Goal: Task Accomplishment & Management: Manage account settings

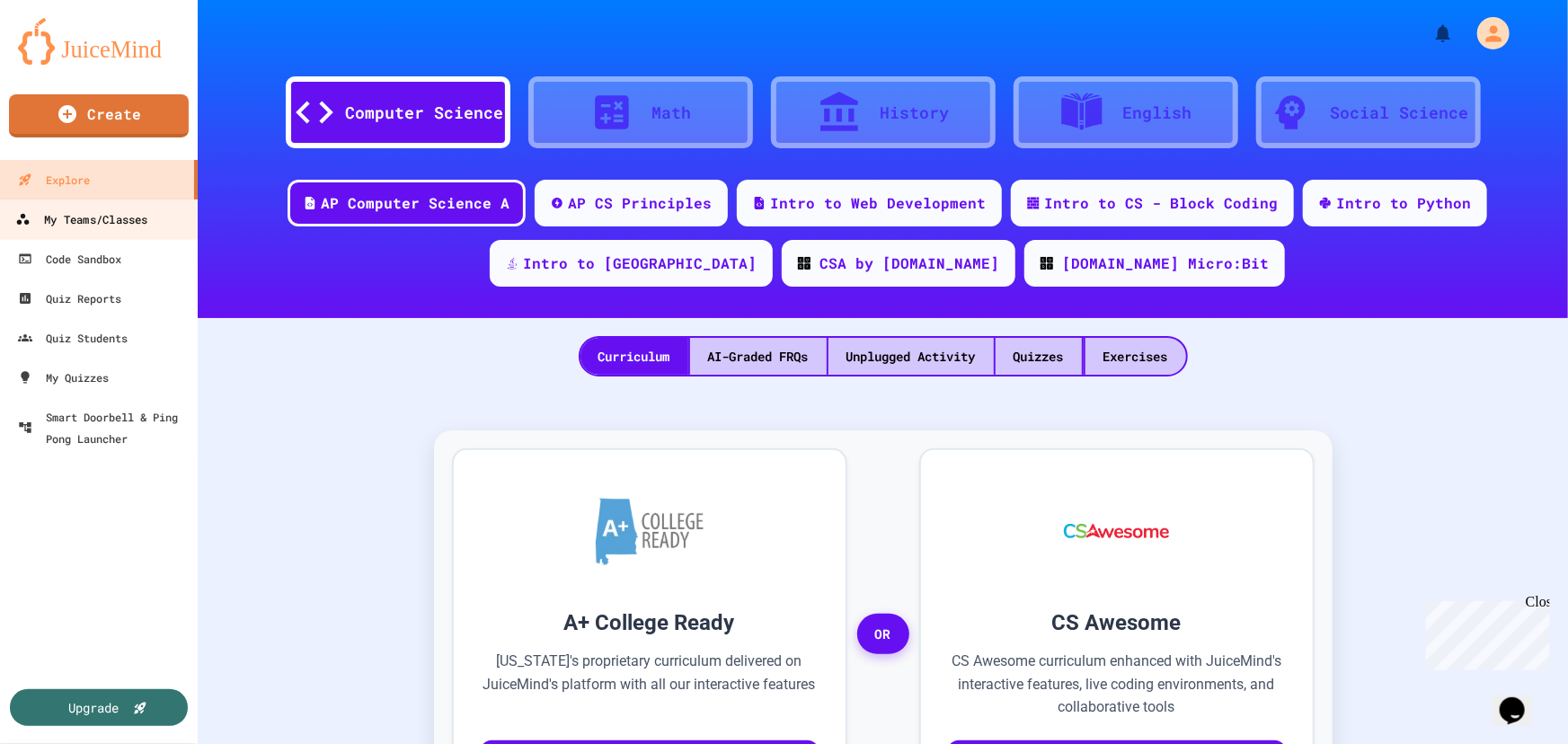
click at [99, 222] on div "My Teams/Classes" at bounding box center [82, 219] width 133 height 22
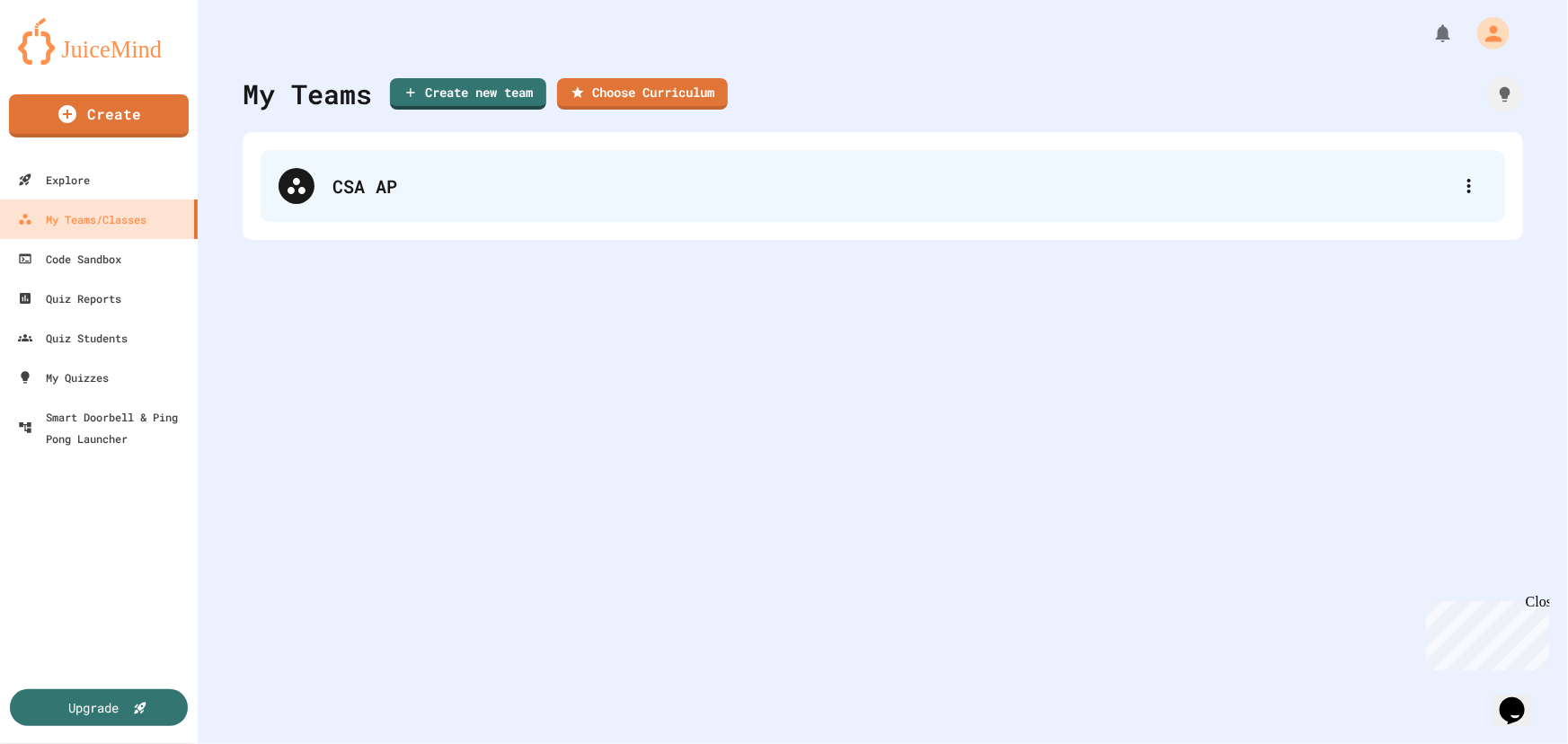
click at [469, 204] on div "CSA AP" at bounding box center [882, 185] width 1244 height 72
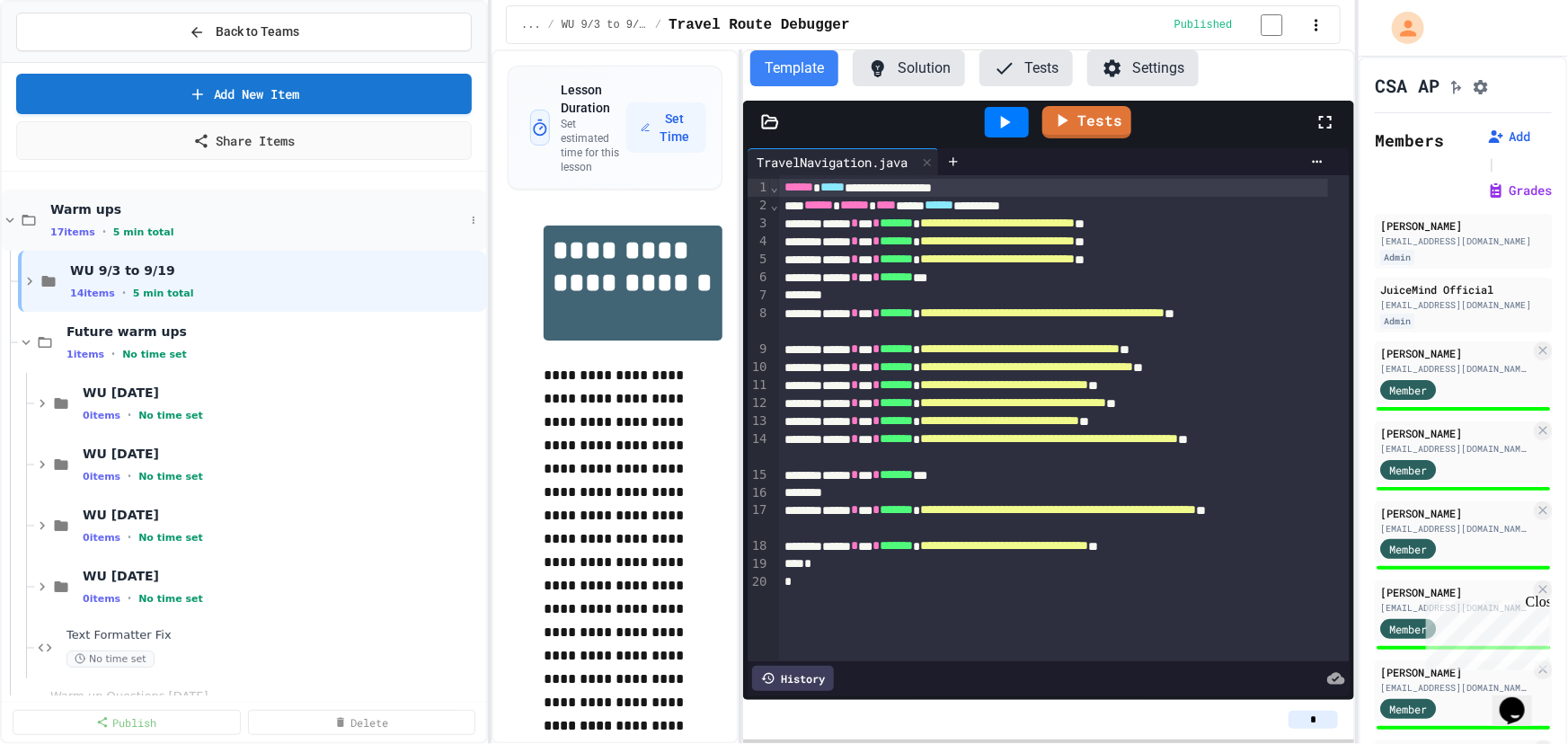
click at [327, 228] on div "17 items • 5 min total" at bounding box center [256, 231] width 414 height 14
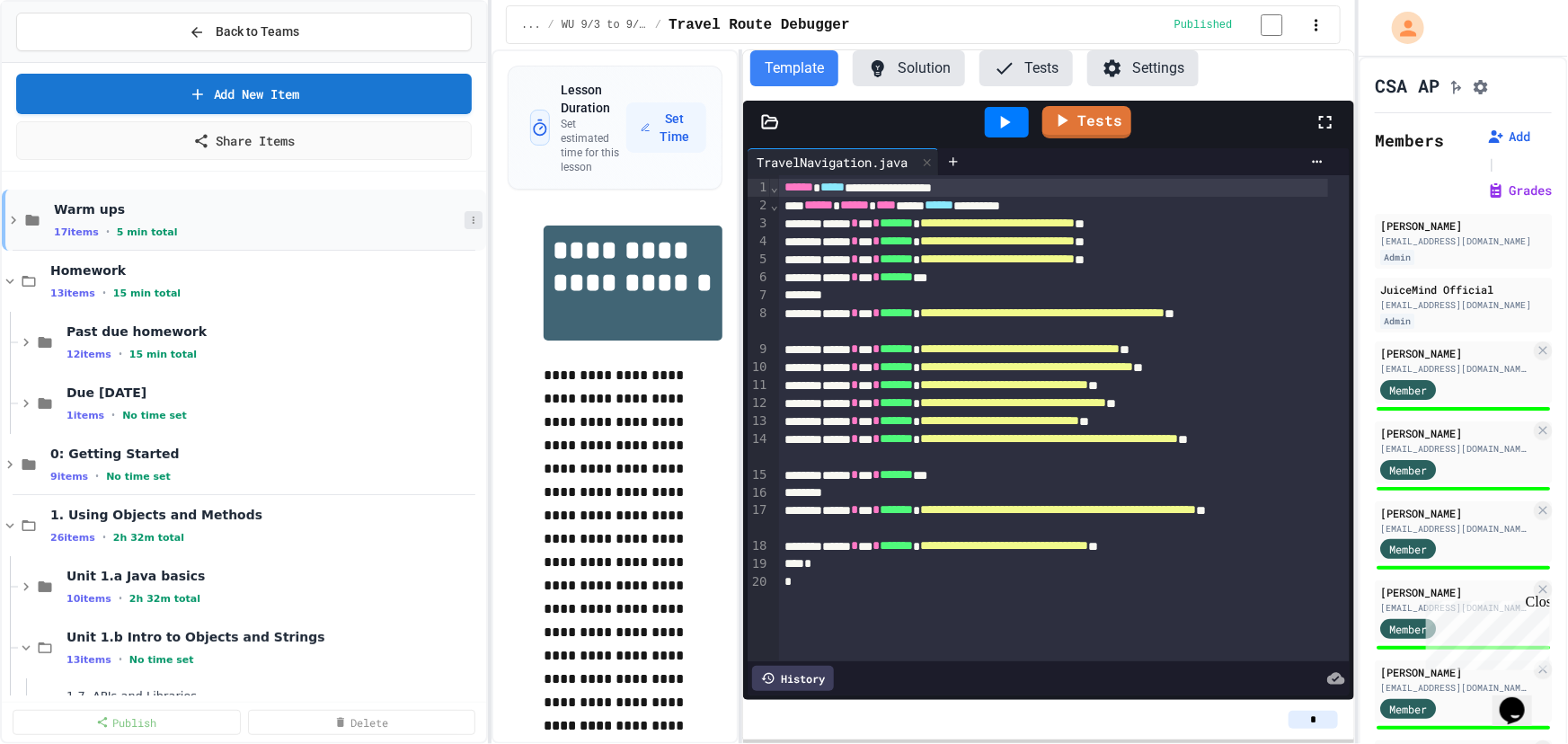
click at [469, 221] on icon at bounding box center [473, 220] width 11 height 11
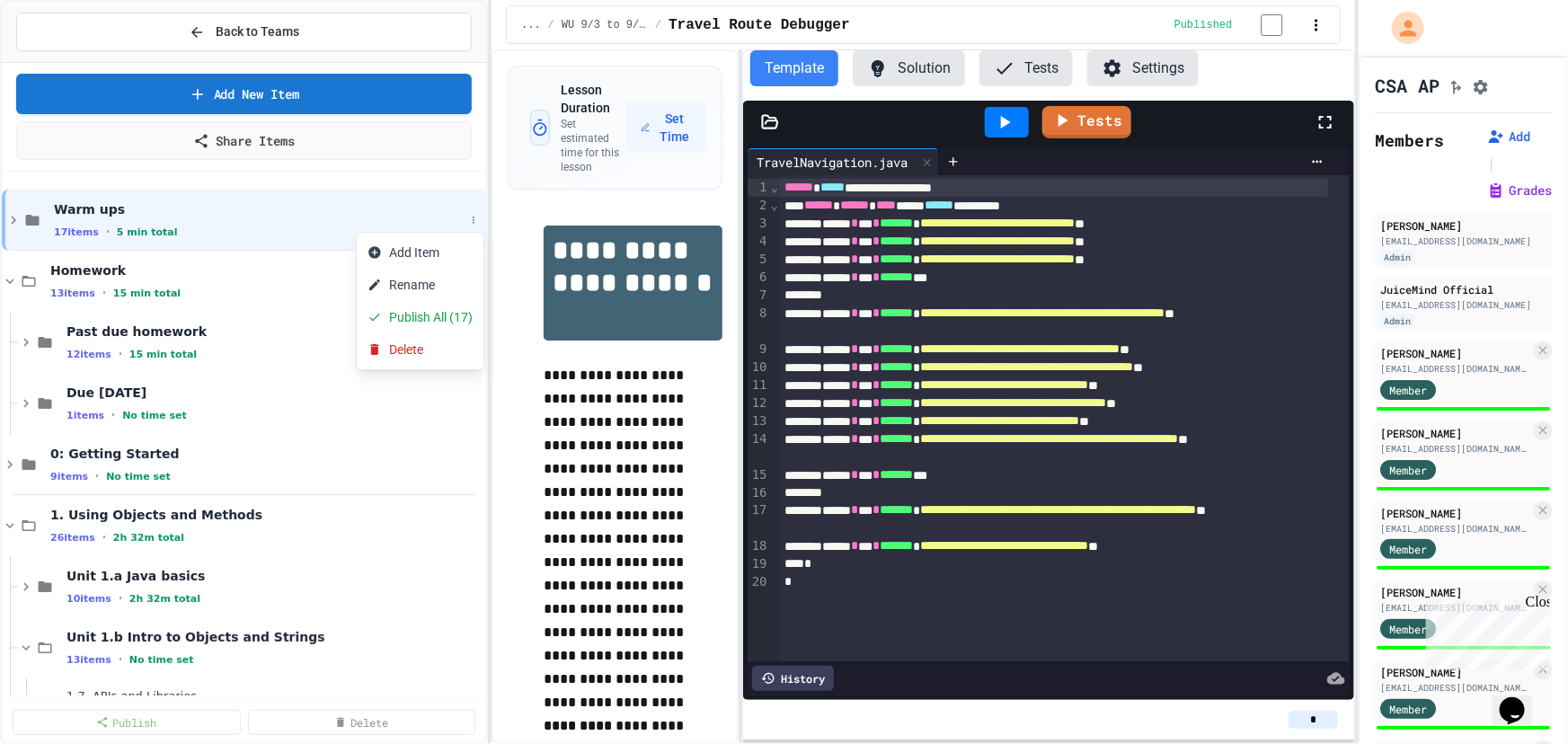
click at [177, 233] on div at bounding box center [784, 372] width 1568 height 744
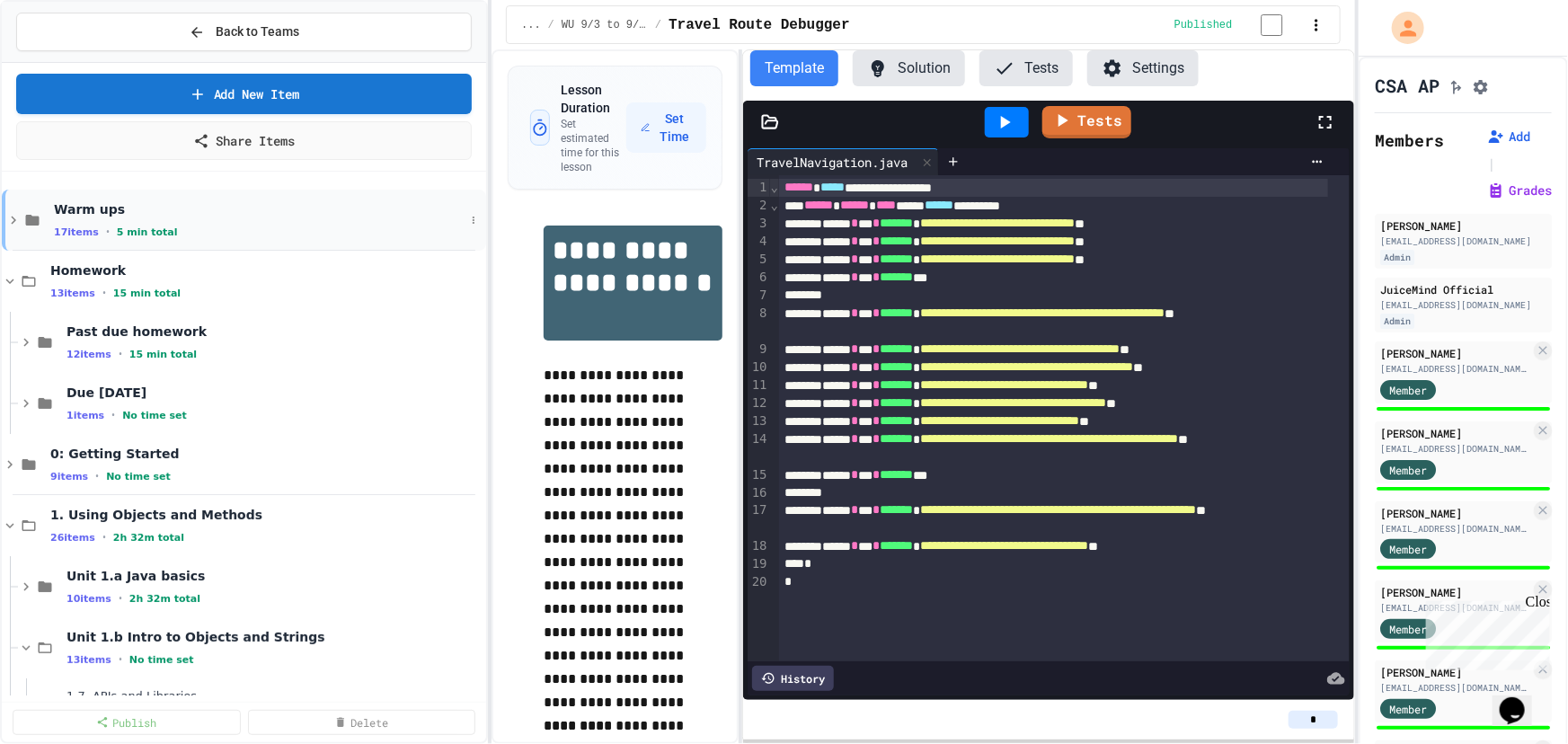
click at [7, 220] on icon at bounding box center [13, 220] width 16 height 16
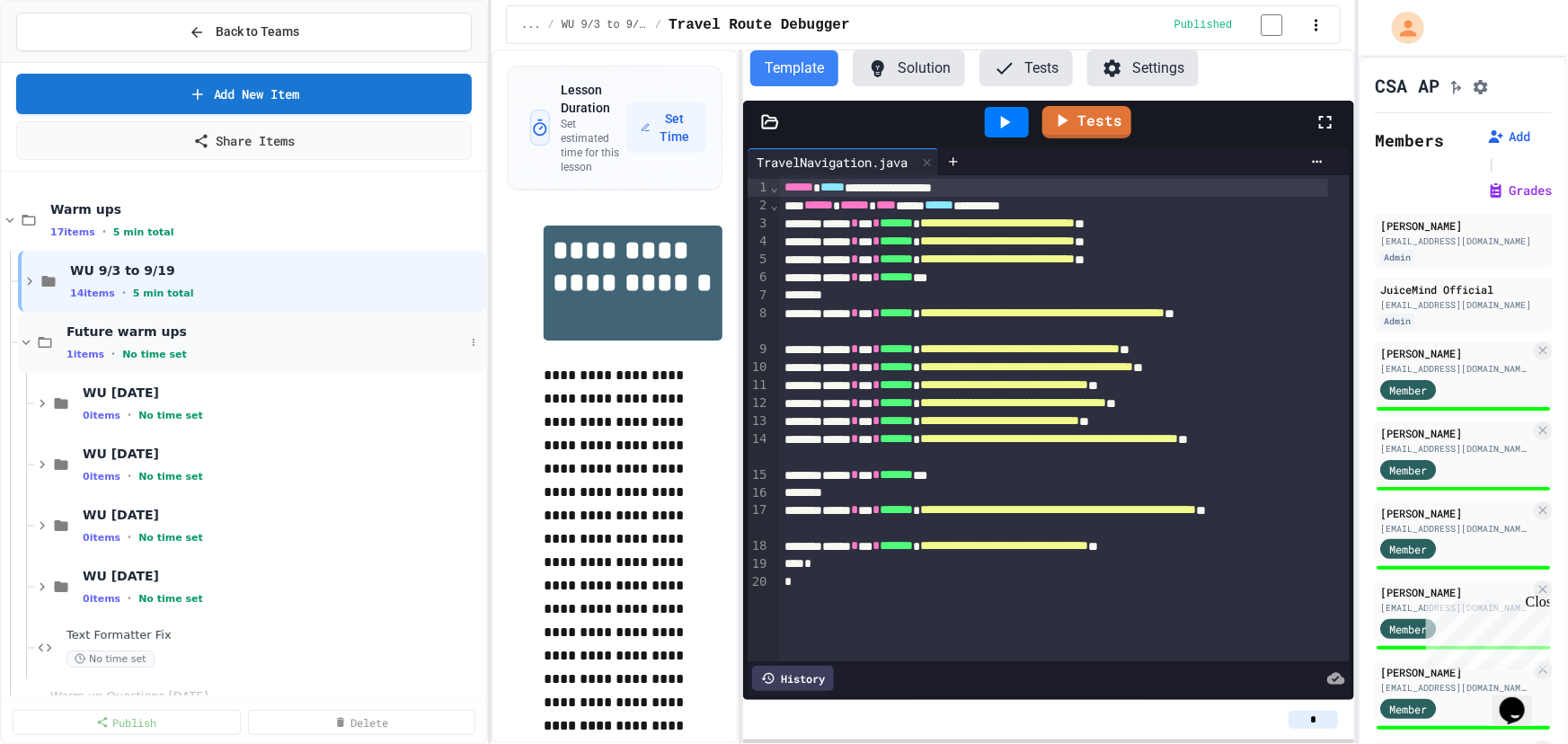
click at [214, 329] on span "Future warm ups" at bounding box center [265, 331] width 398 height 16
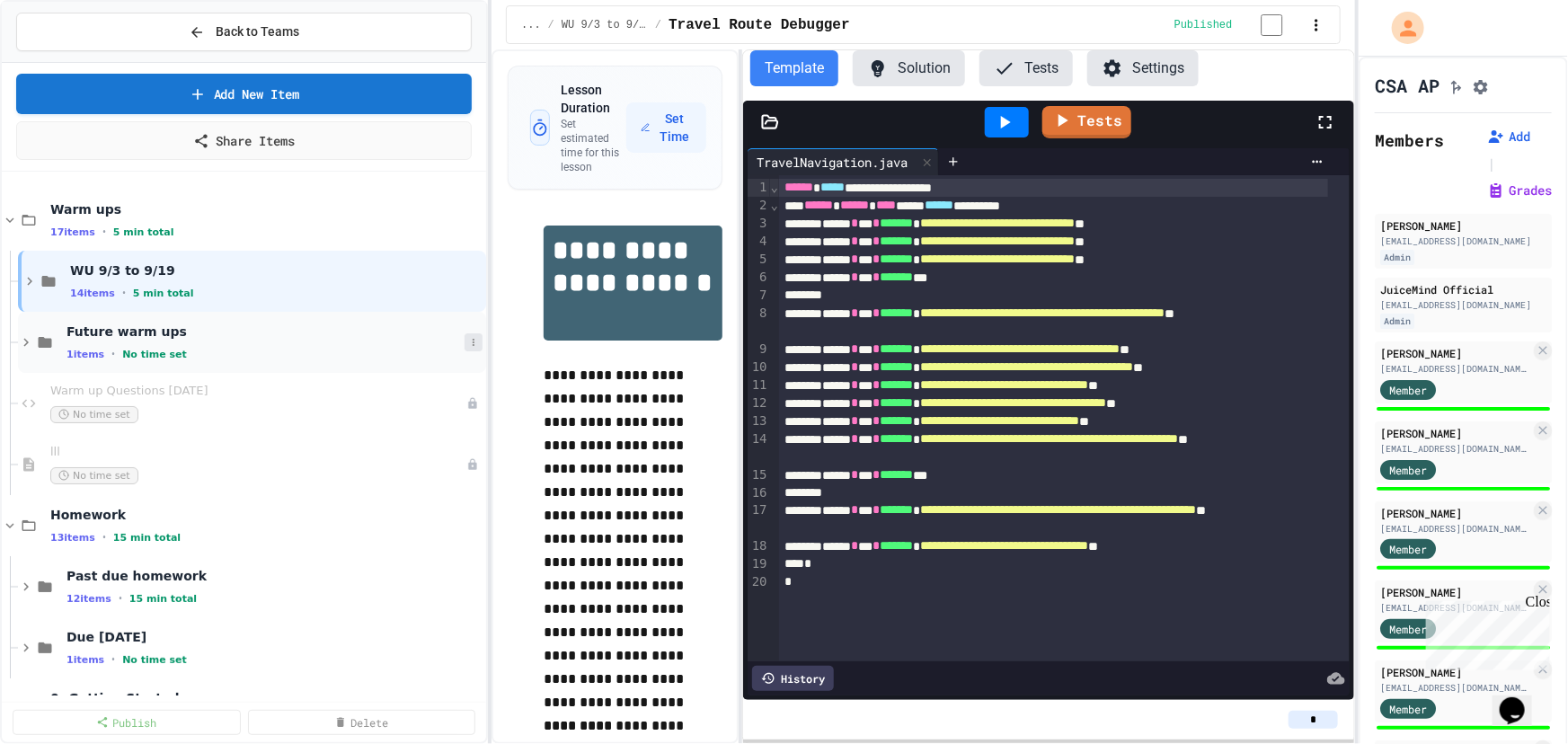
click at [469, 345] on icon at bounding box center [473, 342] width 11 height 11
click at [452, 368] on button "Add Item" at bounding box center [422, 374] width 133 height 33
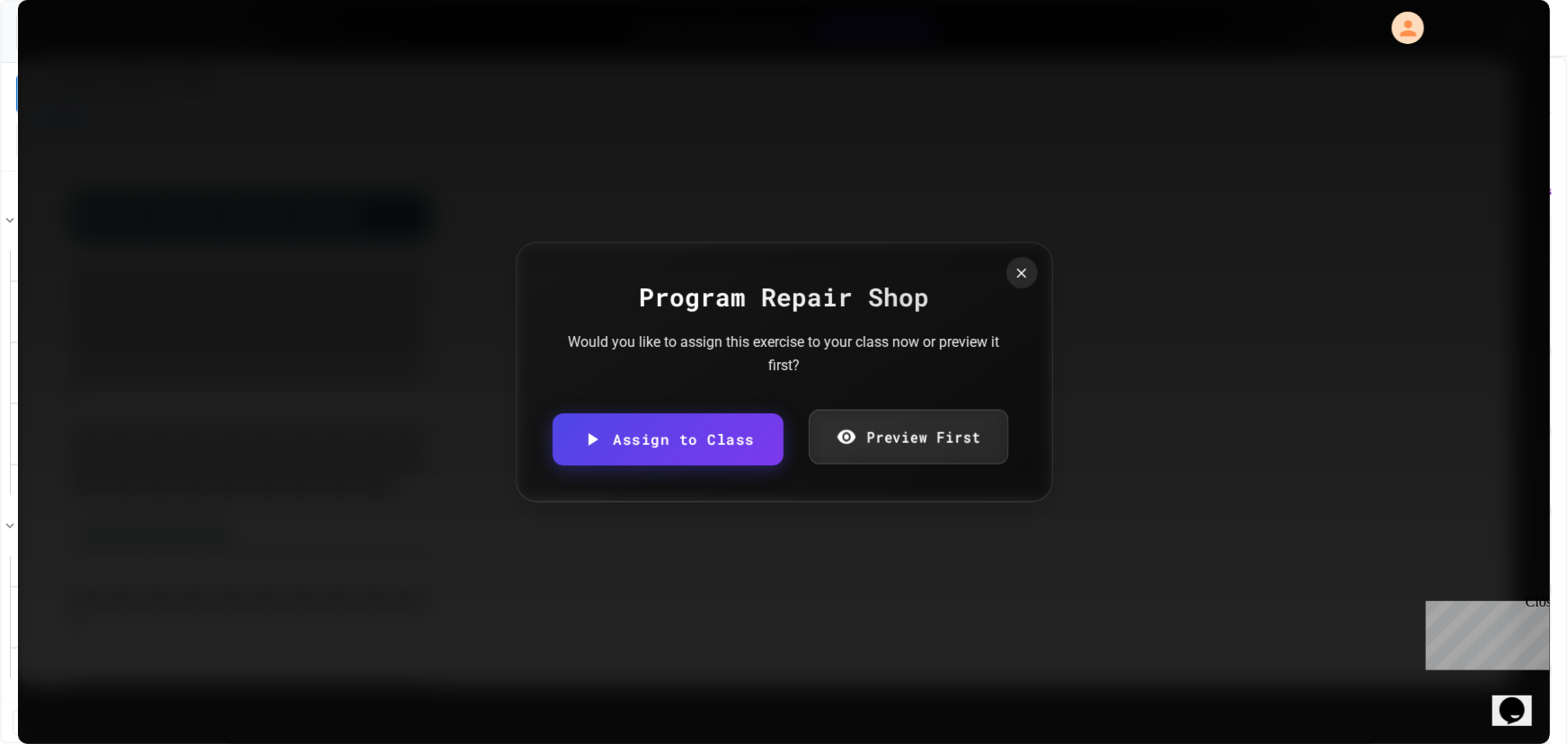
click at [965, 441] on link "Preview First" at bounding box center [908, 436] width 200 height 55
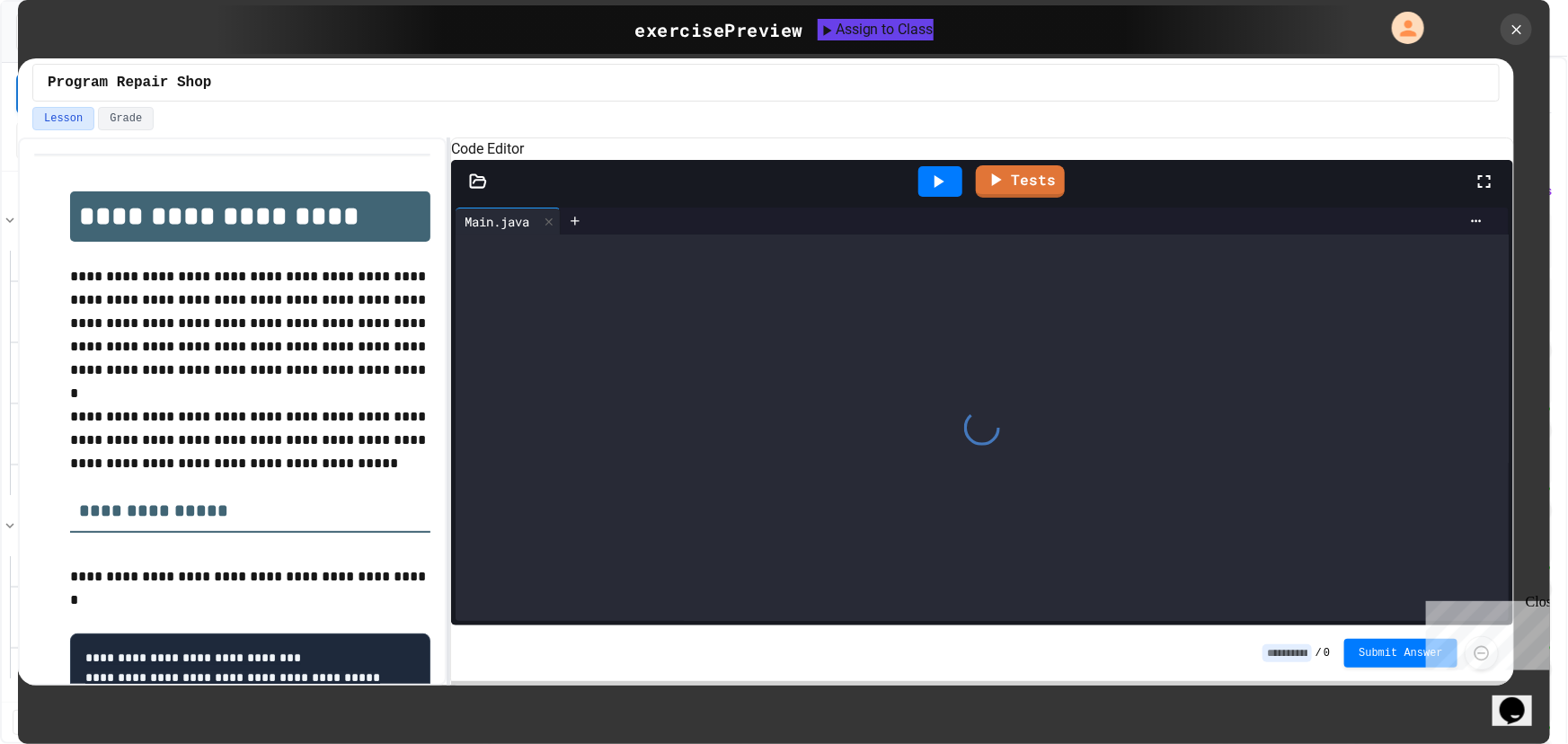
scroll to position [181, 0]
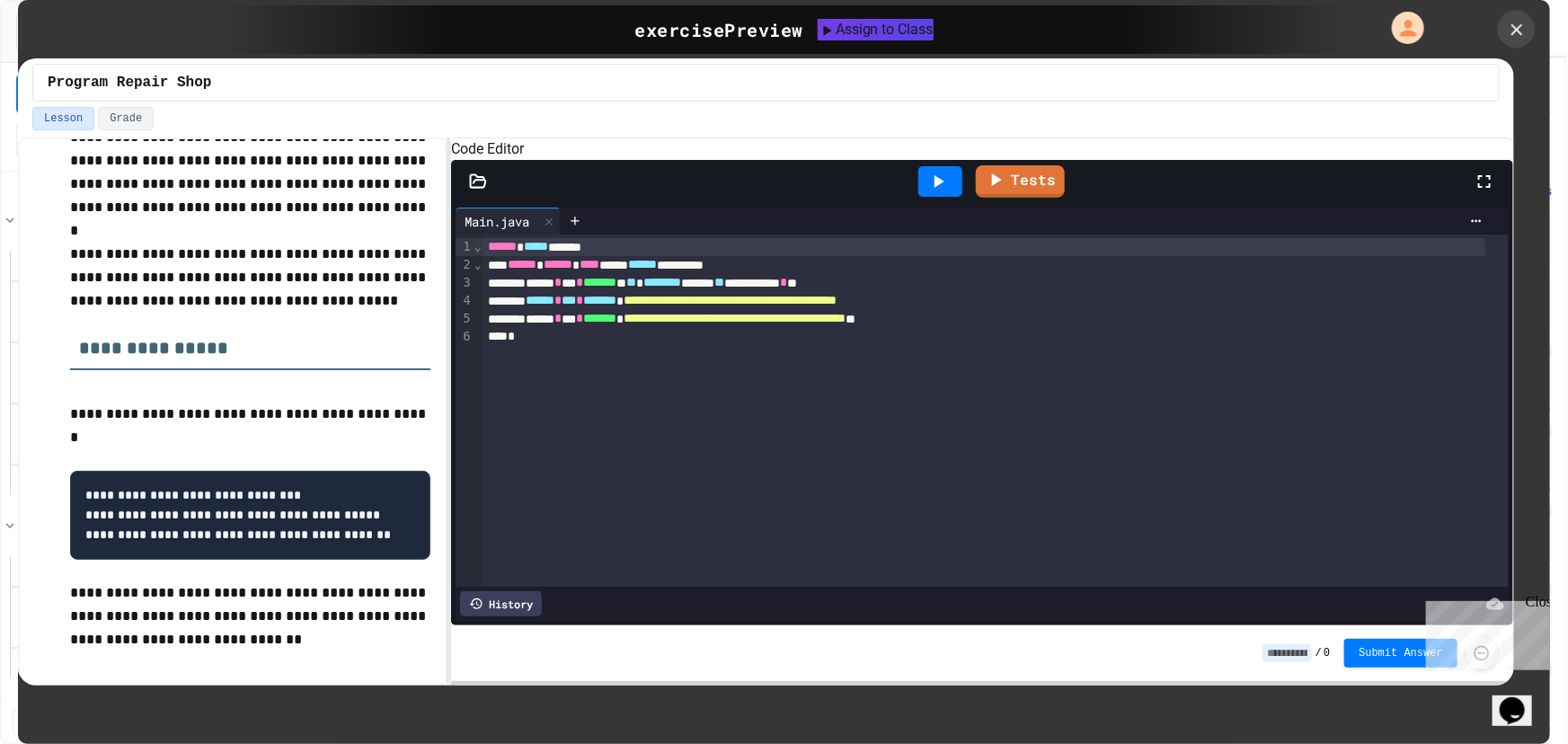
click at [1518, 31] on icon at bounding box center [1516, 29] width 12 height 12
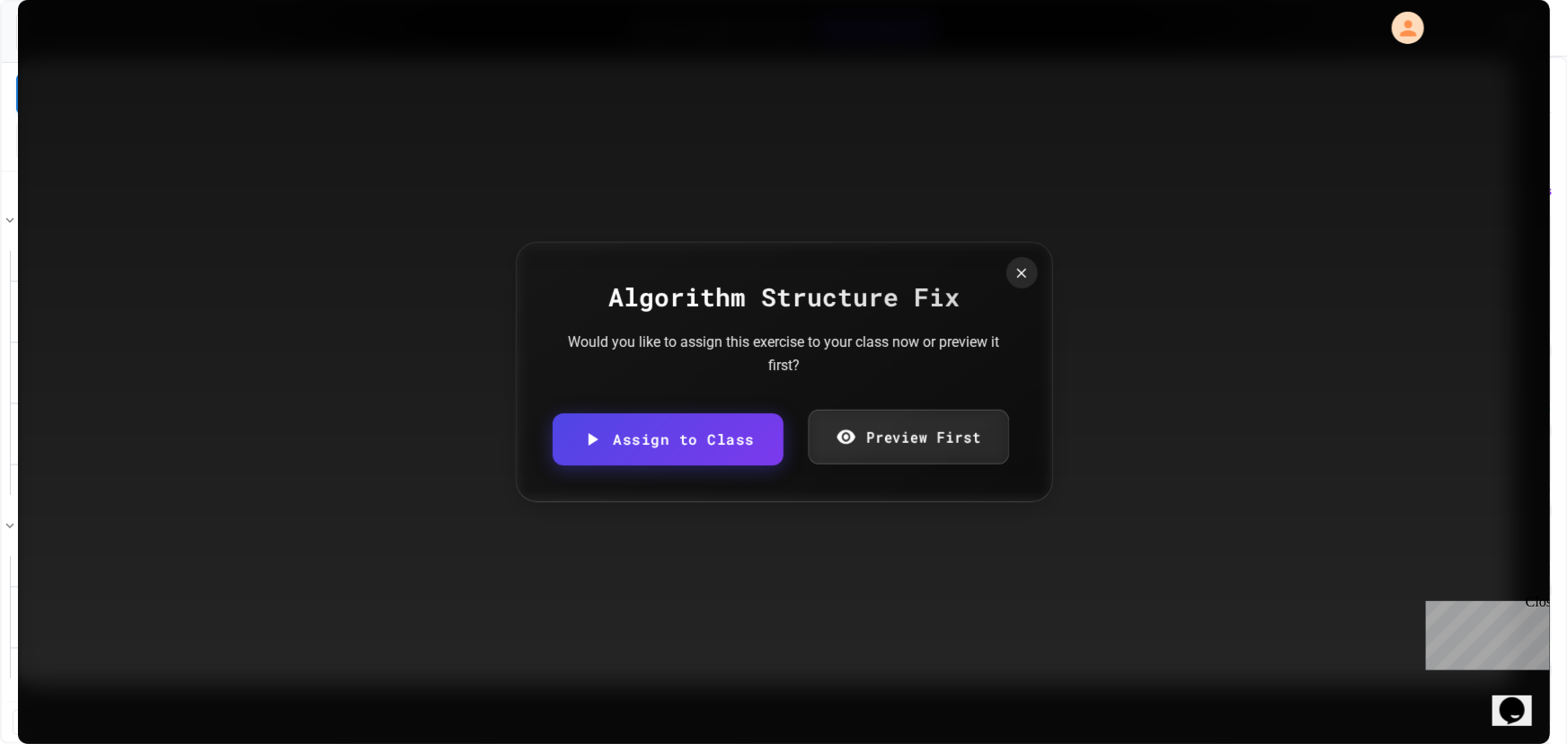
click at [852, 436] on icon at bounding box center [846, 436] width 19 height 14
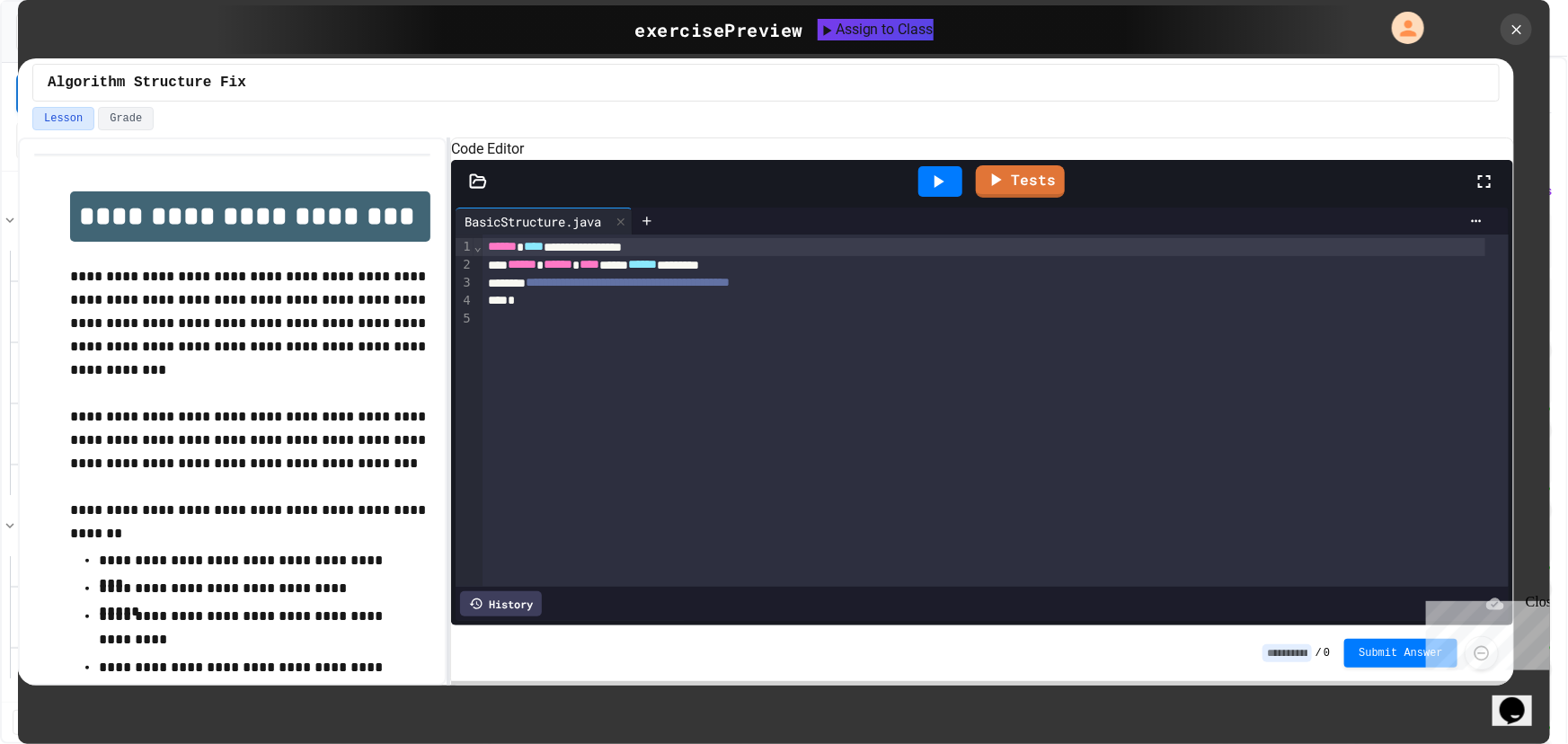
scroll to position [146, 0]
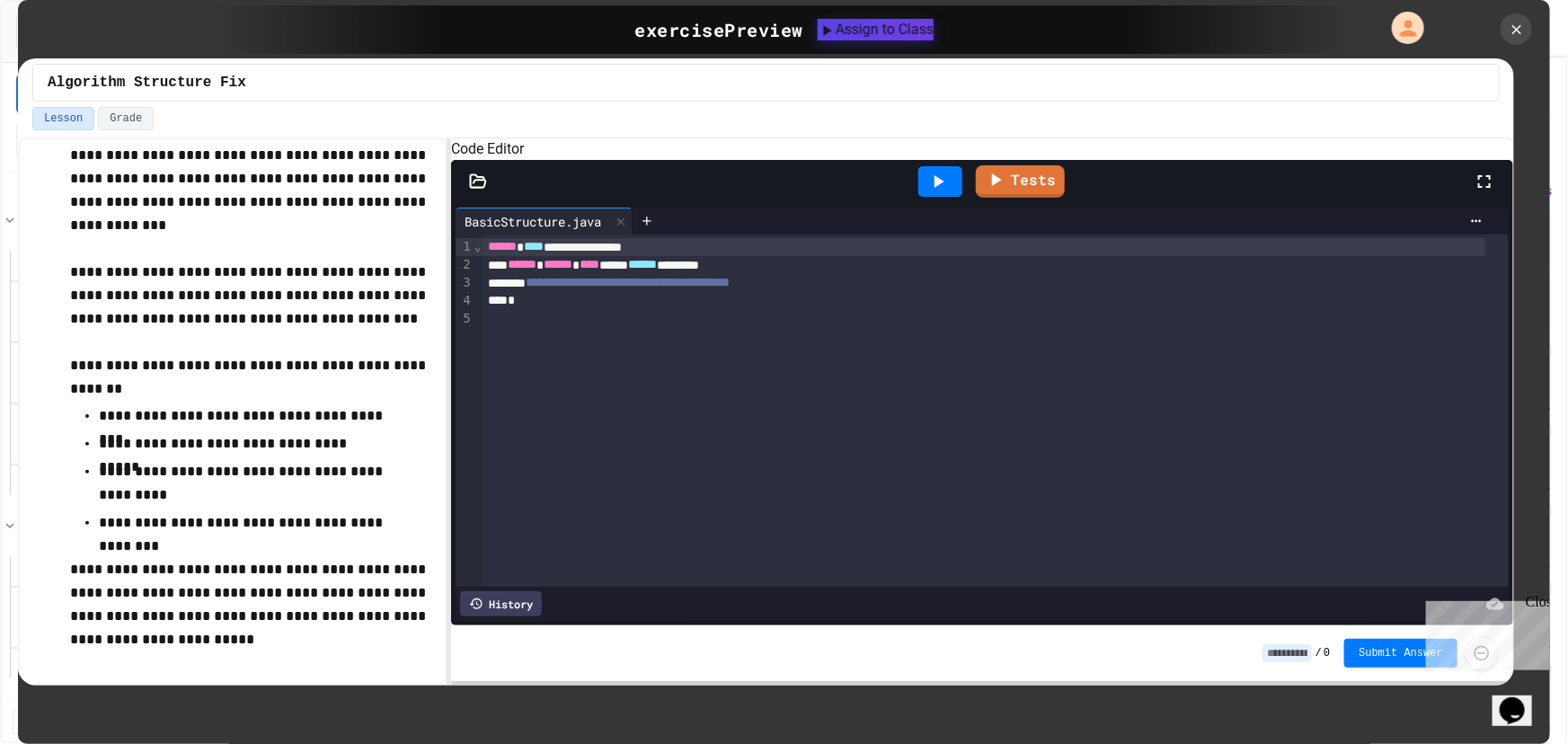
click at [890, 30] on div "Assign to Class" at bounding box center [876, 30] width 116 height 21
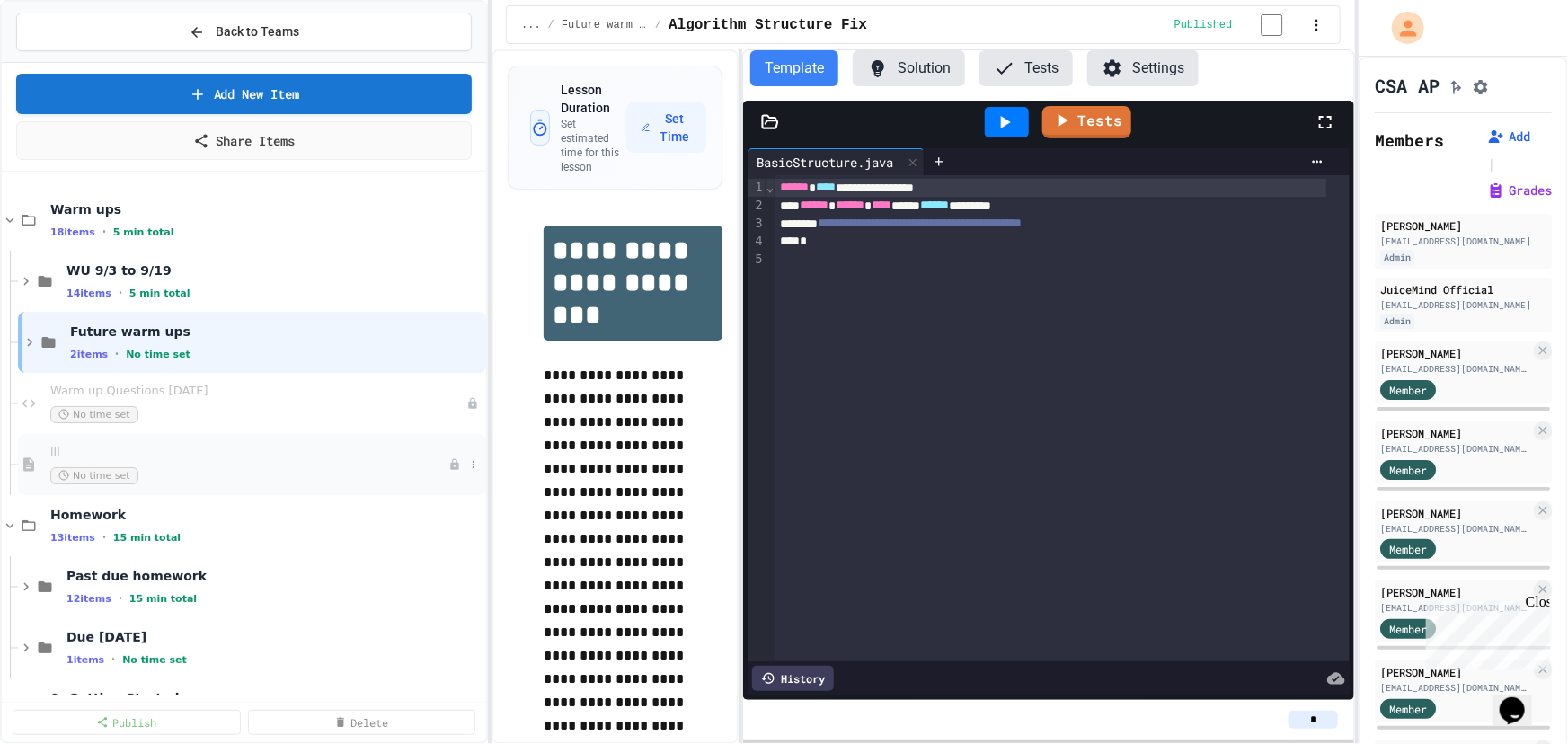
click at [97, 459] on div "lll No time set" at bounding box center [249, 464] width 398 height 39
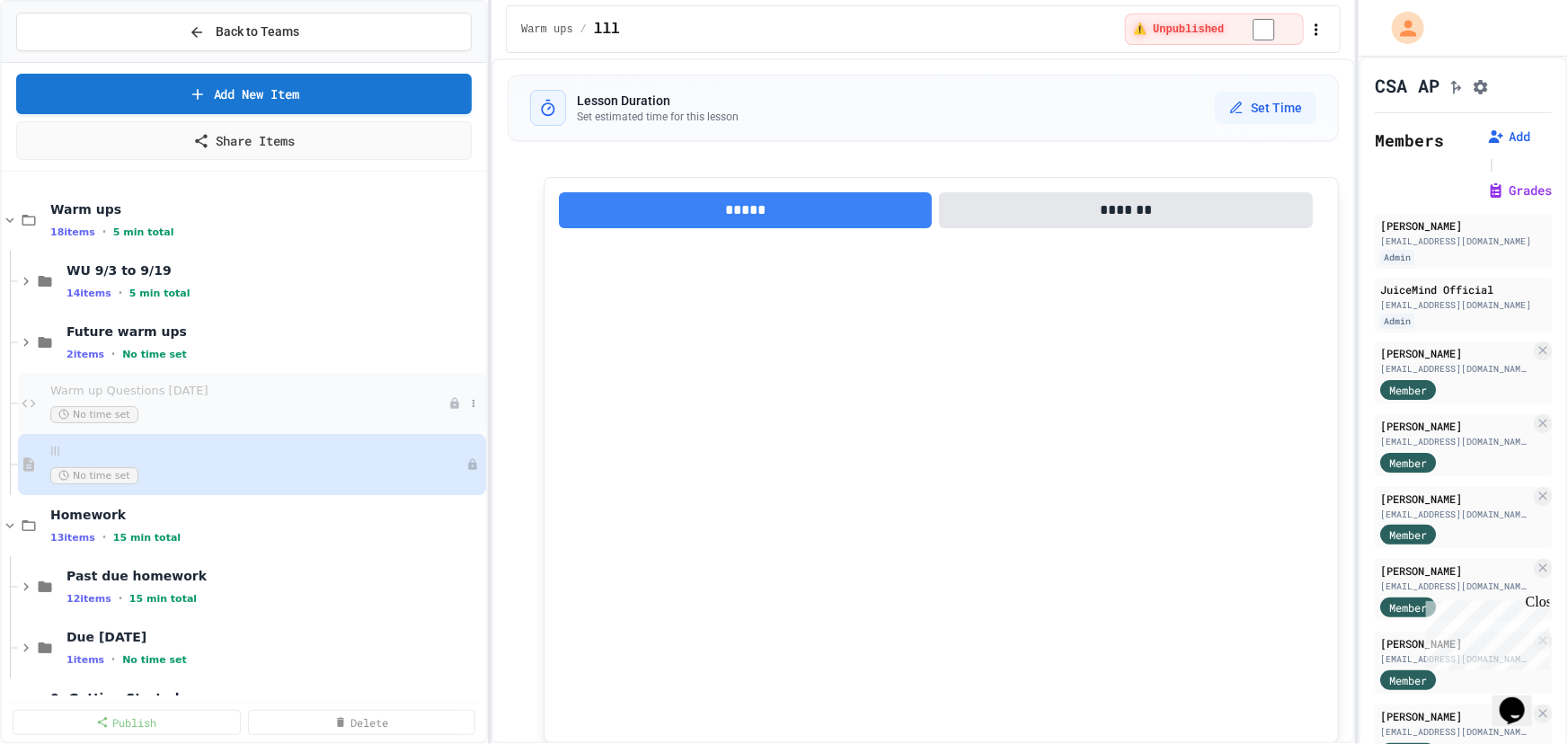
click at [181, 395] on span "Warm up Questions [DATE]" at bounding box center [249, 392] width 398 height 15
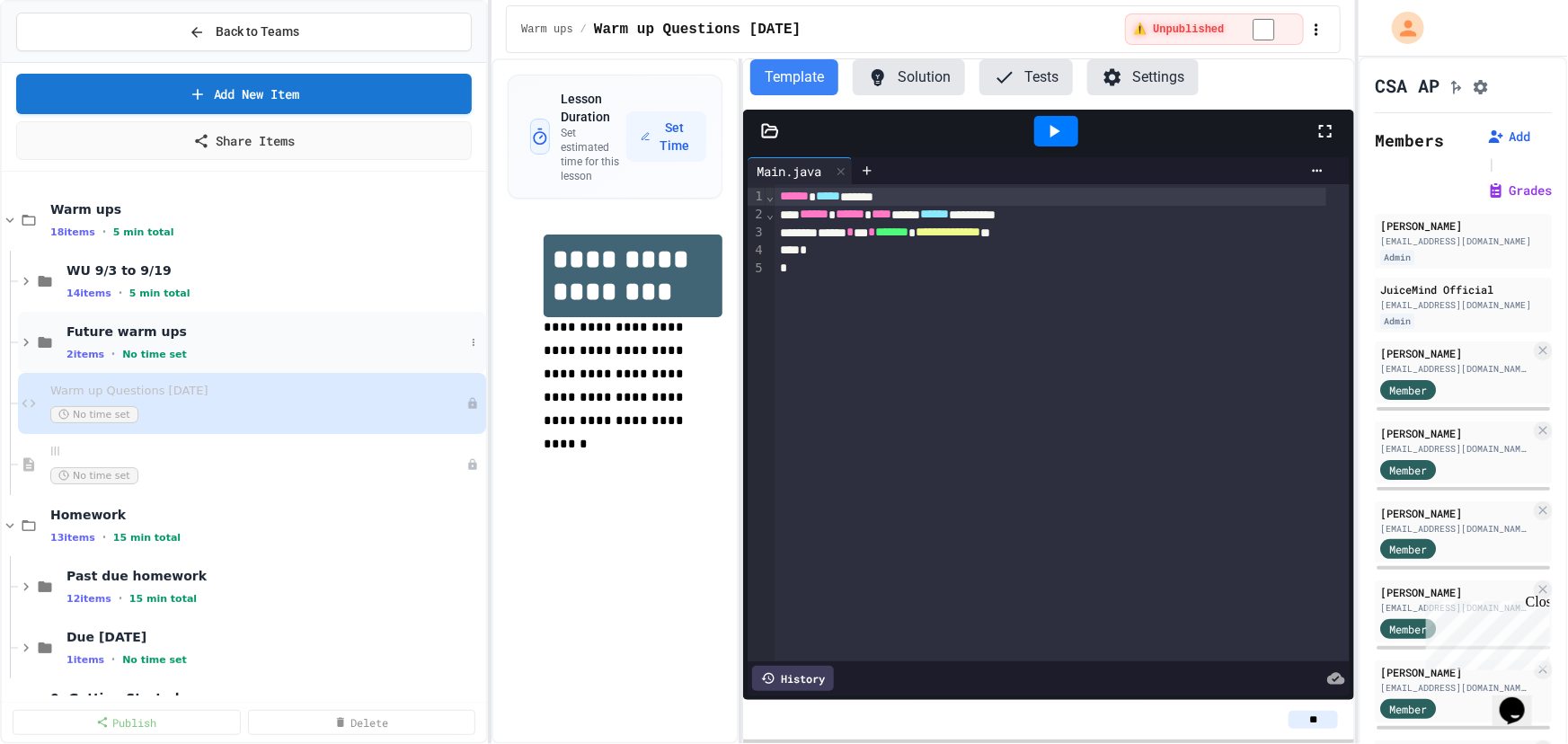
click at [205, 342] on div "Future warm ups 2 items • No time set" at bounding box center [265, 342] width 398 height 37
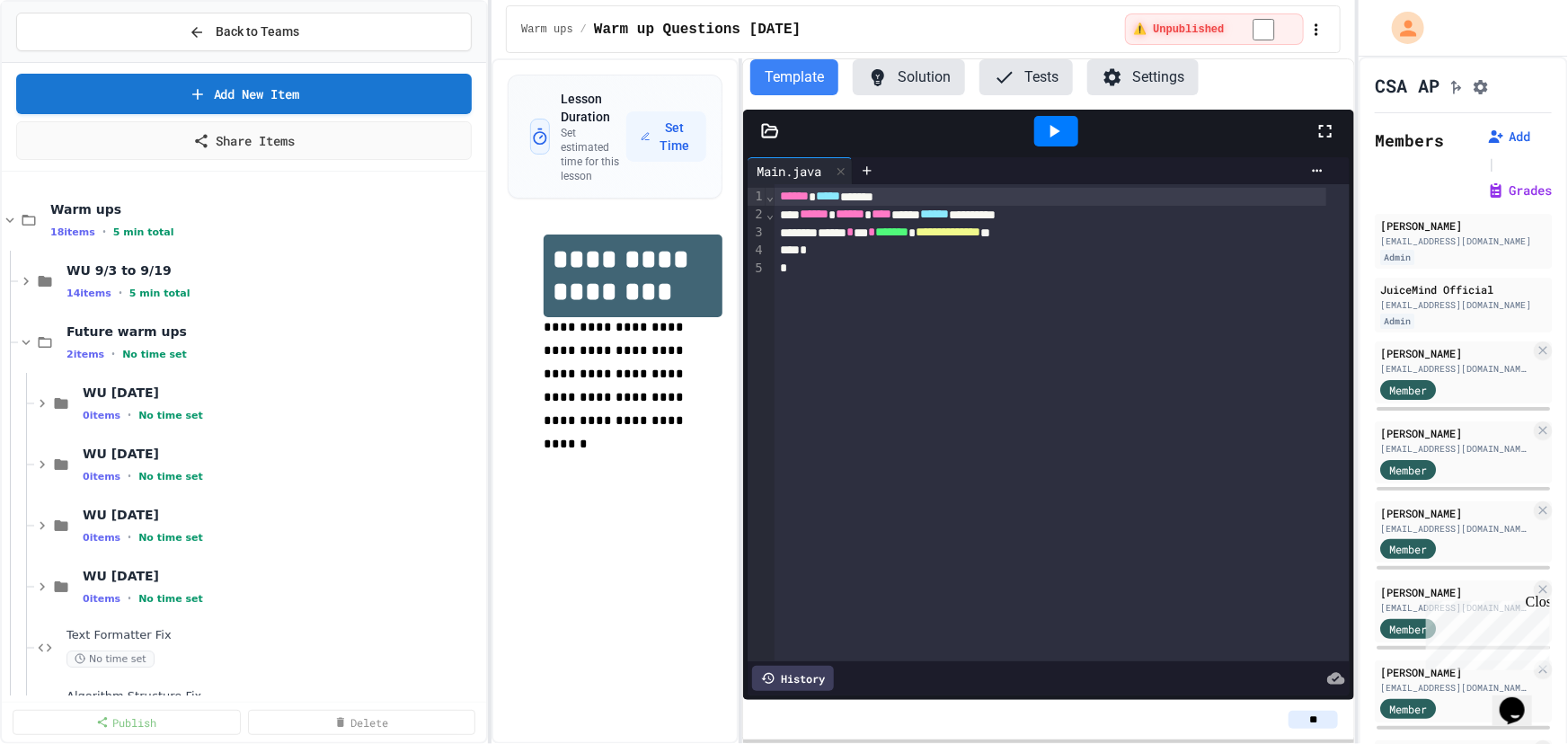
click at [205, 342] on div "Future warm ups 2 items • No time set" at bounding box center [274, 342] width 416 height 37
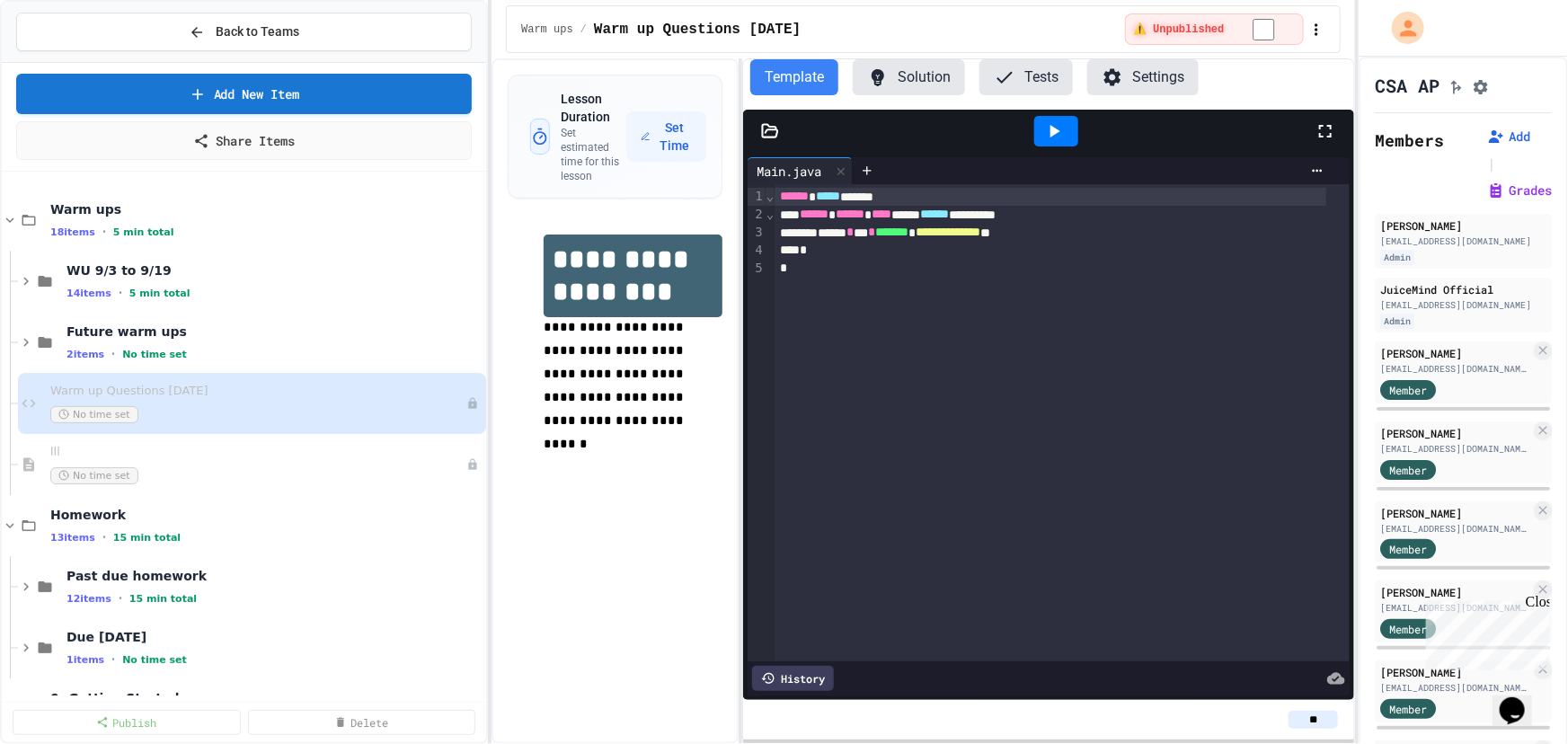
click at [205, 342] on div "Future warm ups 2 items • No time set" at bounding box center [274, 342] width 416 height 37
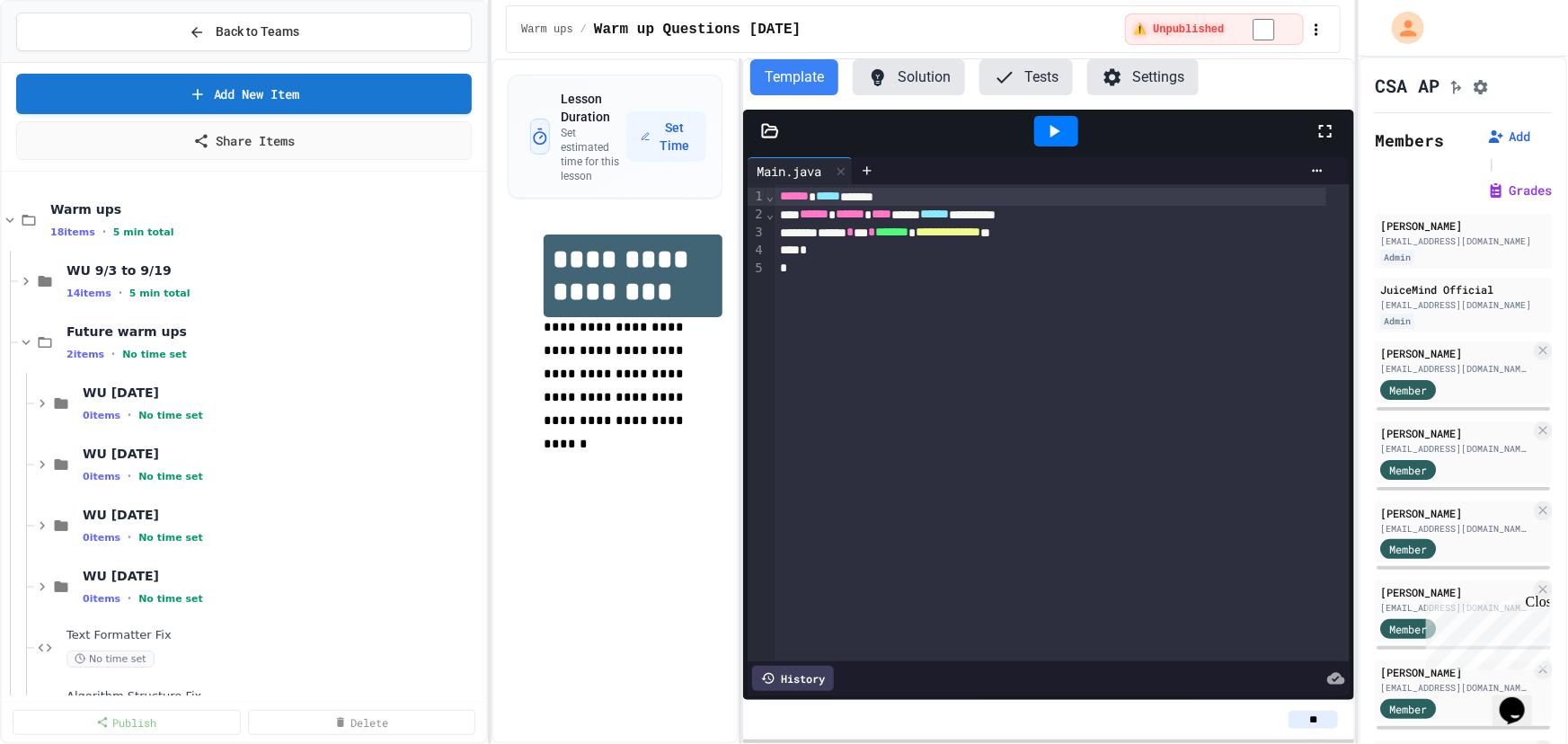
click at [205, 342] on div "Future warm ups 2 items • No time set" at bounding box center [274, 342] width 416 height 37
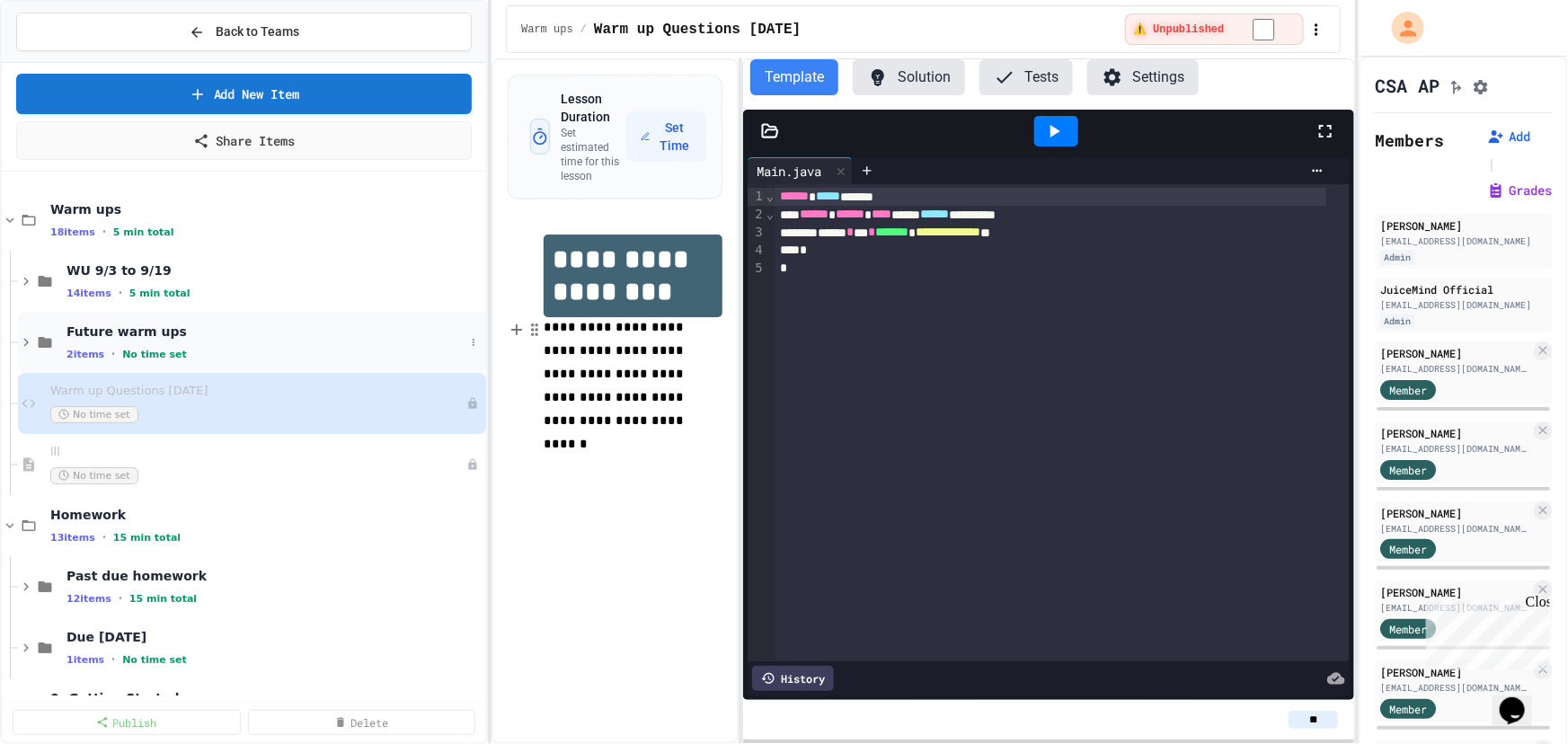
click at [426, 344] on div "Future warm ups 2 items • No time set" at bounding box center [265, 342] width 398 height 37
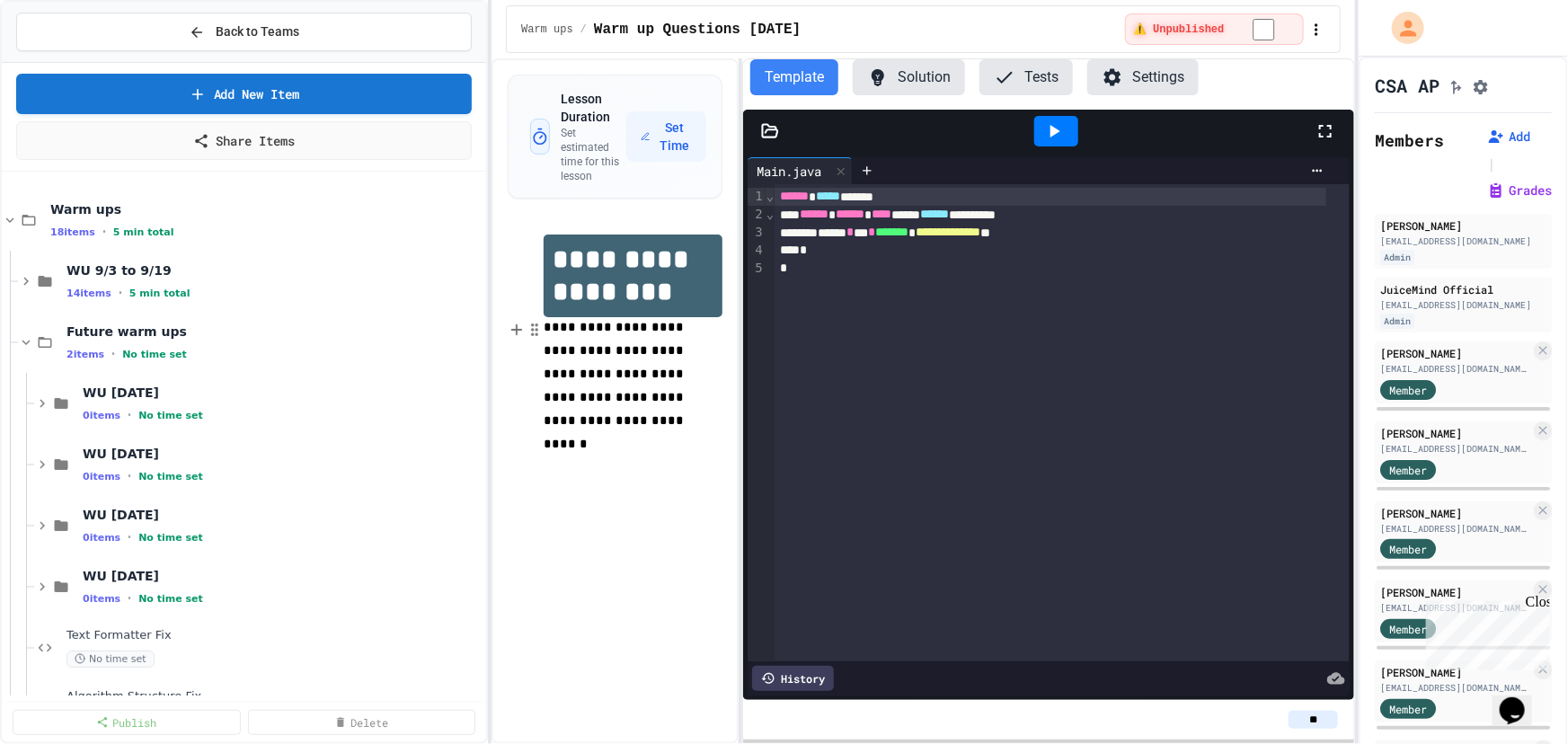
scroll to position [162, 0]
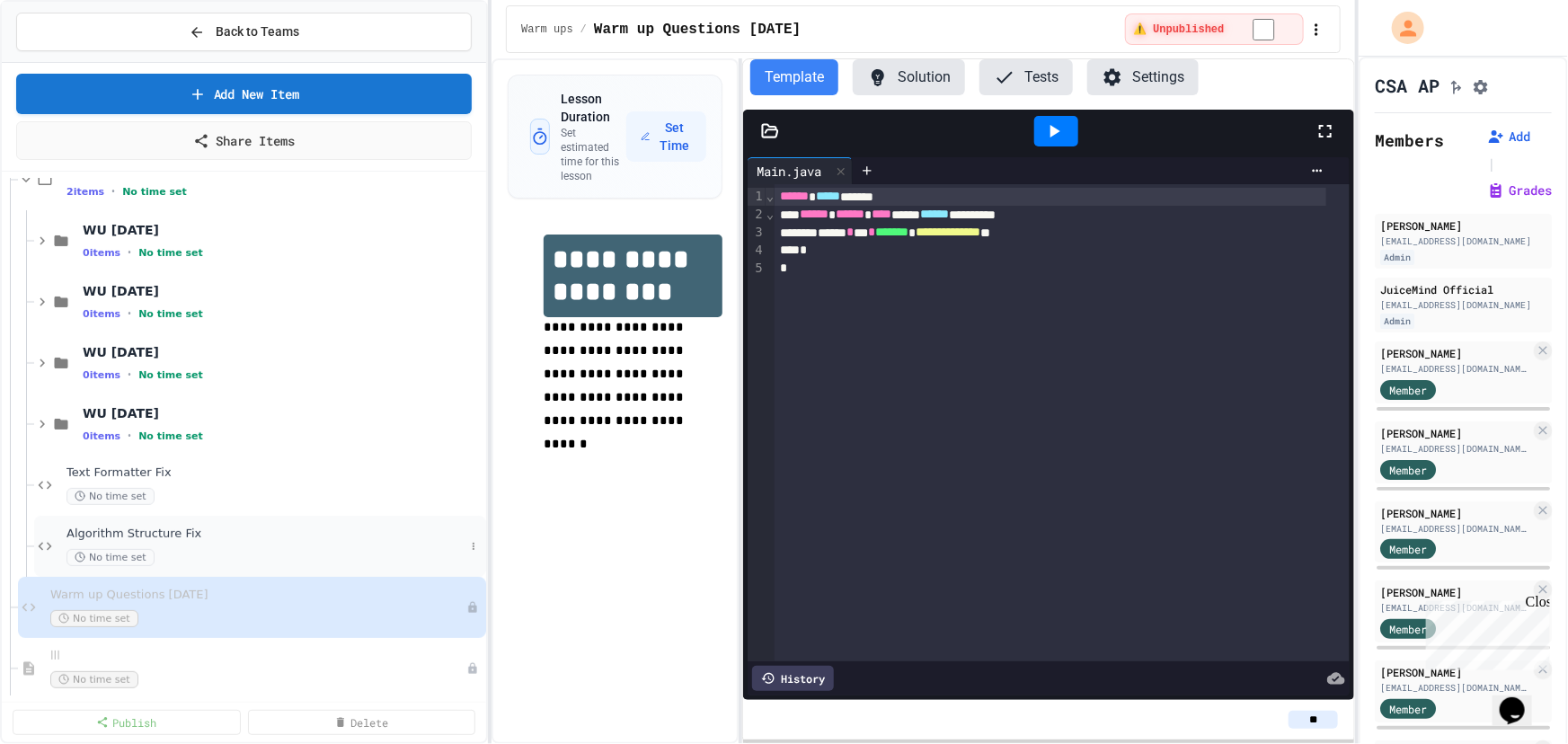
click at [291, 516] on div "Algorithm Structure Fix No time set" at bounding box center [260, 546] width 452 height 61
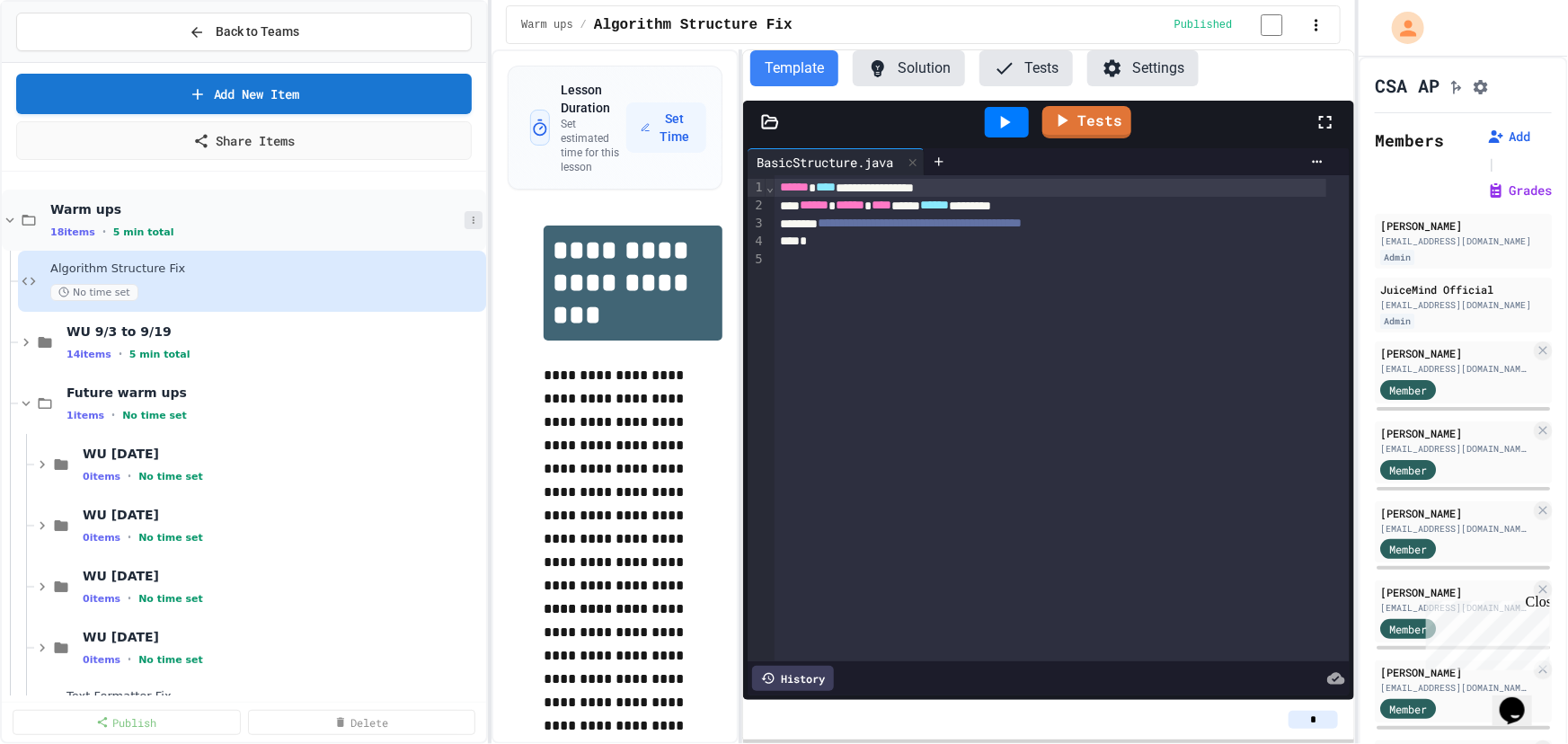
click at [469, 217] on icon at bounding box center [473, 220] width 11 height 11
click at [441, 251] on button "Add Item" at bounding box center [420, 252] width 127 height 33
click at [298, 411] on div "1 items • No time set" at bounding box center [265, 415] width 398 height 14
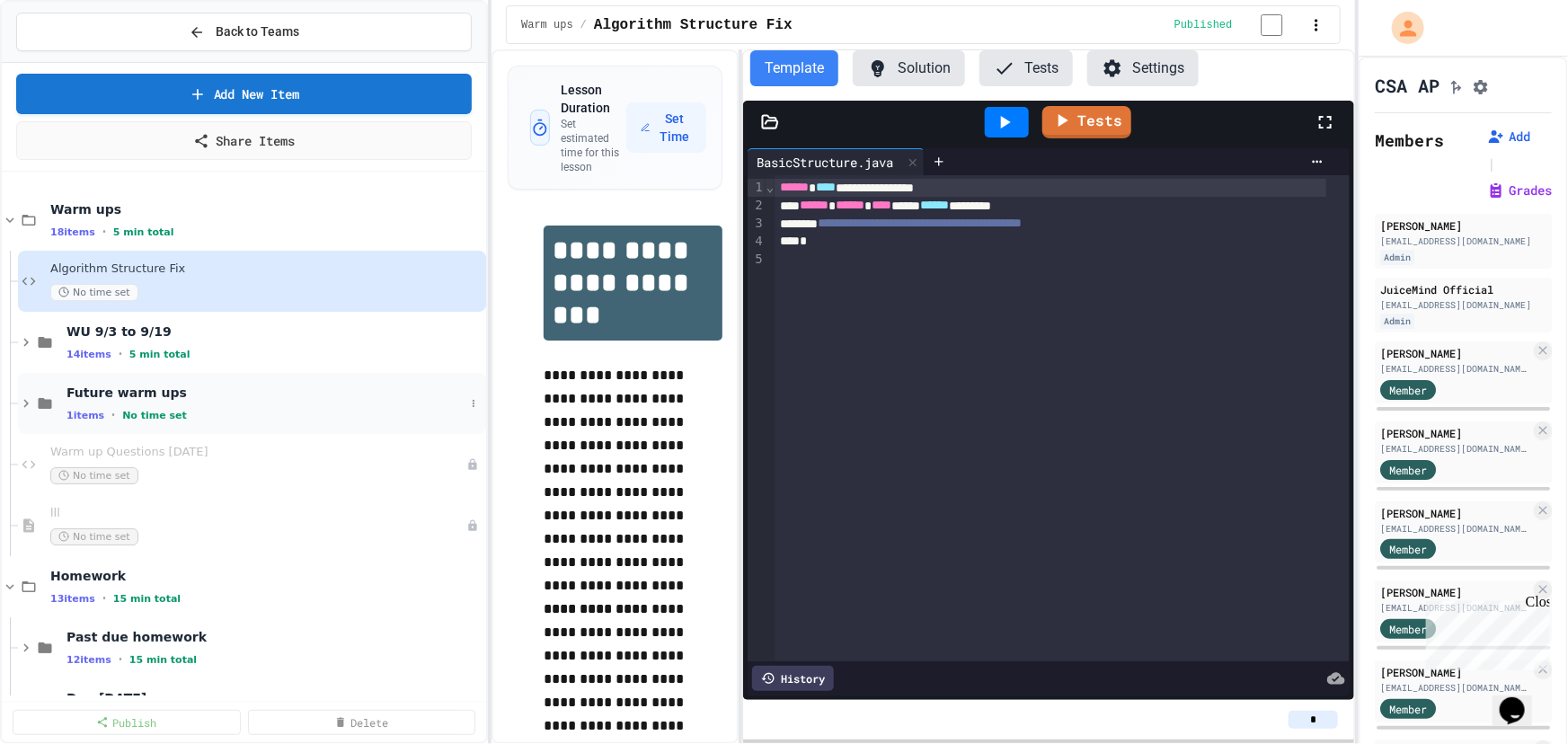
click at [331, 408] on div "1 items • No time set" at bounding box center [265, 415] width 398 height 14
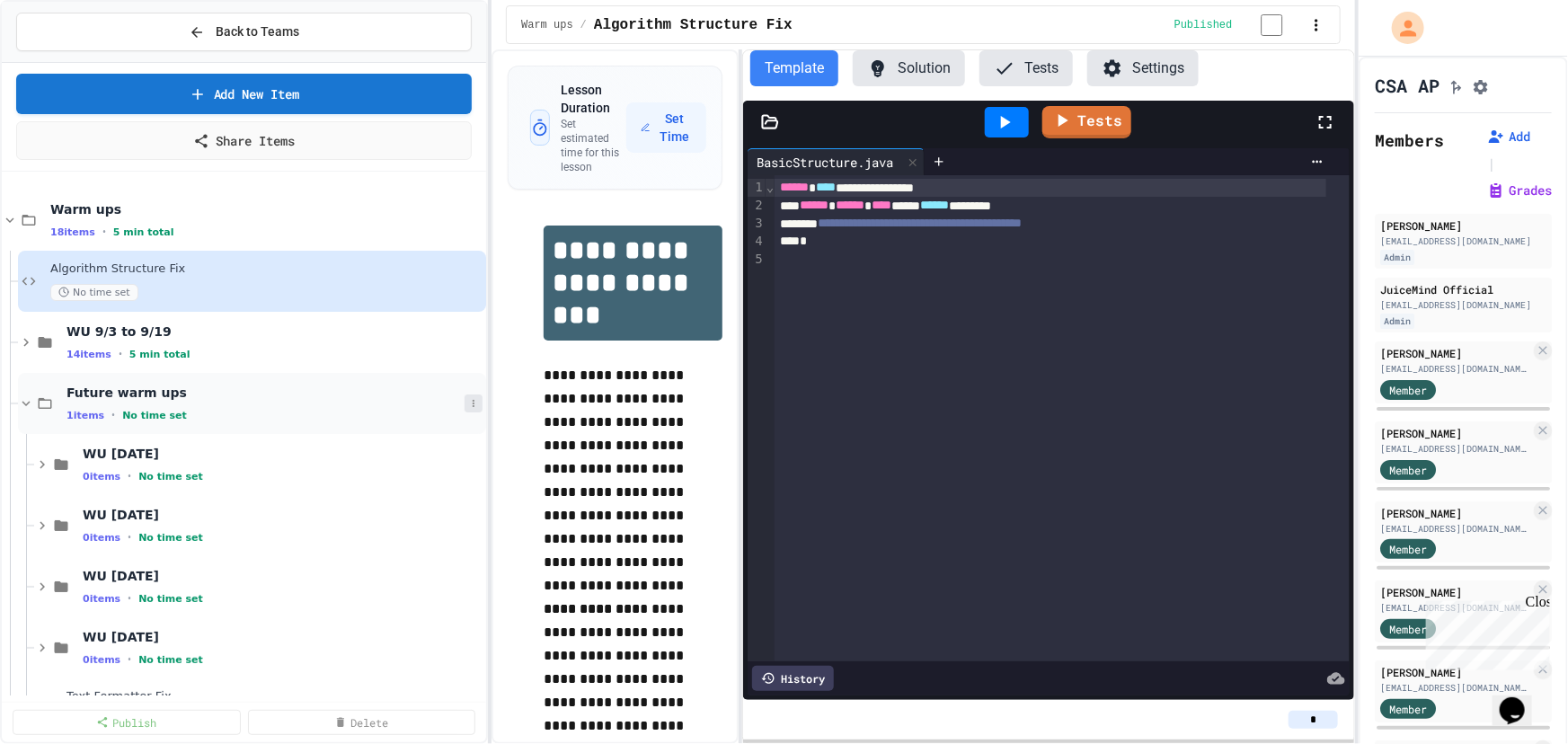
click at [468, 401] on button at bounding box center [473, 403] width 18 height 18
click at [436, 436] on button "Add Item" at bounding box center [422, 436] width 133 height 33
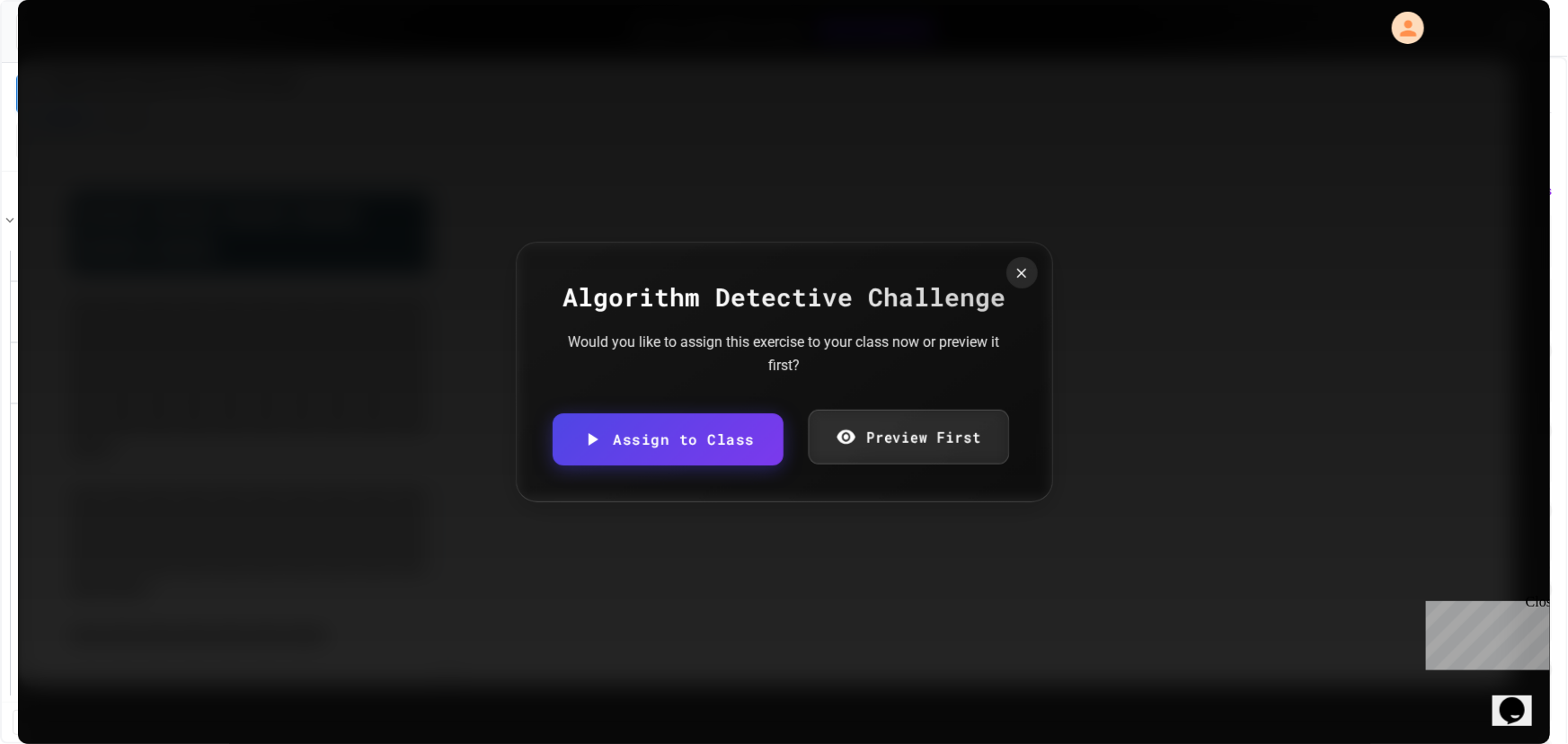
click at [838, 448] on link "Preview First" at bounding box center [908, 436] width 201 height 55
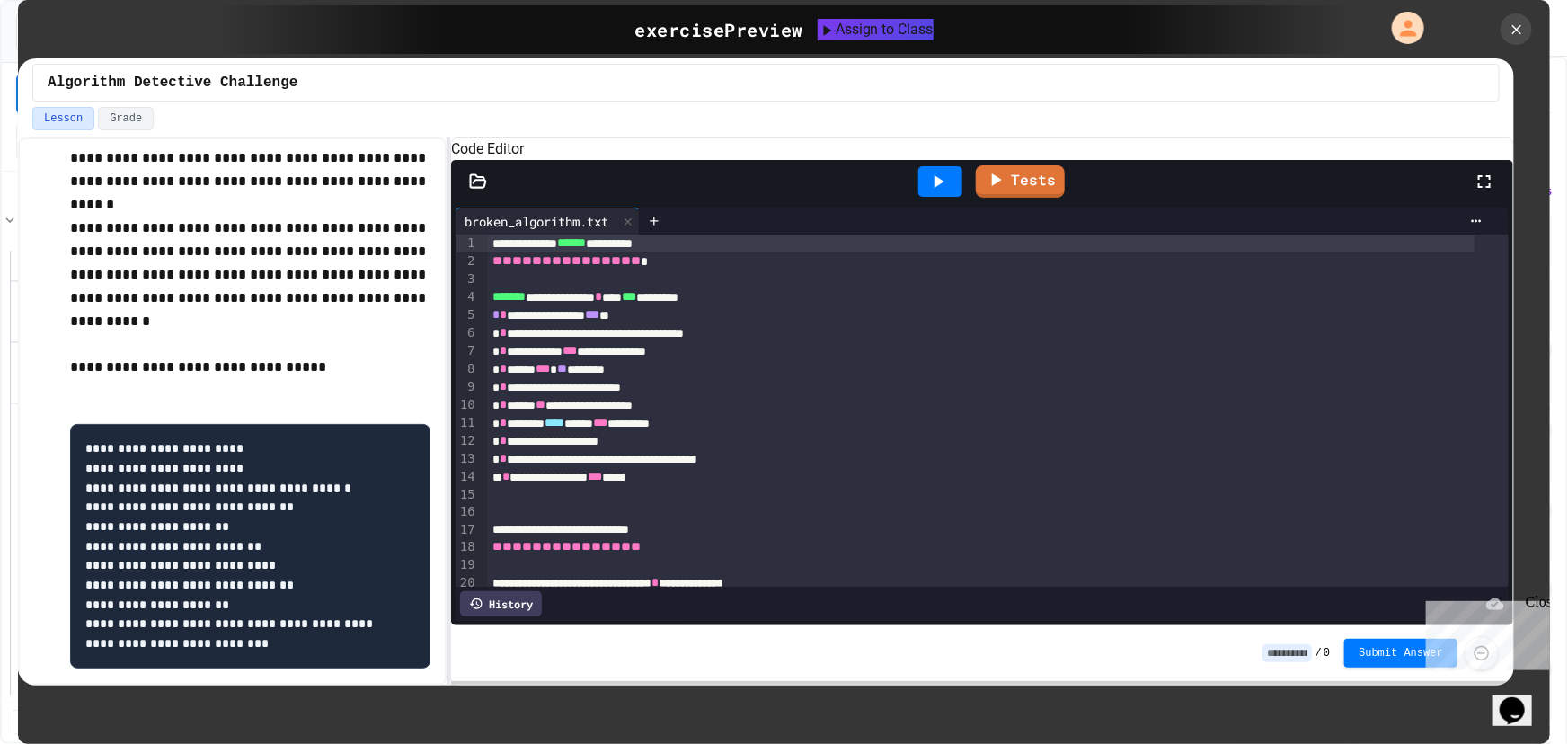
scroll to position [0, 0]
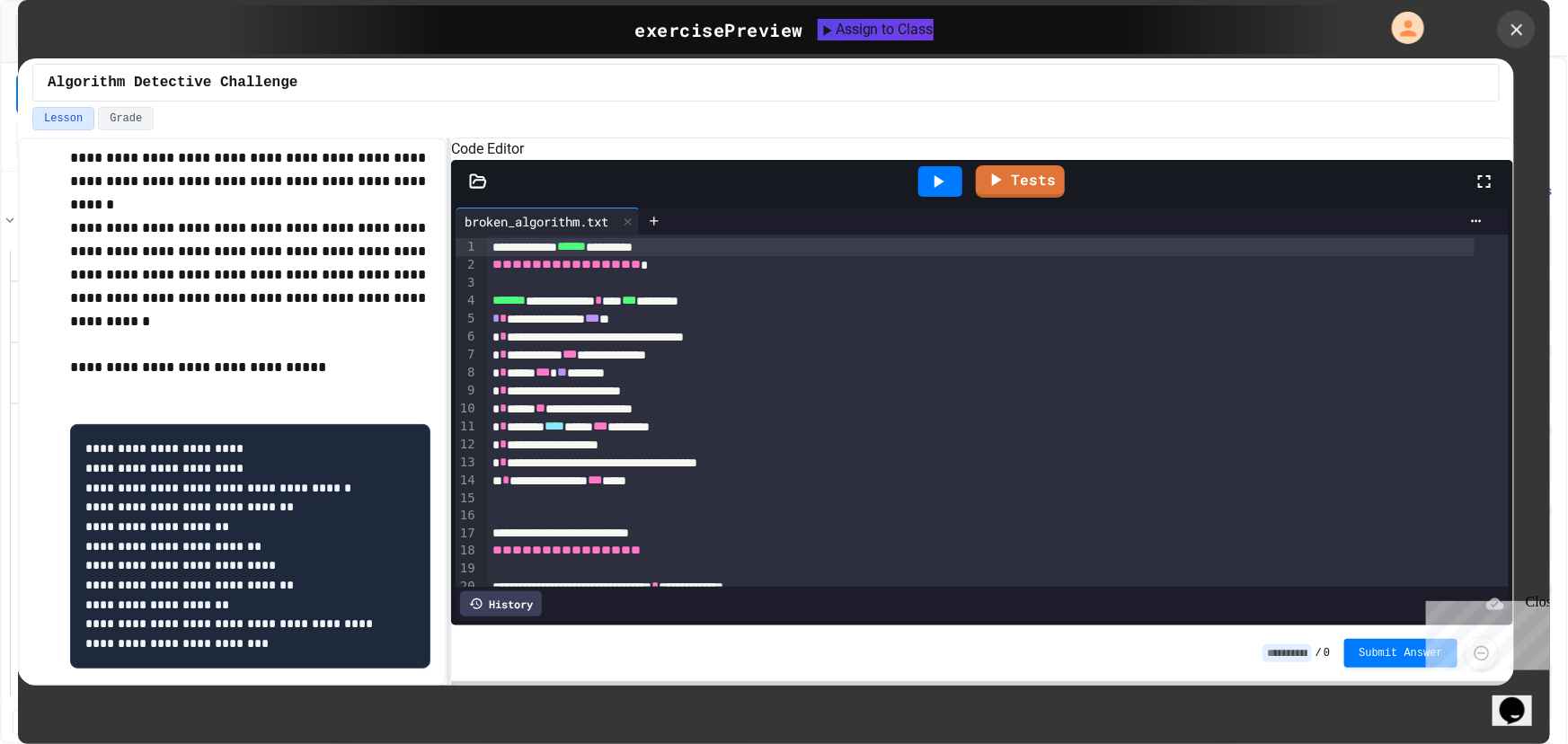
click at [1525, 26] on icon at bounding box center [1516, 30] width 20 height 20
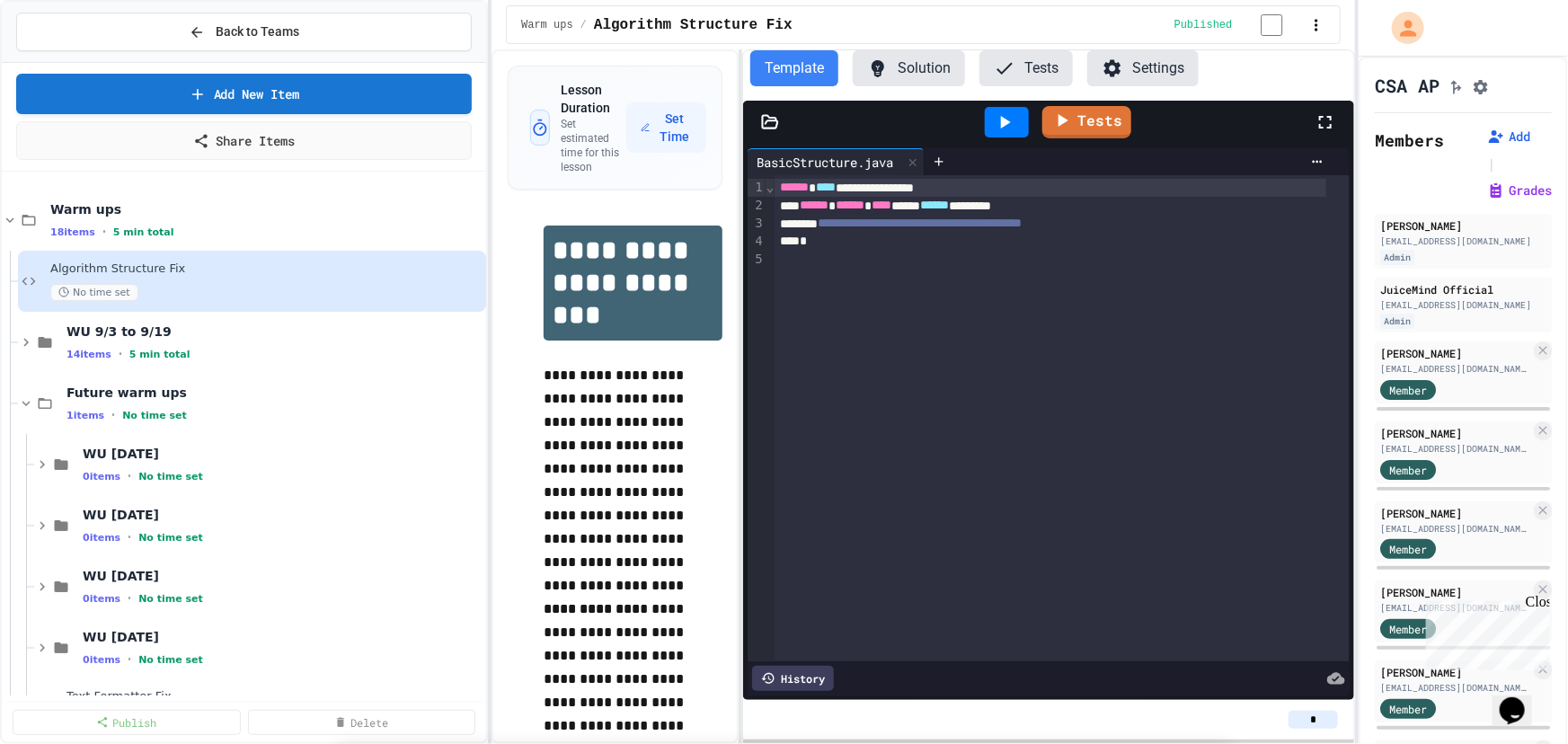
scroll to position [326, 0]
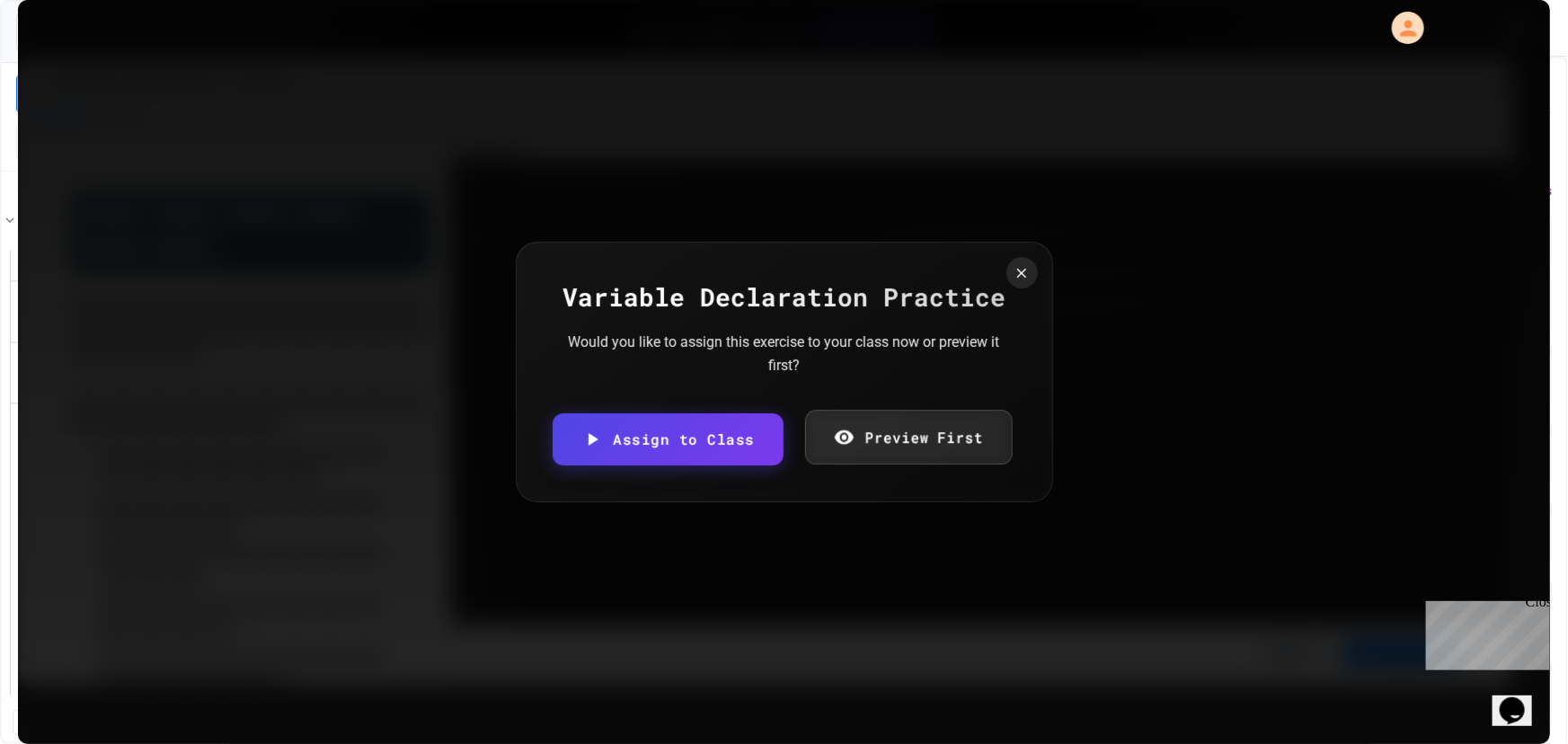
click at [881, 421] on link "Preview First" at bounding box center [907, 437] width 206 height 55
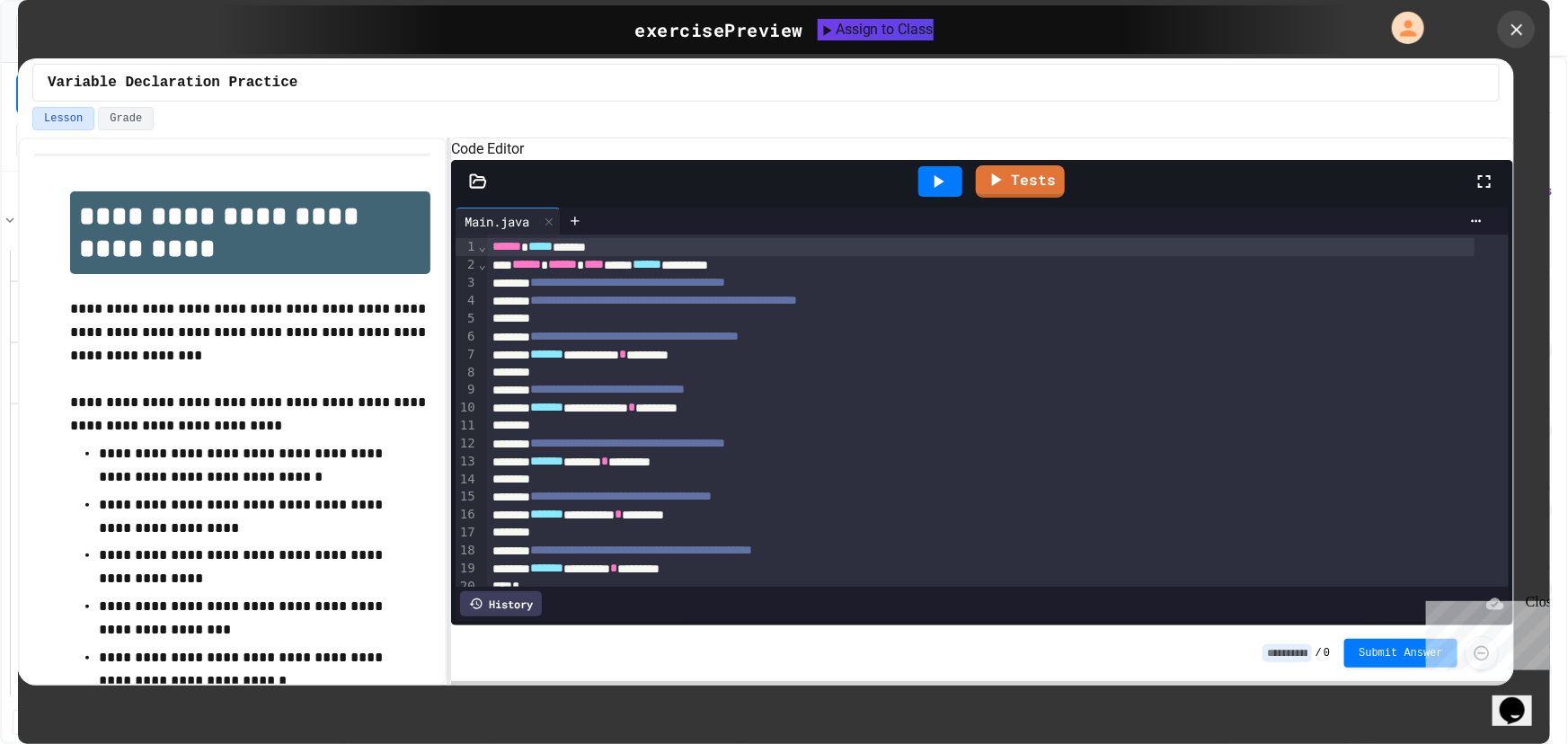
click at [1515, 18] on div at bounding box center [1516, 29] width 37 height 37
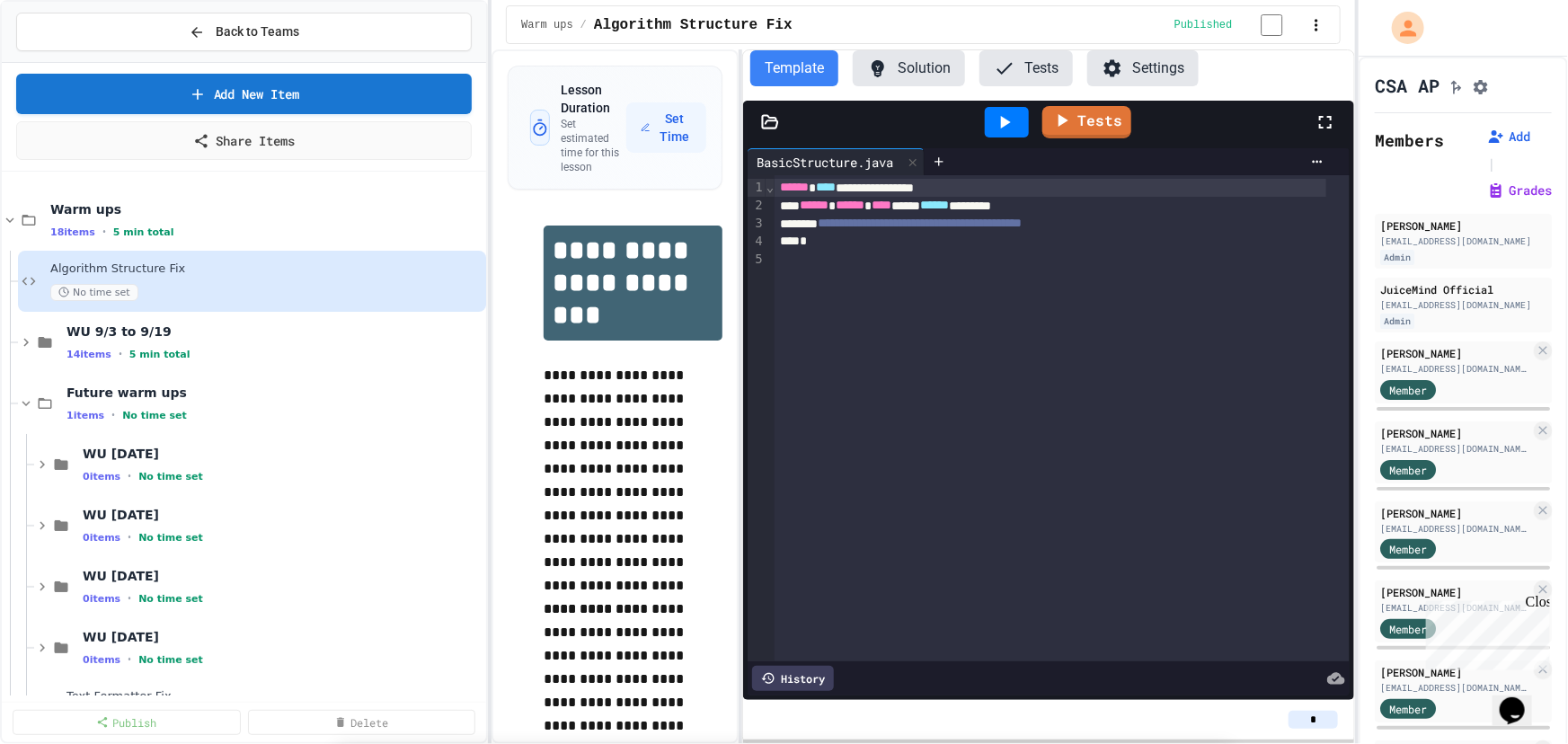
scroll to position [490, 0]
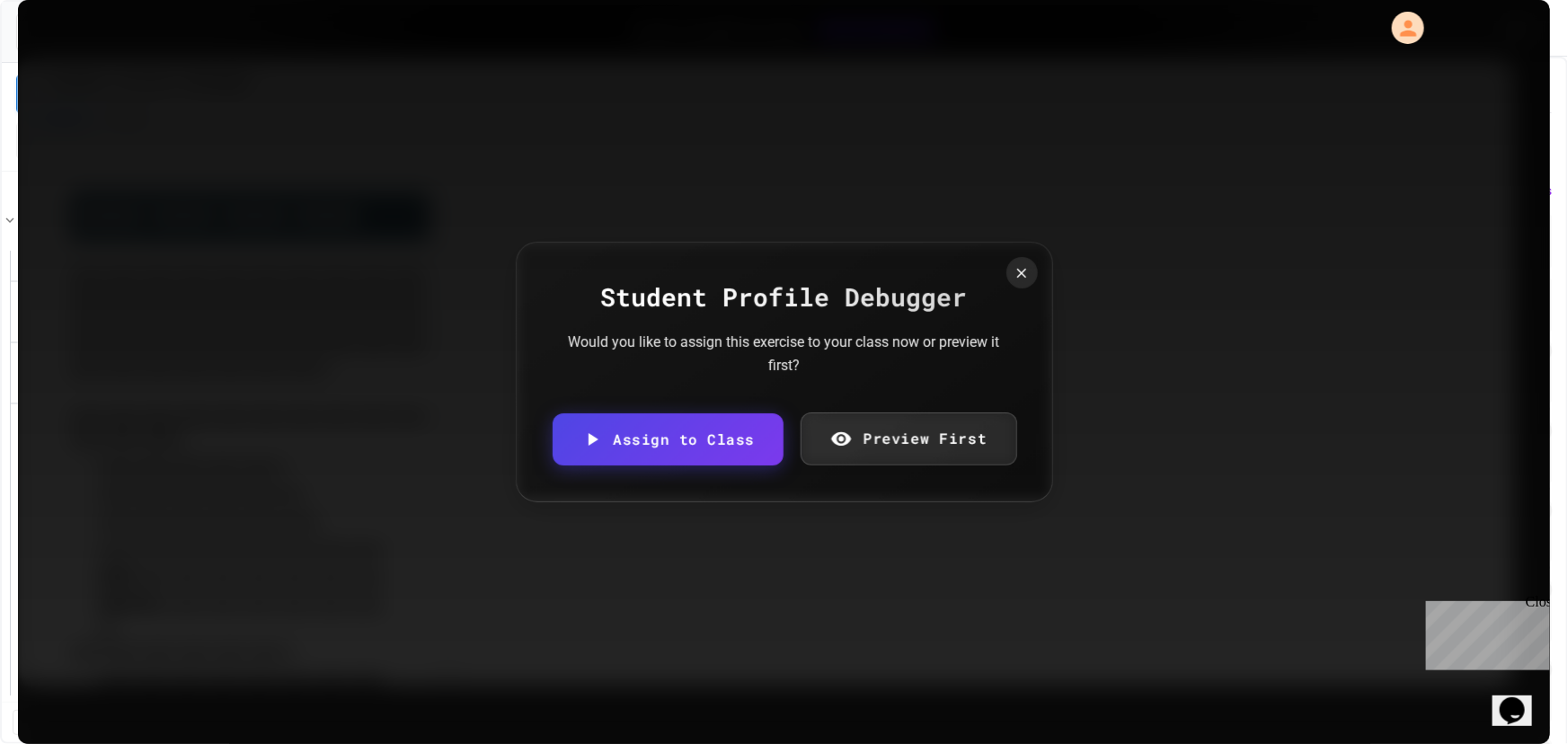
click at [922, 435] on link "Preview First" at bounding box center [909, 439] width 217 height 53
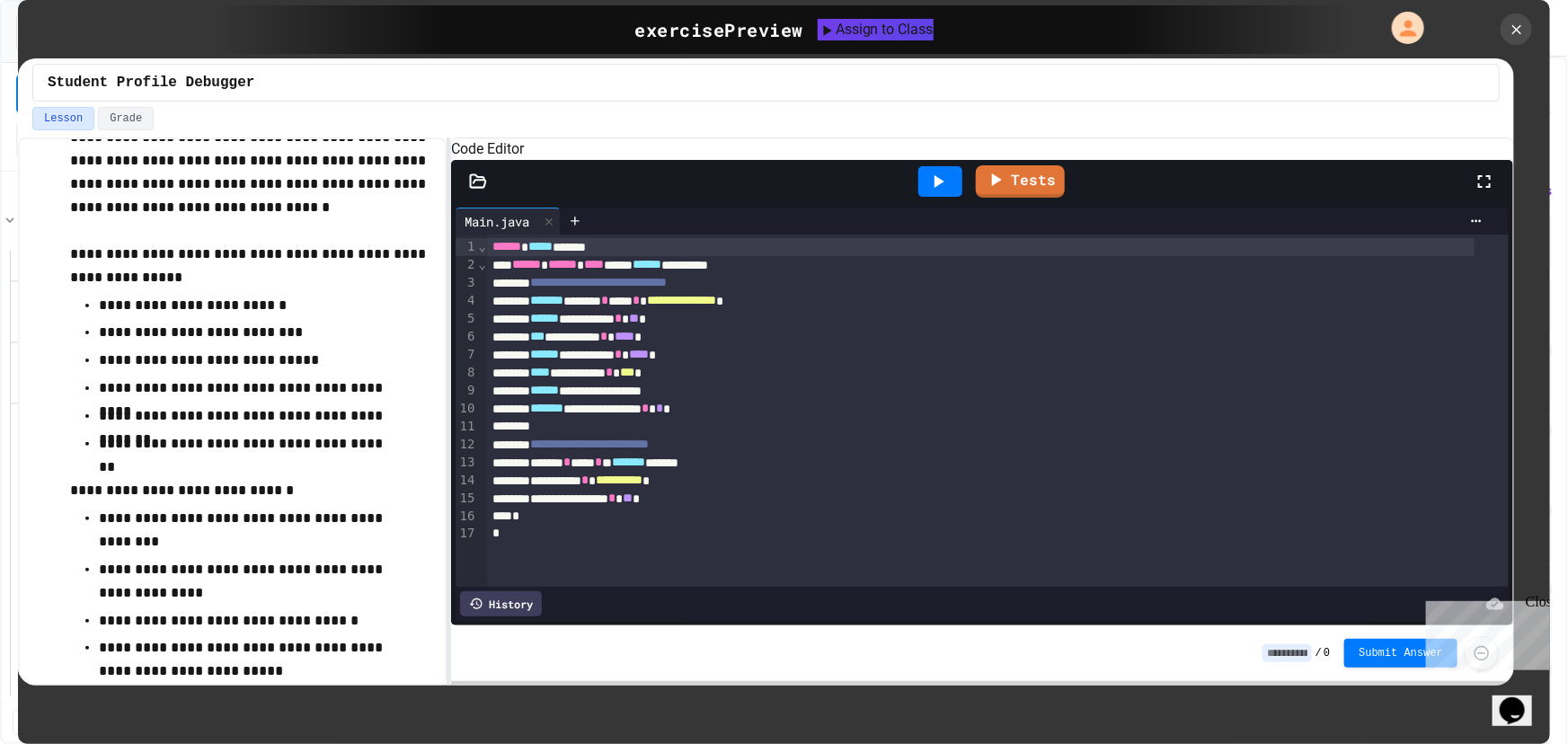
scroll to position [274, 0]
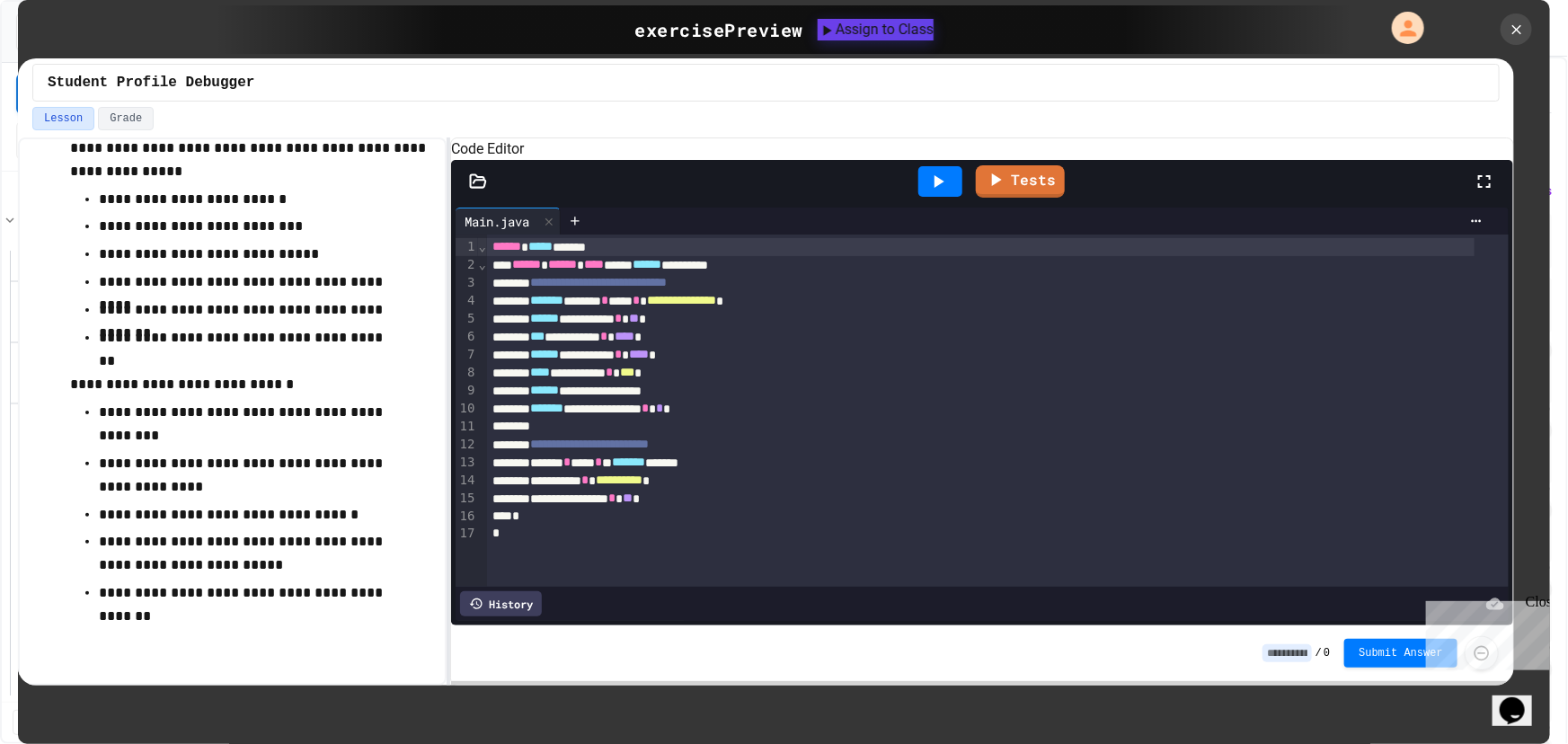
click at [879, 33] on div "Assign to Class" at bounding box center [876, 30] width 116 height 21
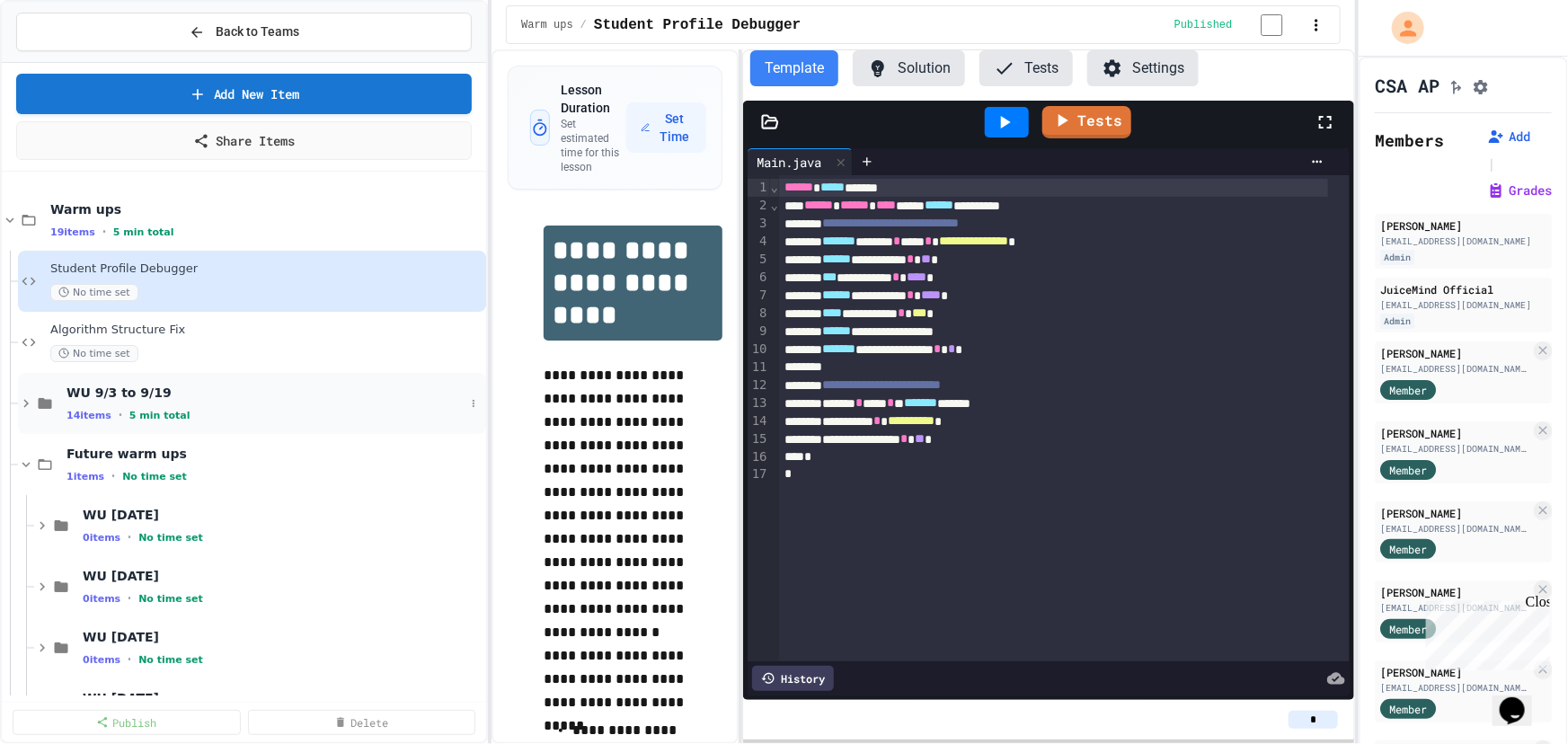
click at [26, 396] on icon at bounding box center [26, 403] width 16 height 16
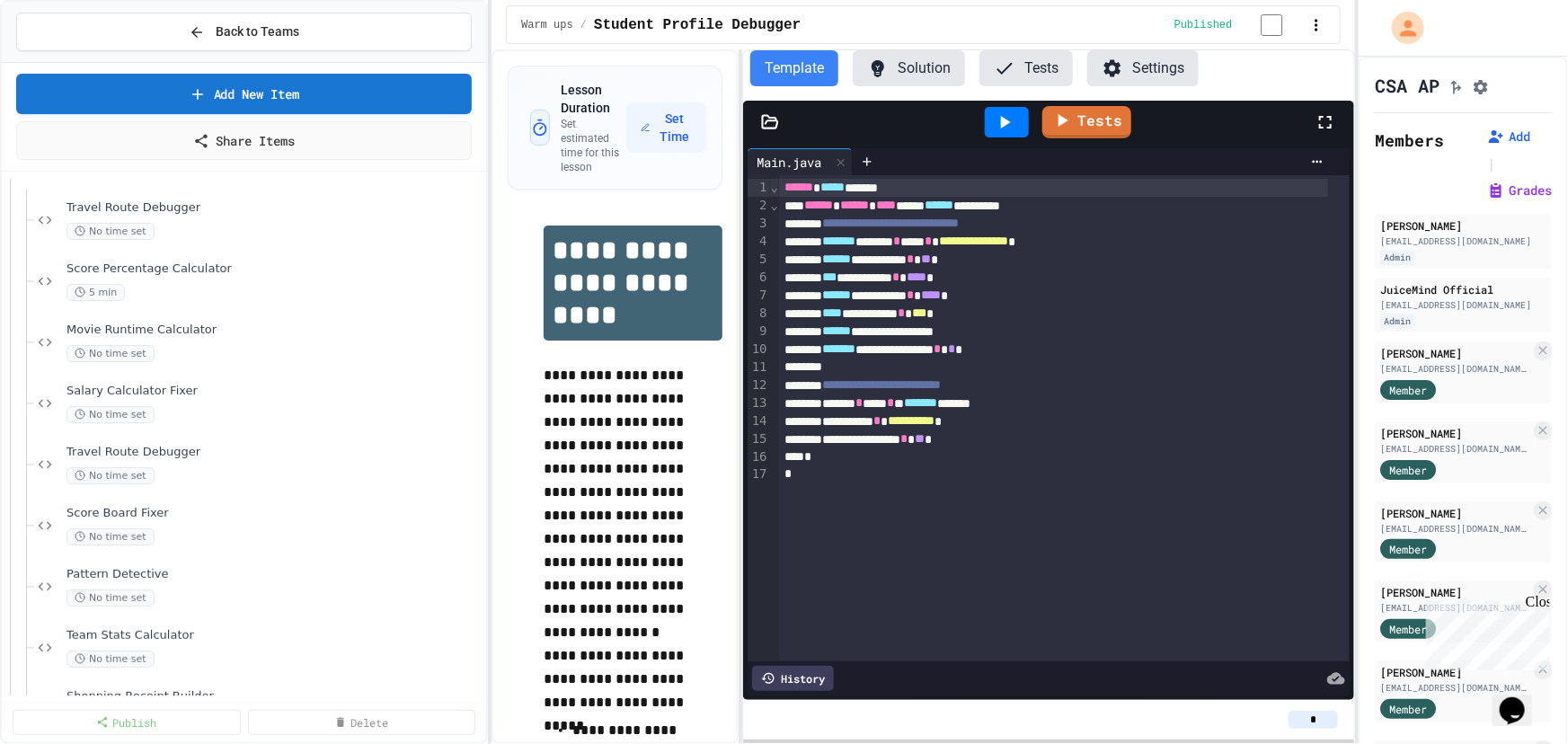
scroll to position [81, 0]
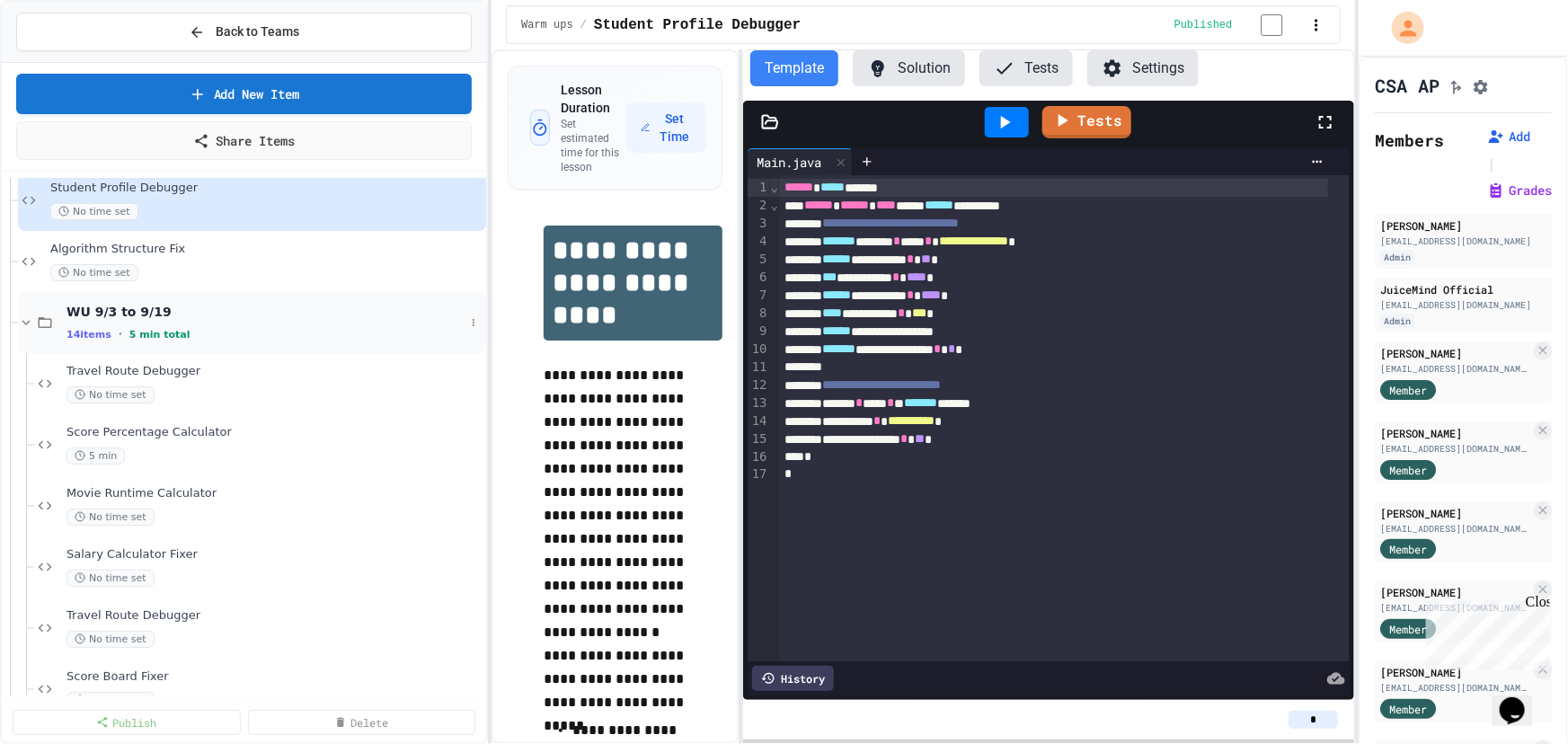
click at [24, 320] on icon at bounding box center [26, 323] width 8 height 6
click at [40, 381] on icon at bounding box center [42, 383] width 16 height 16
click at [25, 319] on icon at bounding box center [26, 323] width 16 height 16
click at [26, 315] on icon at bounding box center [26, 323] width 16 height 16
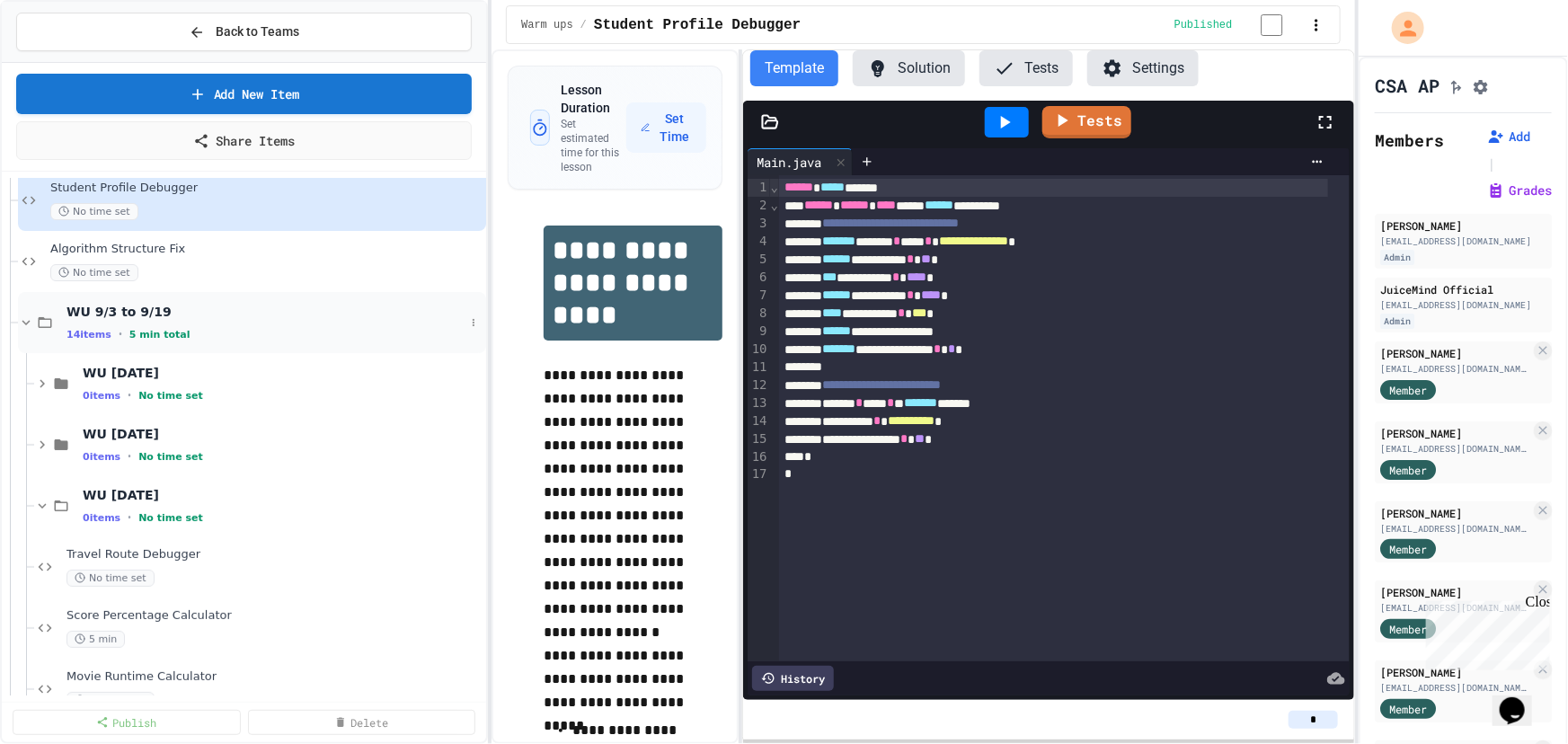
click at [32, 320] on icon at bounding box center [26, 323] width 16 height 16
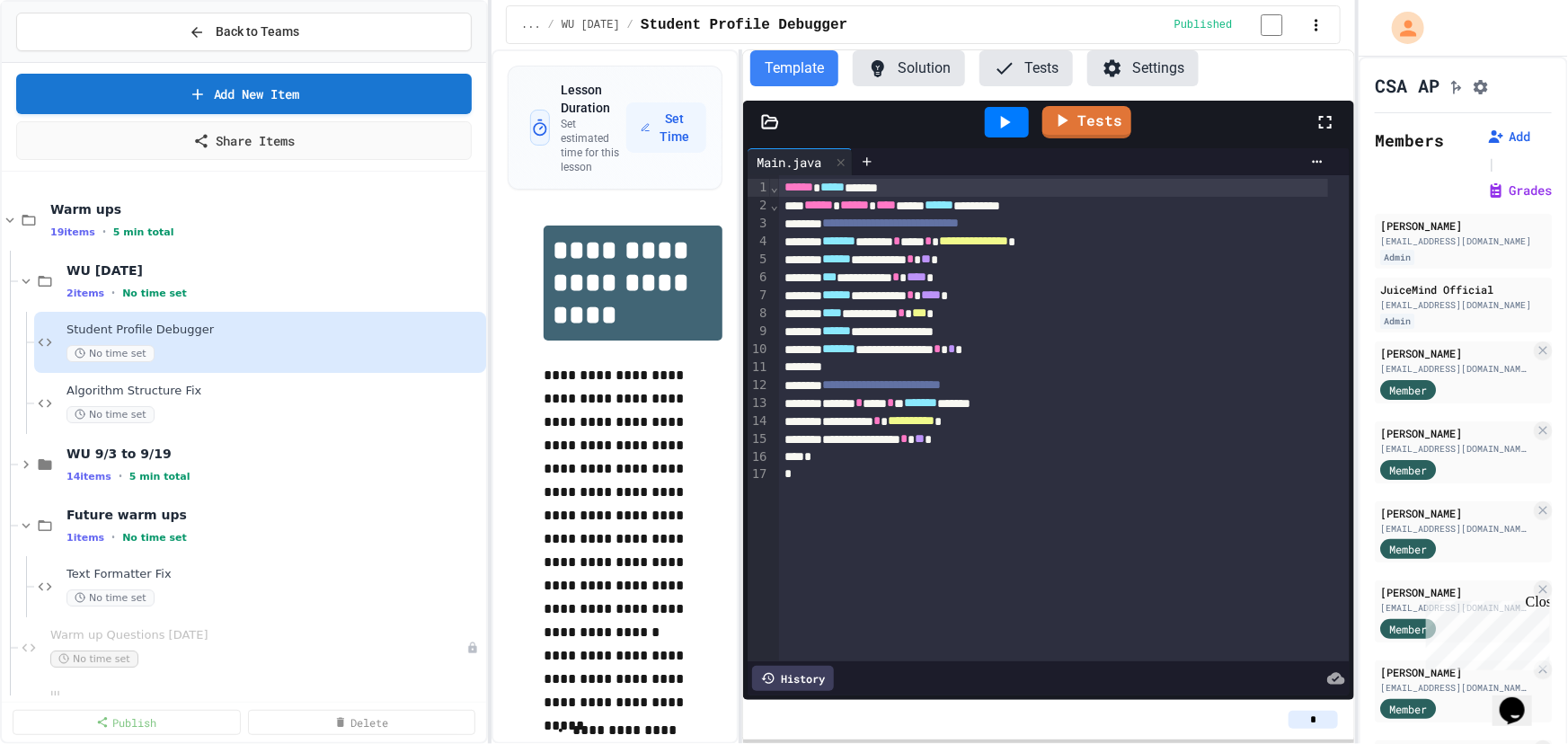
scroll to position [162, 0]
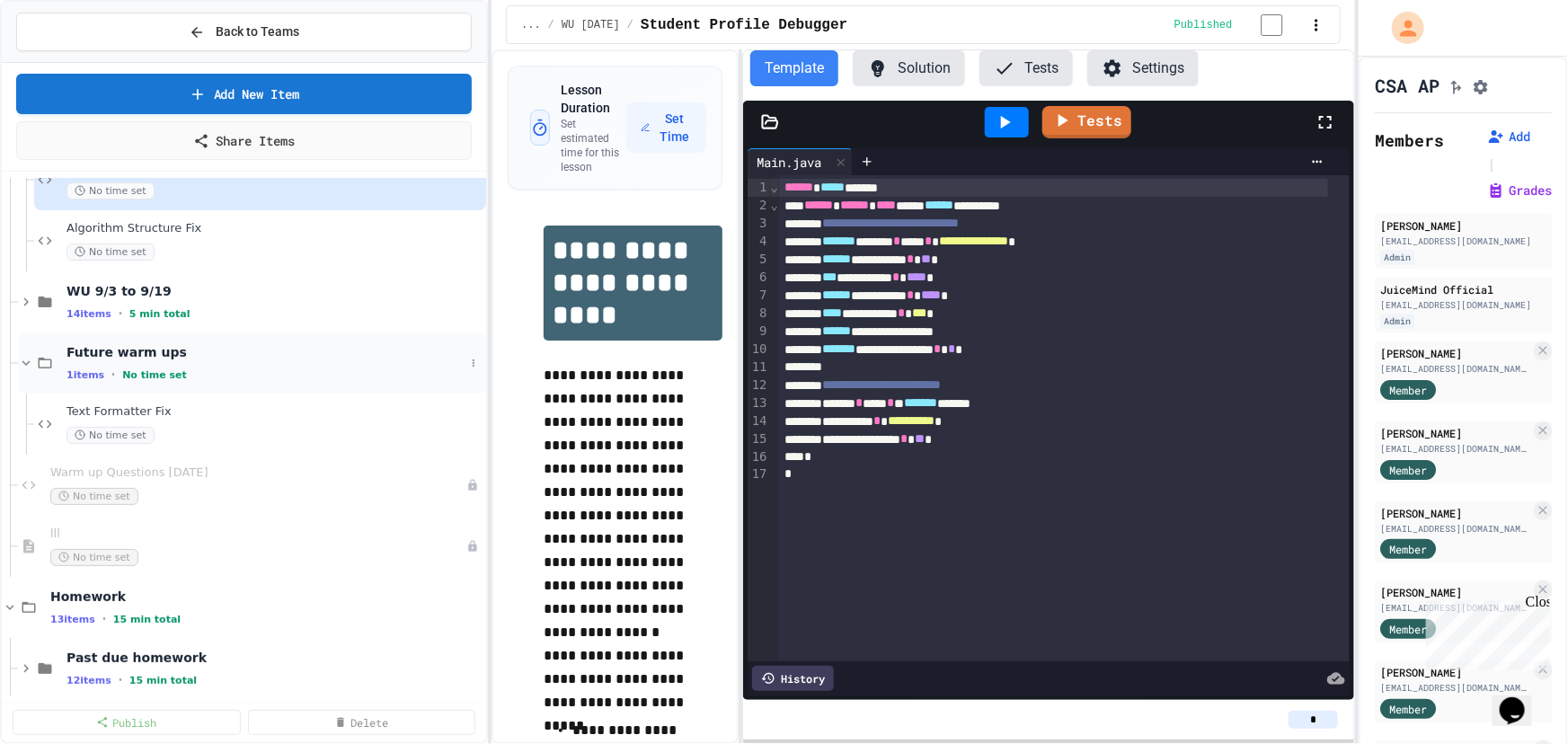
click at [24, 355] on icon at bounding box center [26, 363] width 16 height 16
click at [468, 421] on button at bounding box center [473, 423] width 18 height 18
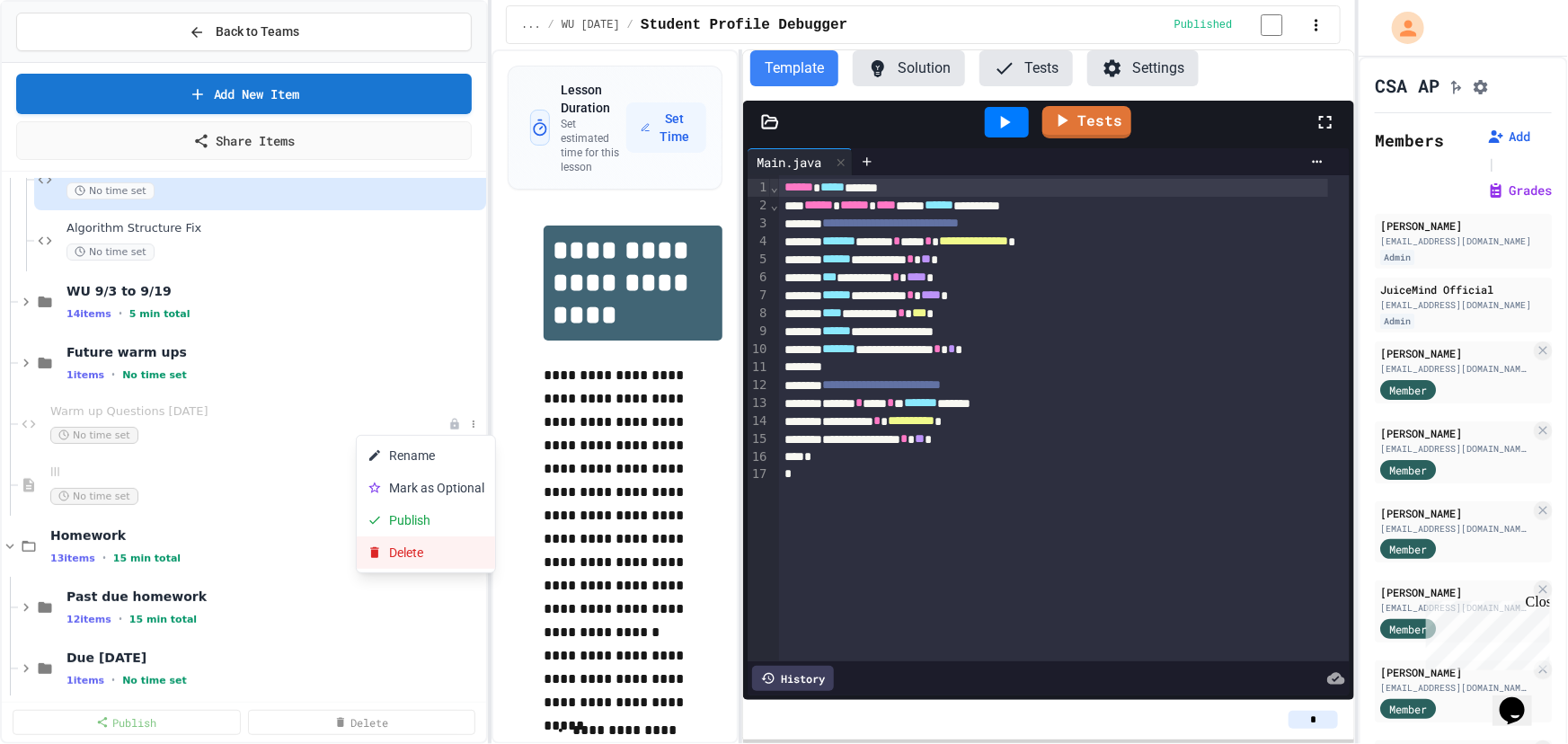
click at [425, 540] on button "Delete" at bounding box center [425, 553] width 138 height 33
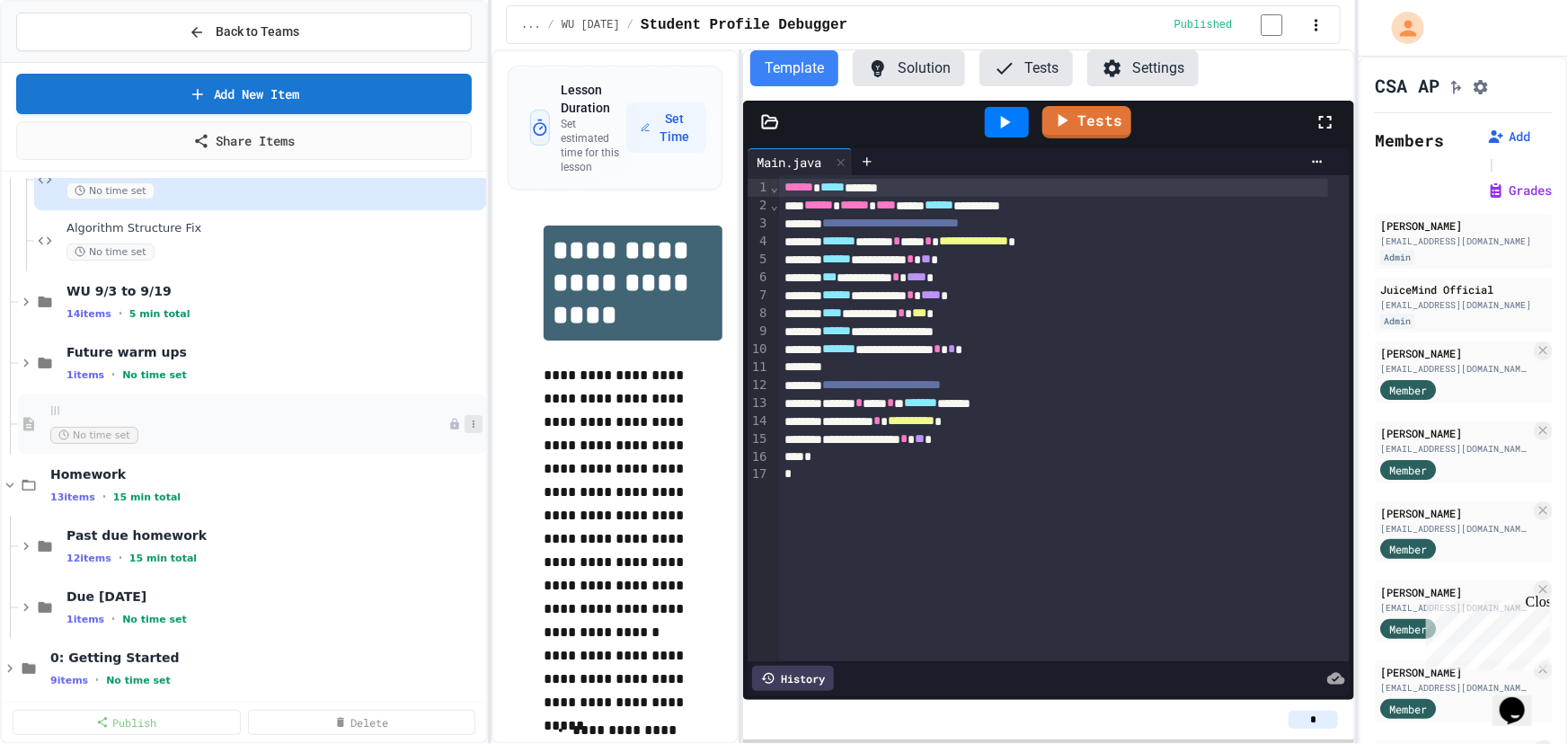
click at [469, 420] on icon at bounding box center [473, 423] width 11 height 11
click at [434, 544] on button "Delete" at bounding box center [425, 553] width 138 height 33
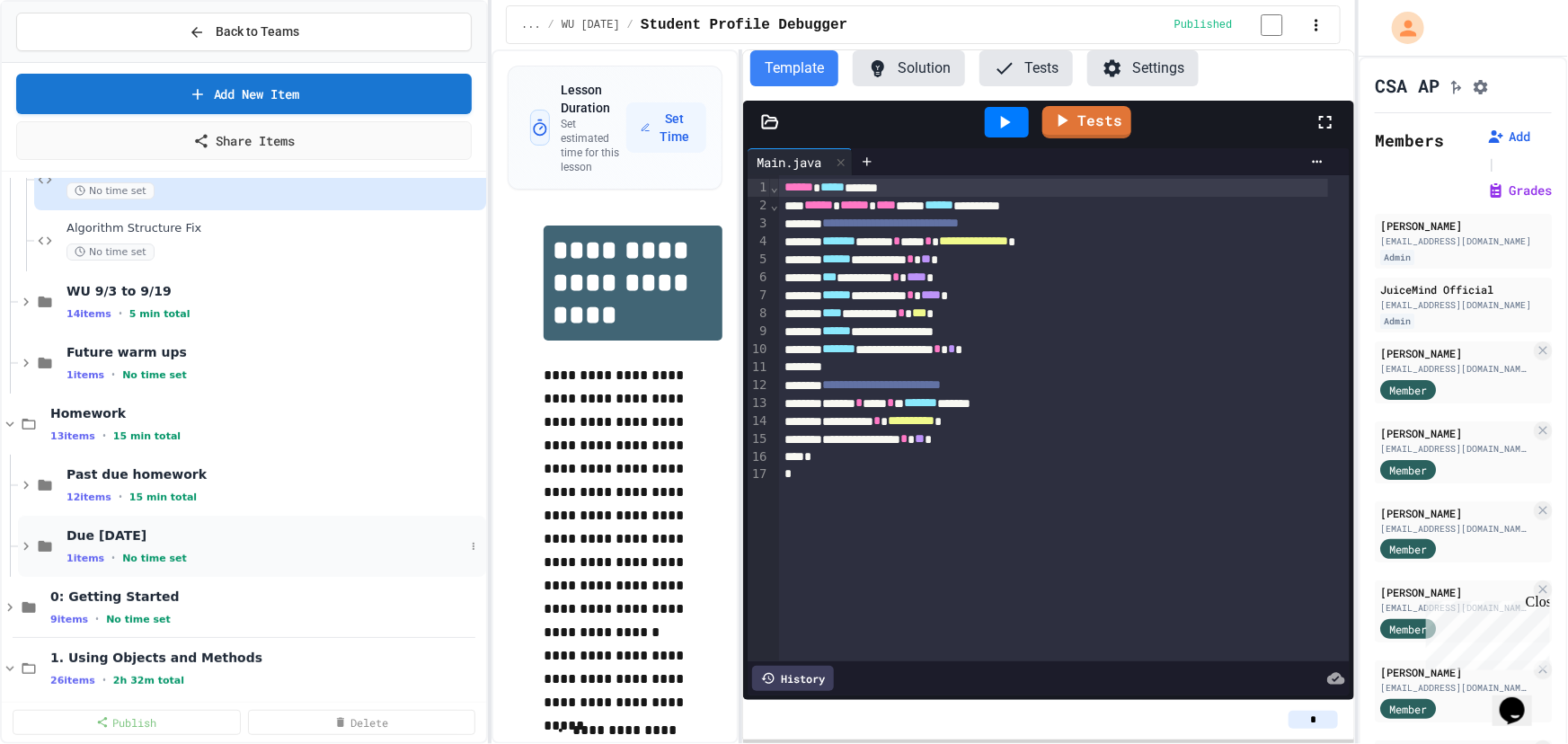
click at [172, 541] on div "Due [DATE] 1 items • No time set" at bounding box center [265, 545] width 398 height 37
click at [153, 611] on div "No time set" at bounding box center [257, 618] width 382 height 17
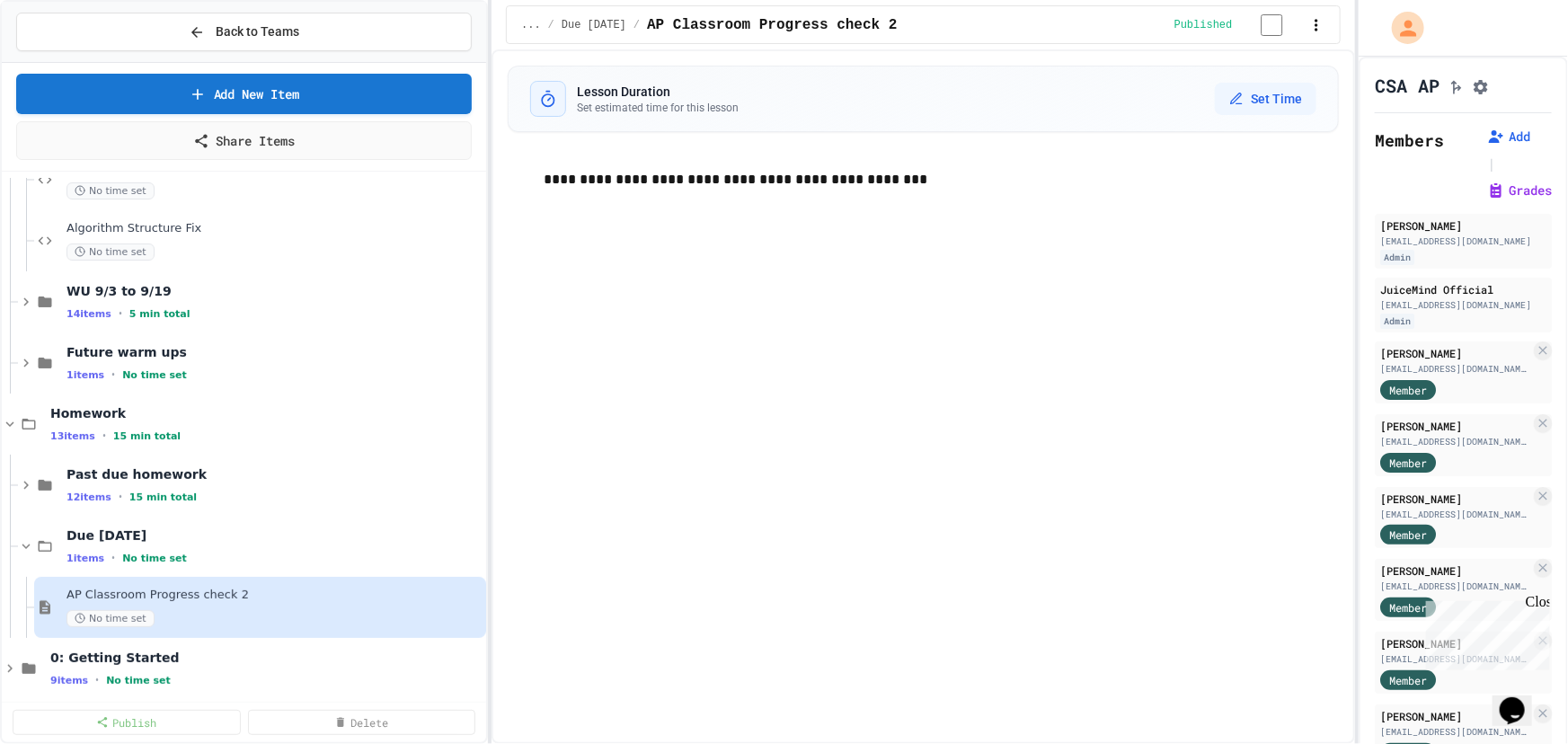
drag, startPoint x: 934, startPoint y: 201, endPoint x: 555, endPoint y: 163, distance: 380.9
click at [555, 163] on div "**********" at bounding box center [924, 180] width 832 height 60
drag, startPoint x: 905, startPoint y: 185, endPoint x: 543, endPoint y: 178, distance: 362.1
click at [543, 178] on p "**********" at bounding box center [941, 180] width 796 height 23
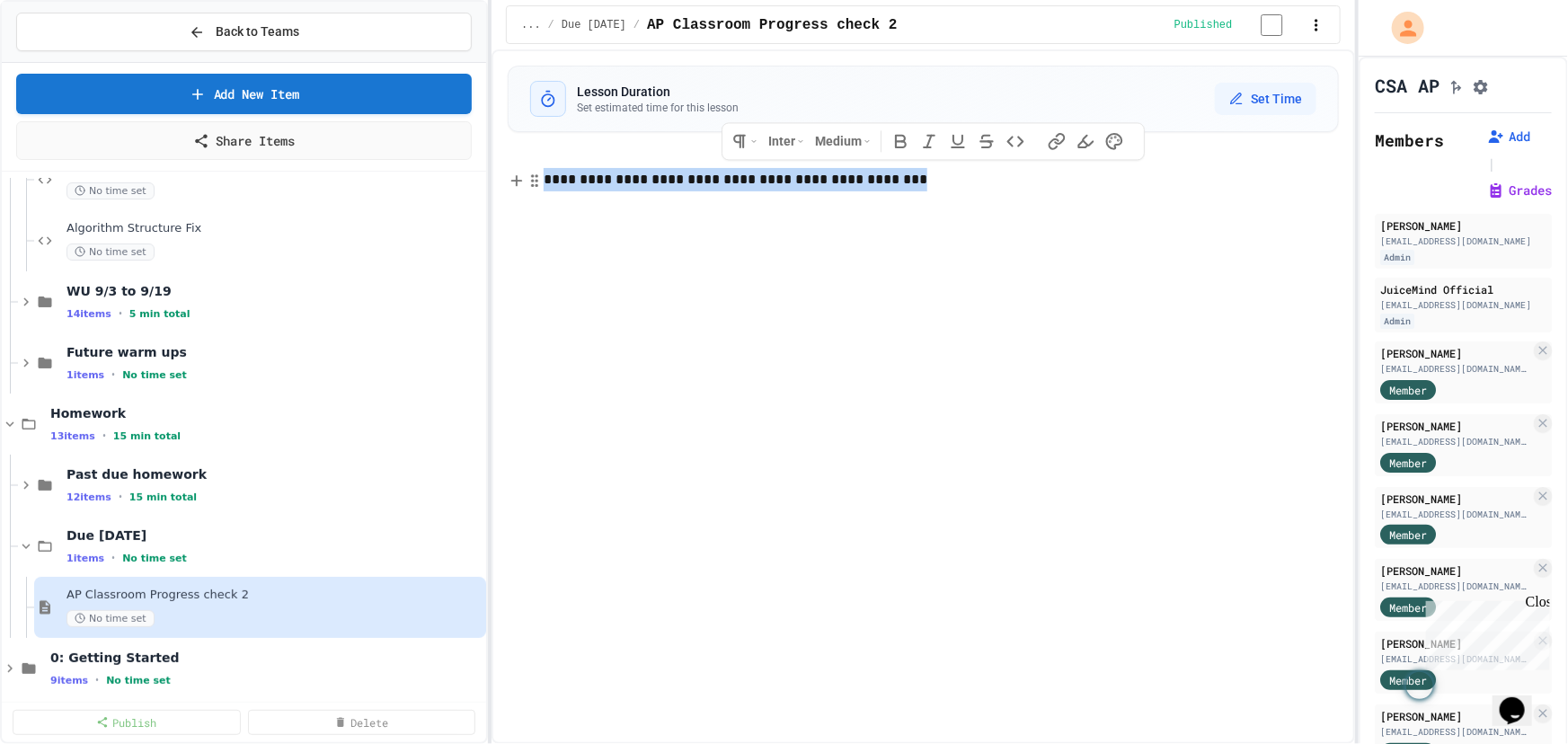
copy p "**********"
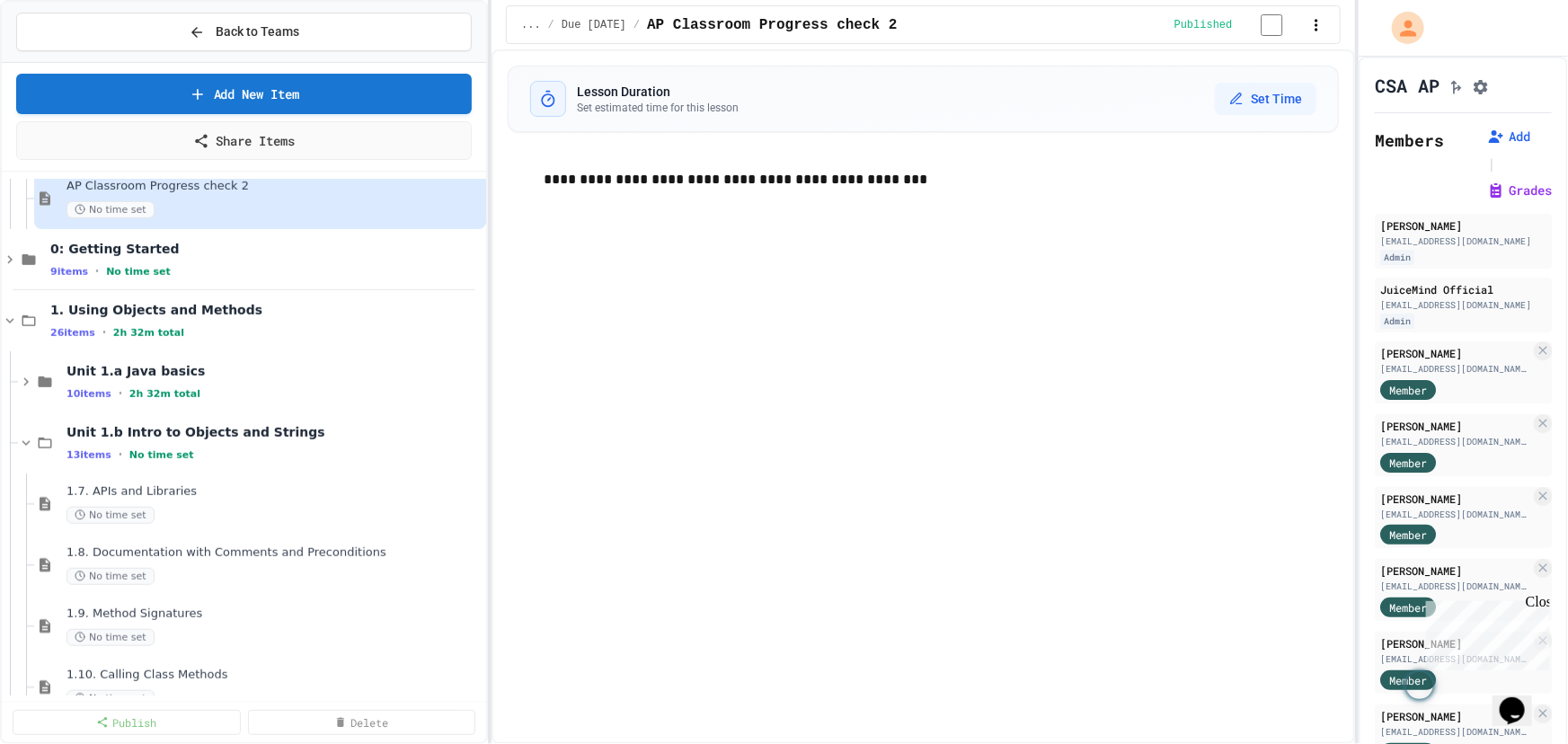
scroll to position [653, 0]
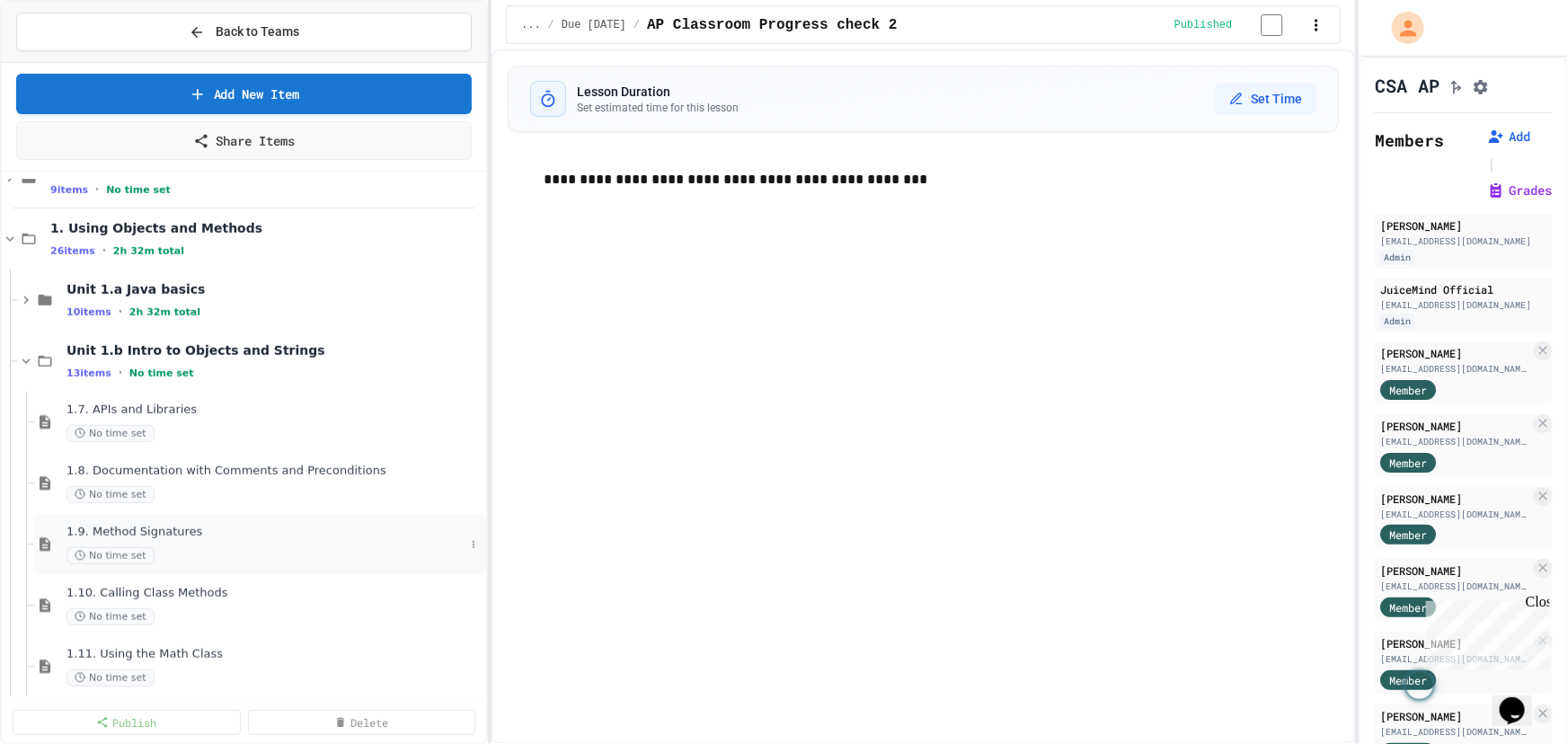
click at [189, 534] on span "1.9. Method Signatures" at bounding box center [265, 532] width 398 height 15
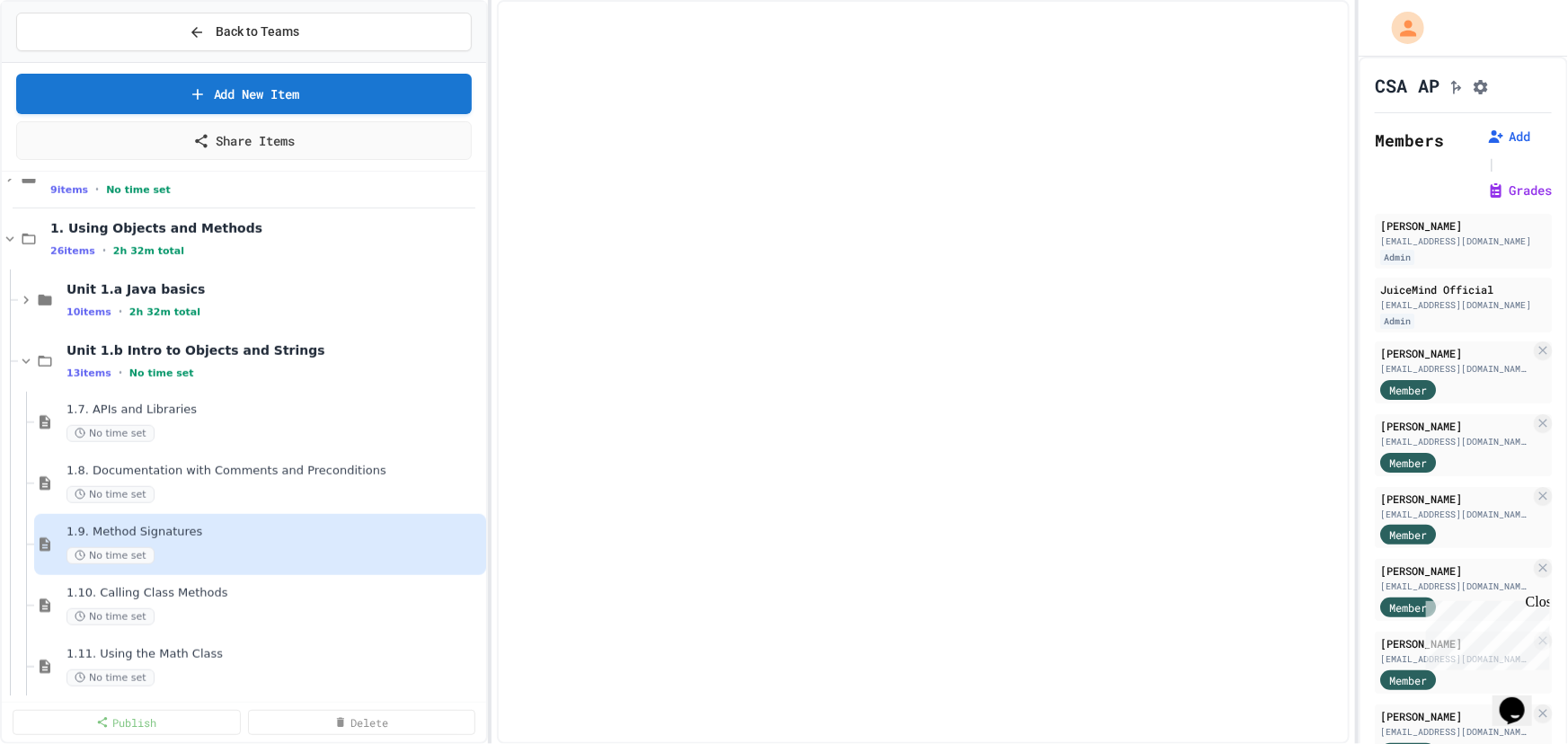
select select "***"
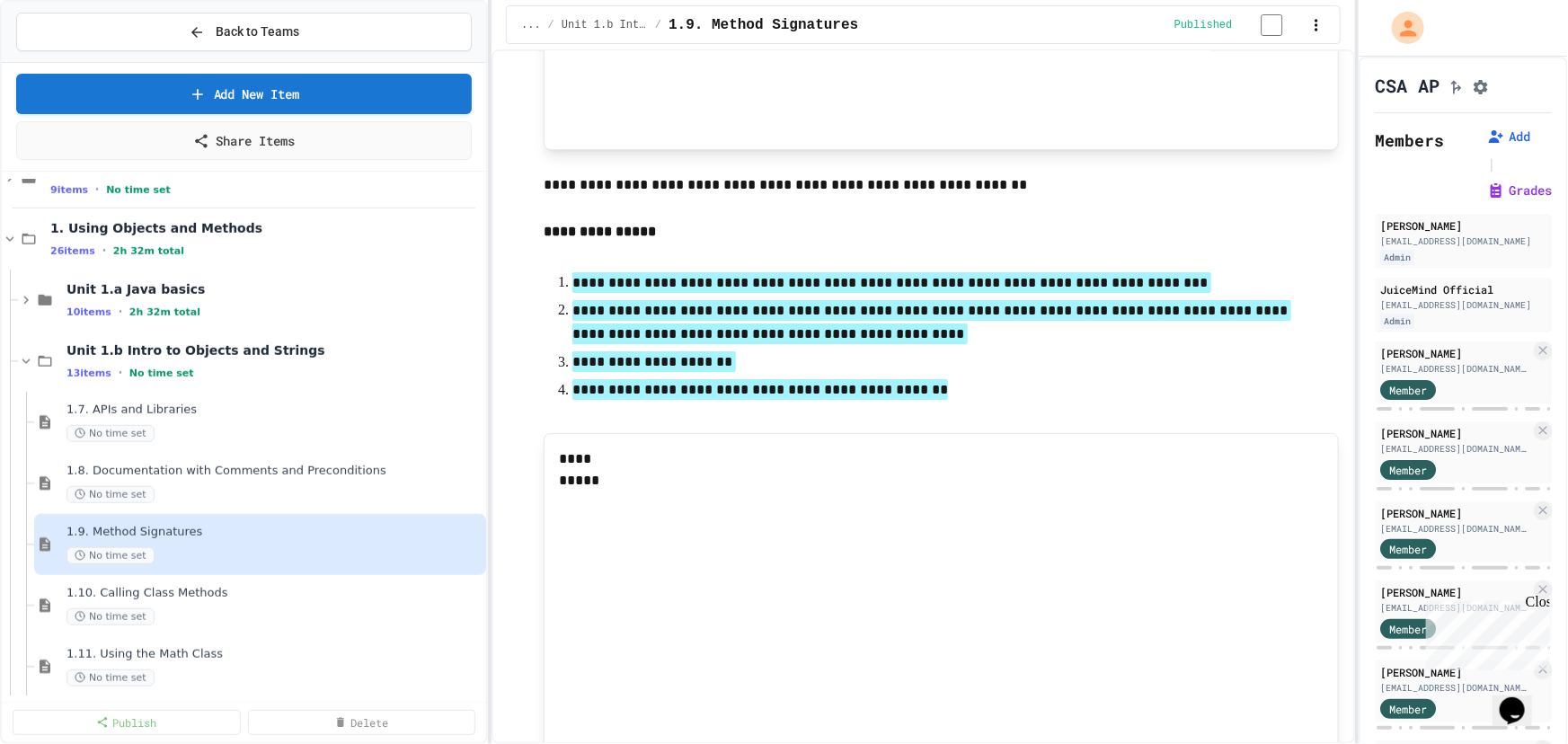
scroll to position [9930, 0]
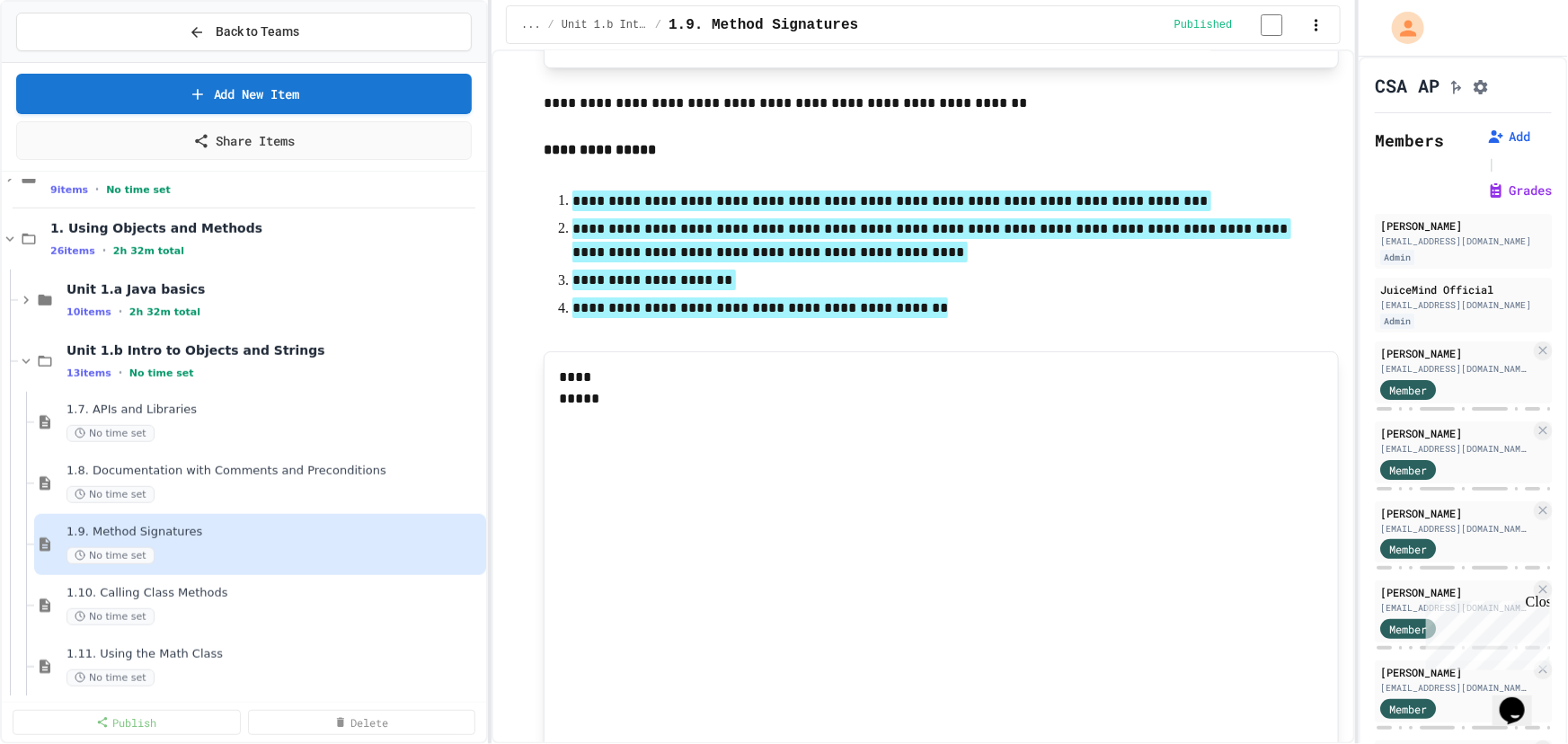
click at [1489, 88] on icon "Assignment Settings" at bounding box center [1481, 86] width 18 height 18
click at [189, 597] on span "1.10. Calling Class Methods" at bounding box center [265, 593] width 398 height 15
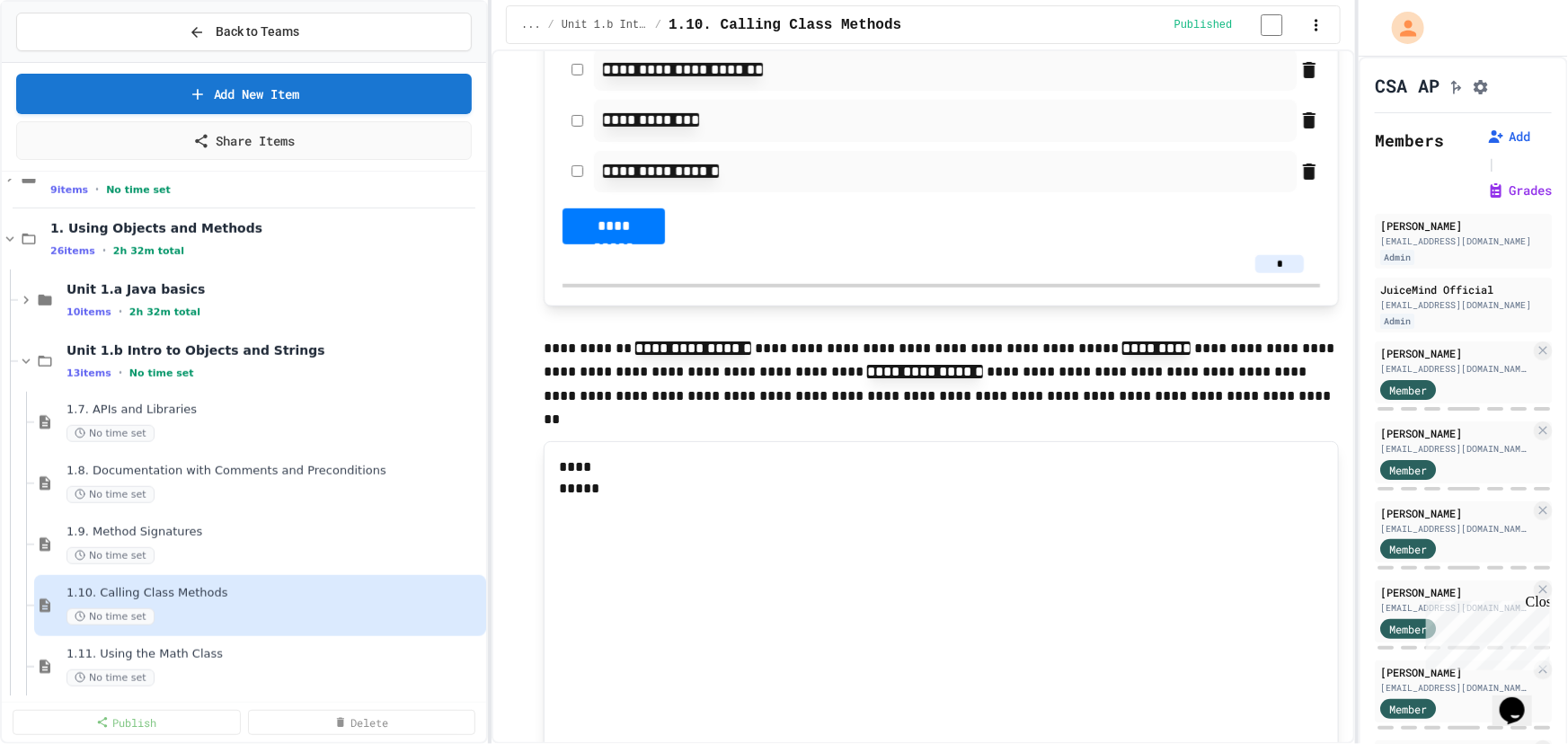
scroll to position [7676, 0]
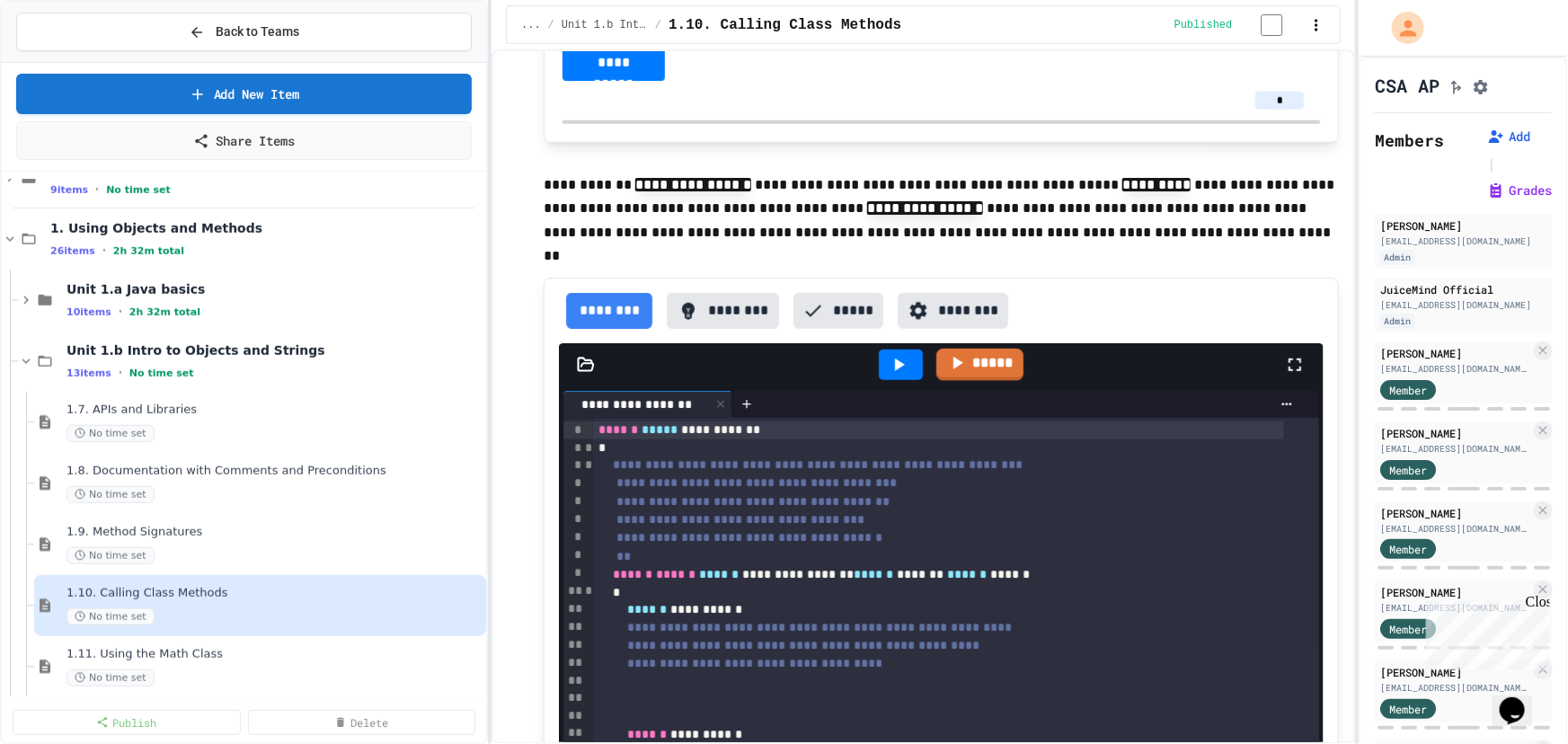
drag, startPoint x: 703, startPoint y: 175, endPoint x: 692, endPoint y: 173, distance: 11.2
drag, startPoint x: 747, startPoint y: 171, endPoint x: 736, endPoint y: 174, distance: 11.4
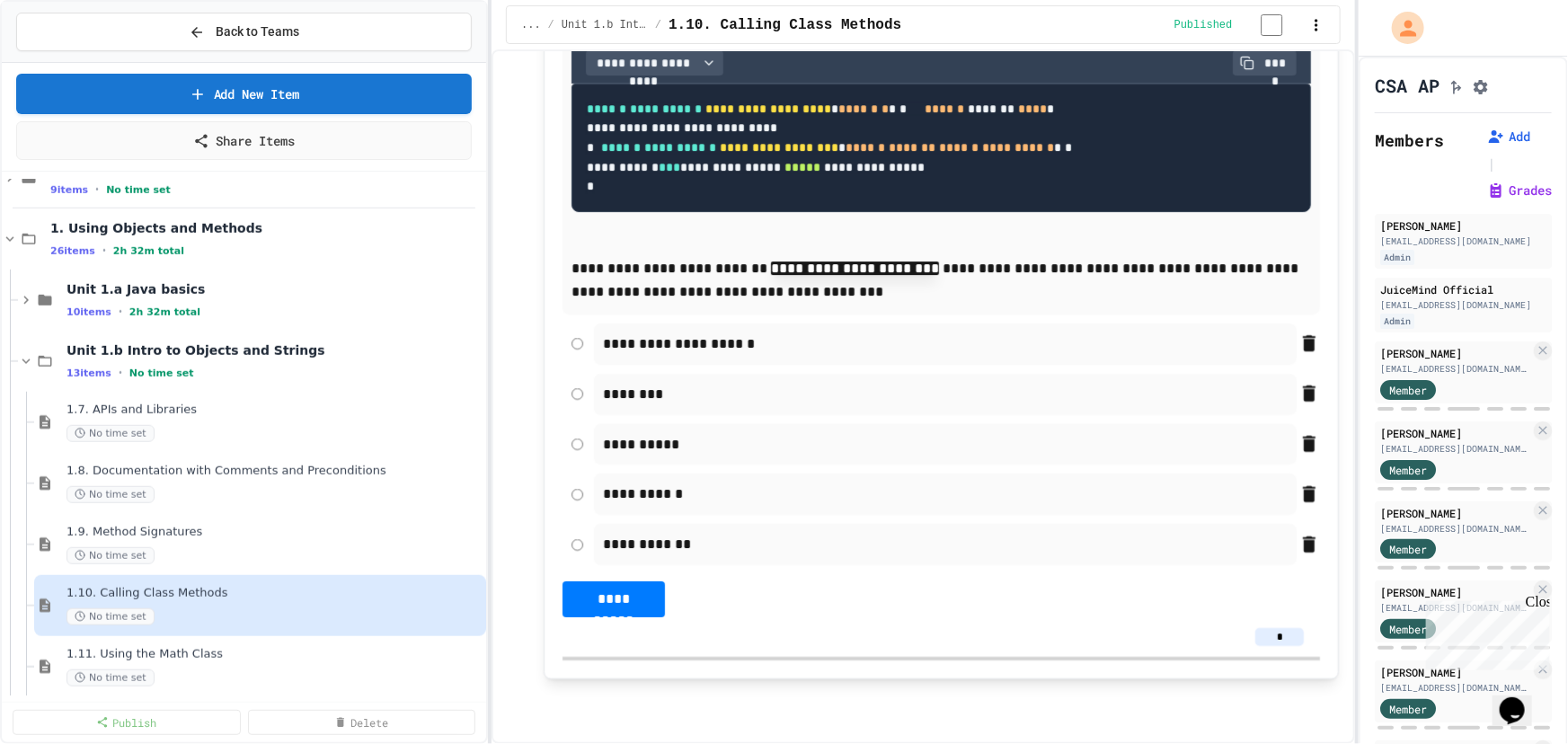
scroll to position [10499, 0]
click at [422, 601] on div "1.10. Calling Class Methods No time set" at bounding box center [265, 605] width 398 height 39
click at [1489, 90] on icon "Assignment Settings" at bounding box center [1481, 86] width 18 height 18
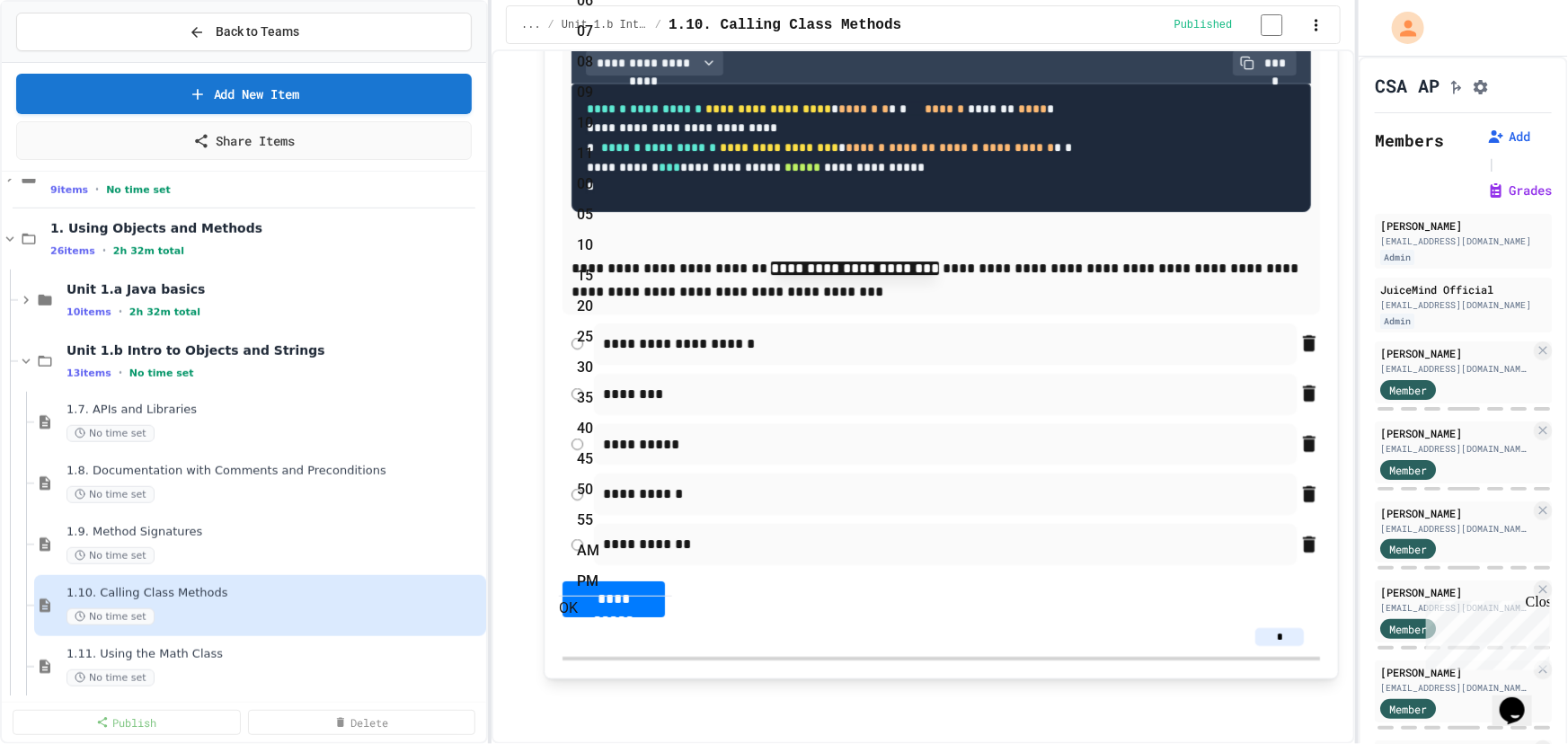
scroll to position [340, 0]
type input "**********"
click at [578, 597] on button "OK" at bounding box center [568, 608] width 19 height 21
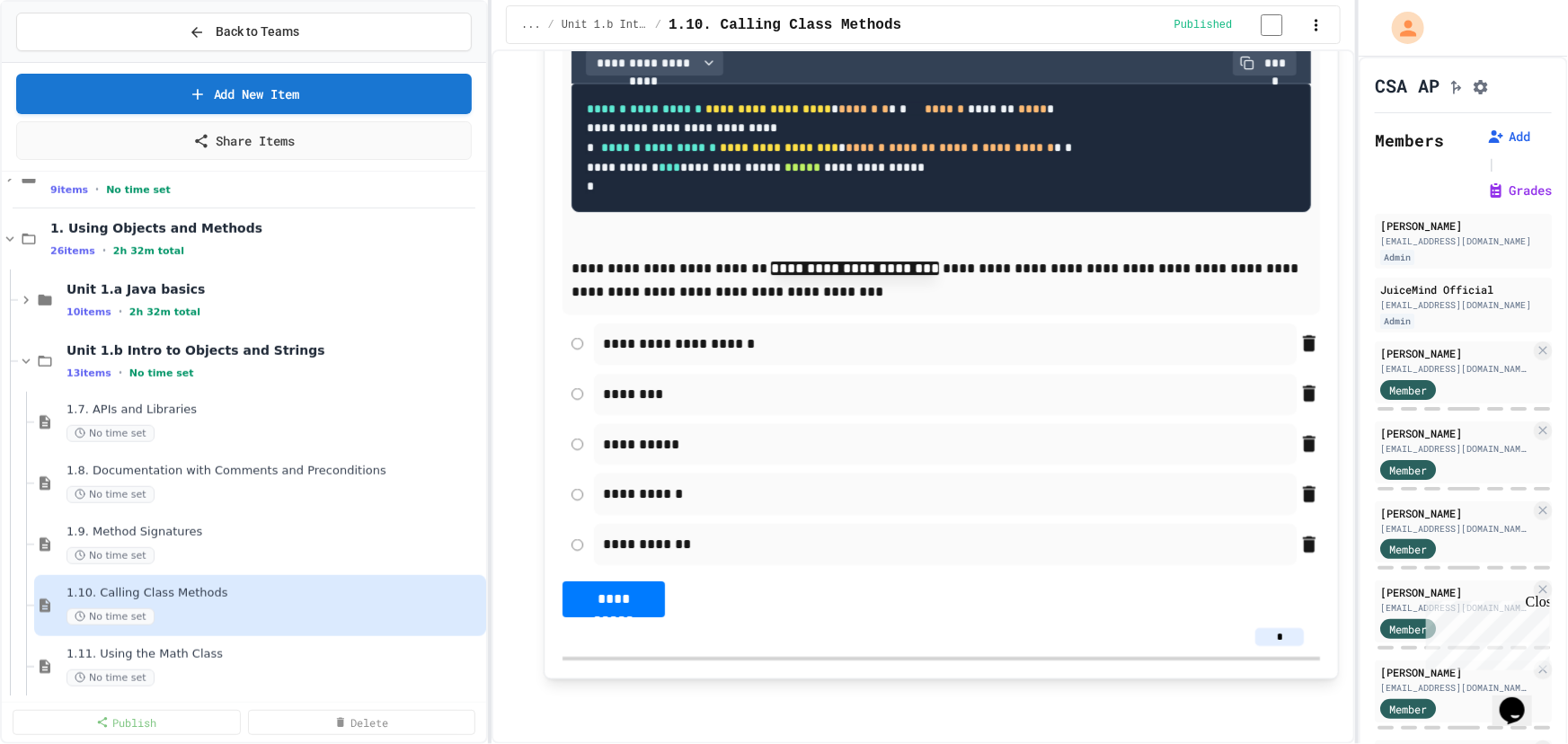
scroll to position [1061, 0]
click at [206, 642] on div "1.11. Using the Math Class No time set" at bounding box center [260, 667] width 452 height 61
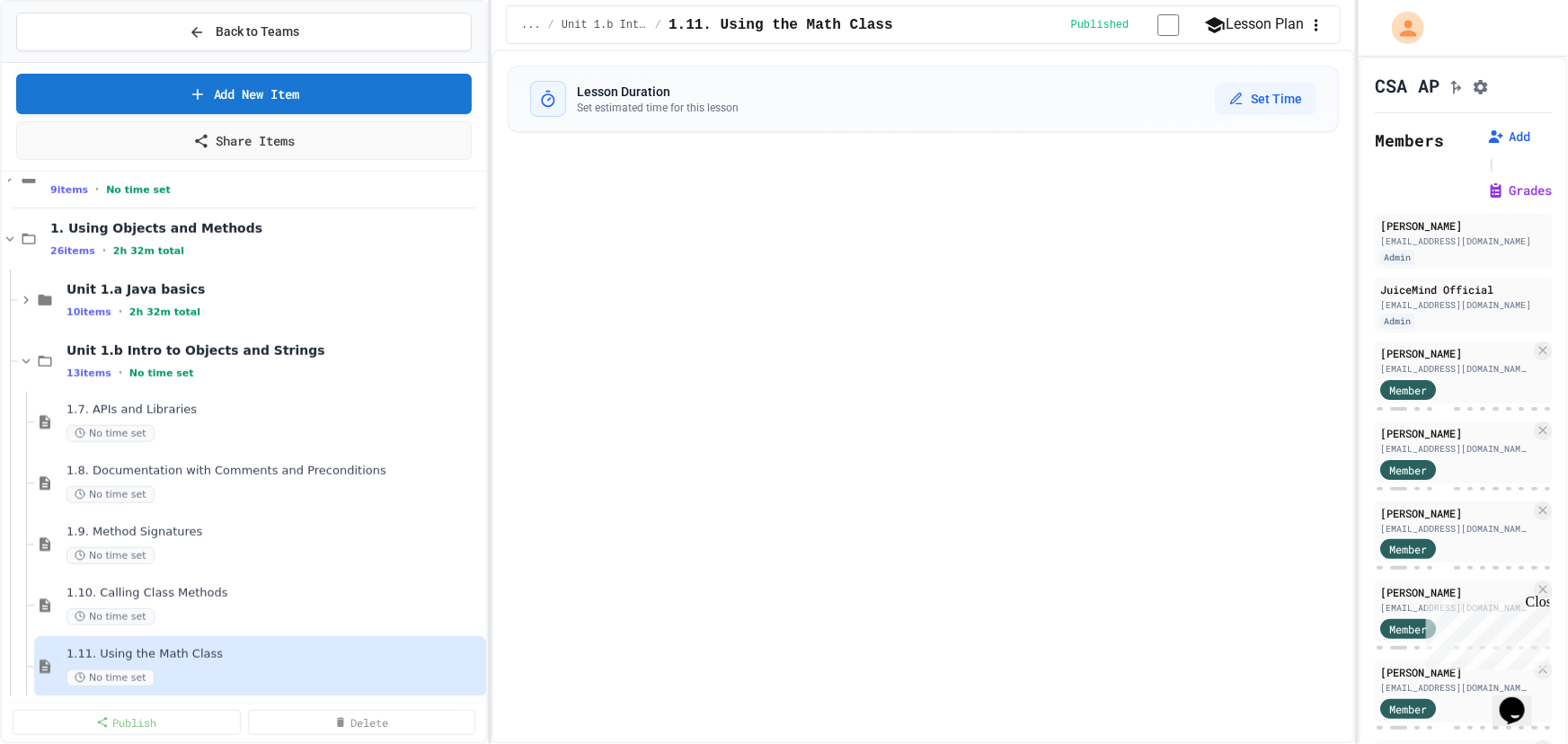
select select "***"
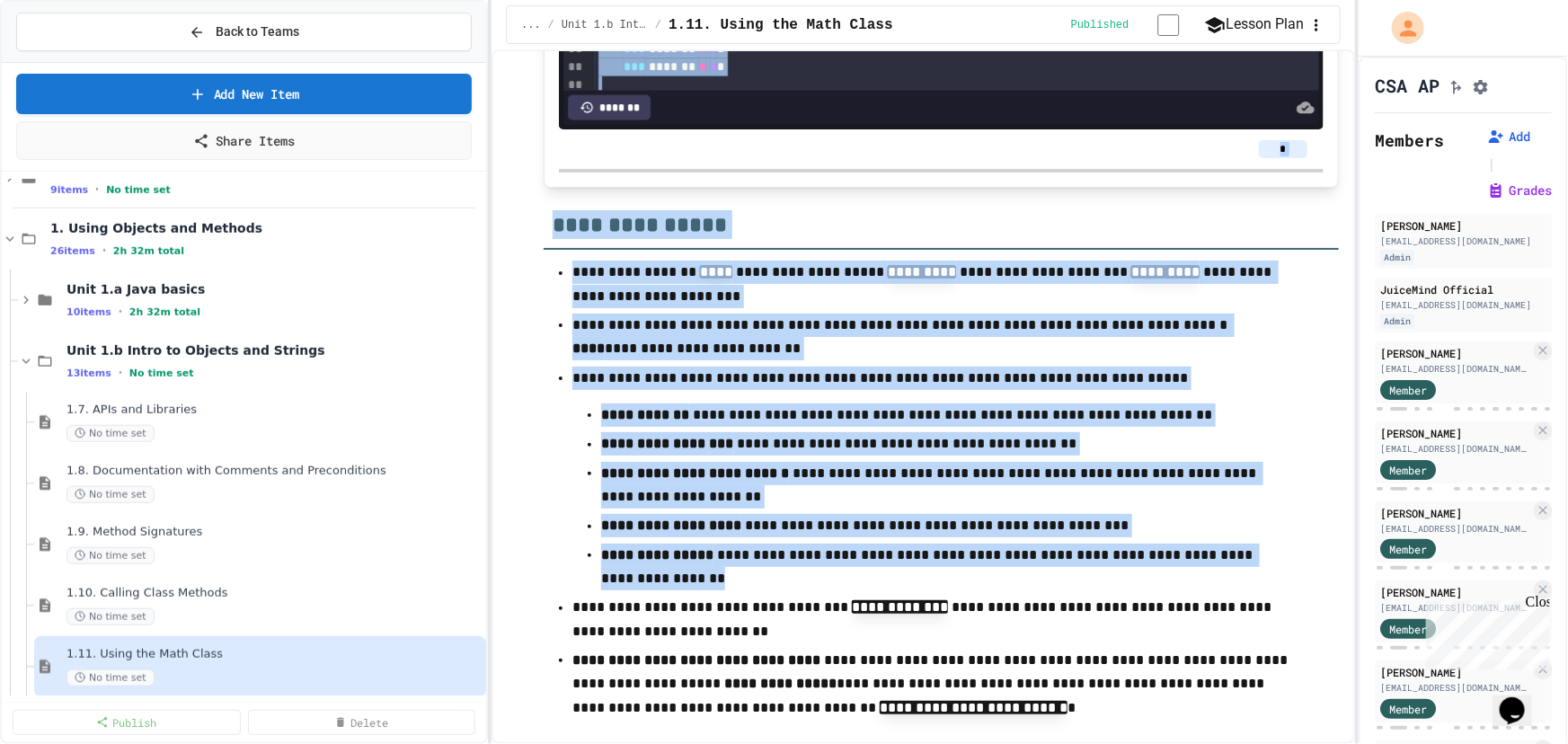
scroll to position [15607, 0]
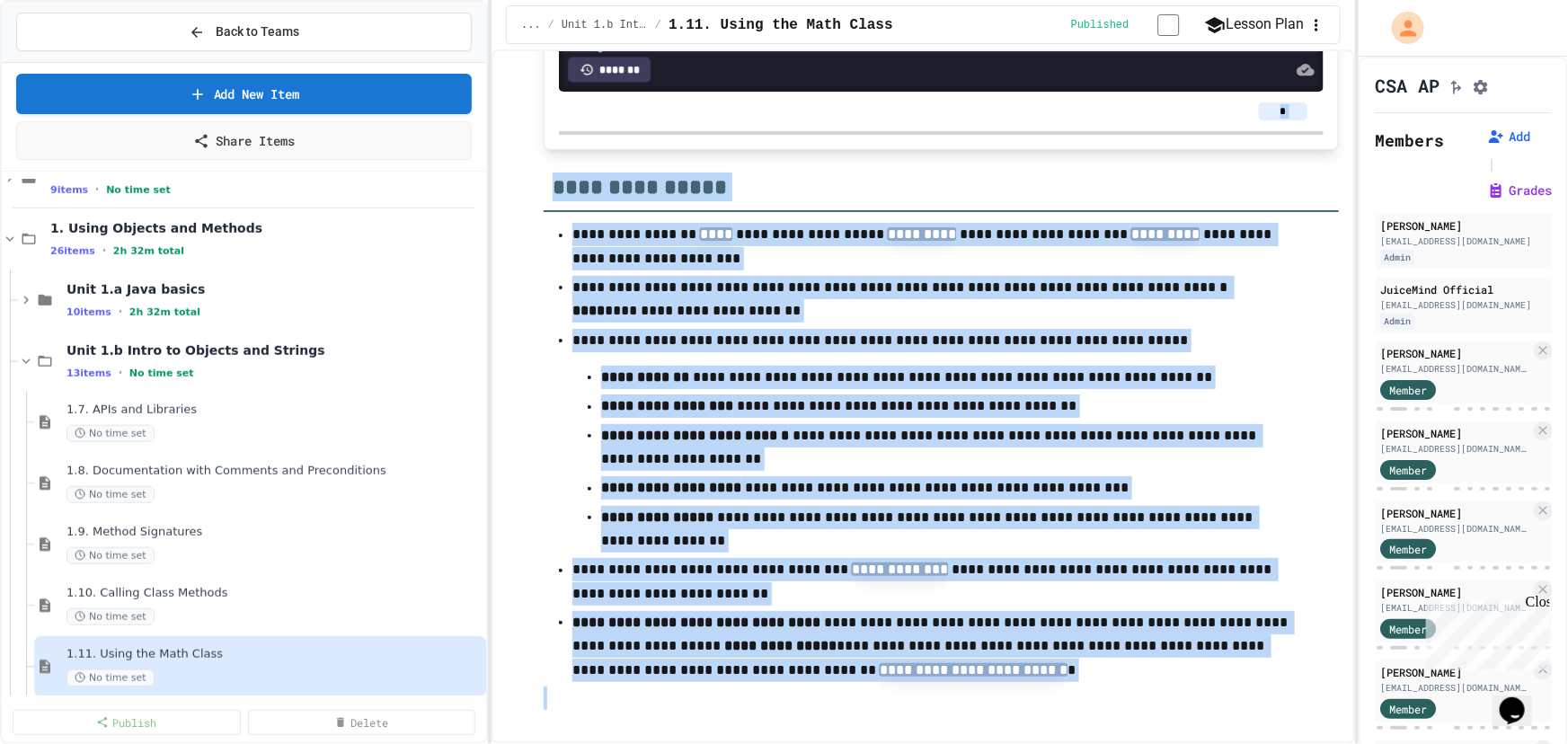
drag, startPoint x: 545, startPoint y: 279, endPoint x: 1054, endPoint y: 695, distance: 657.4
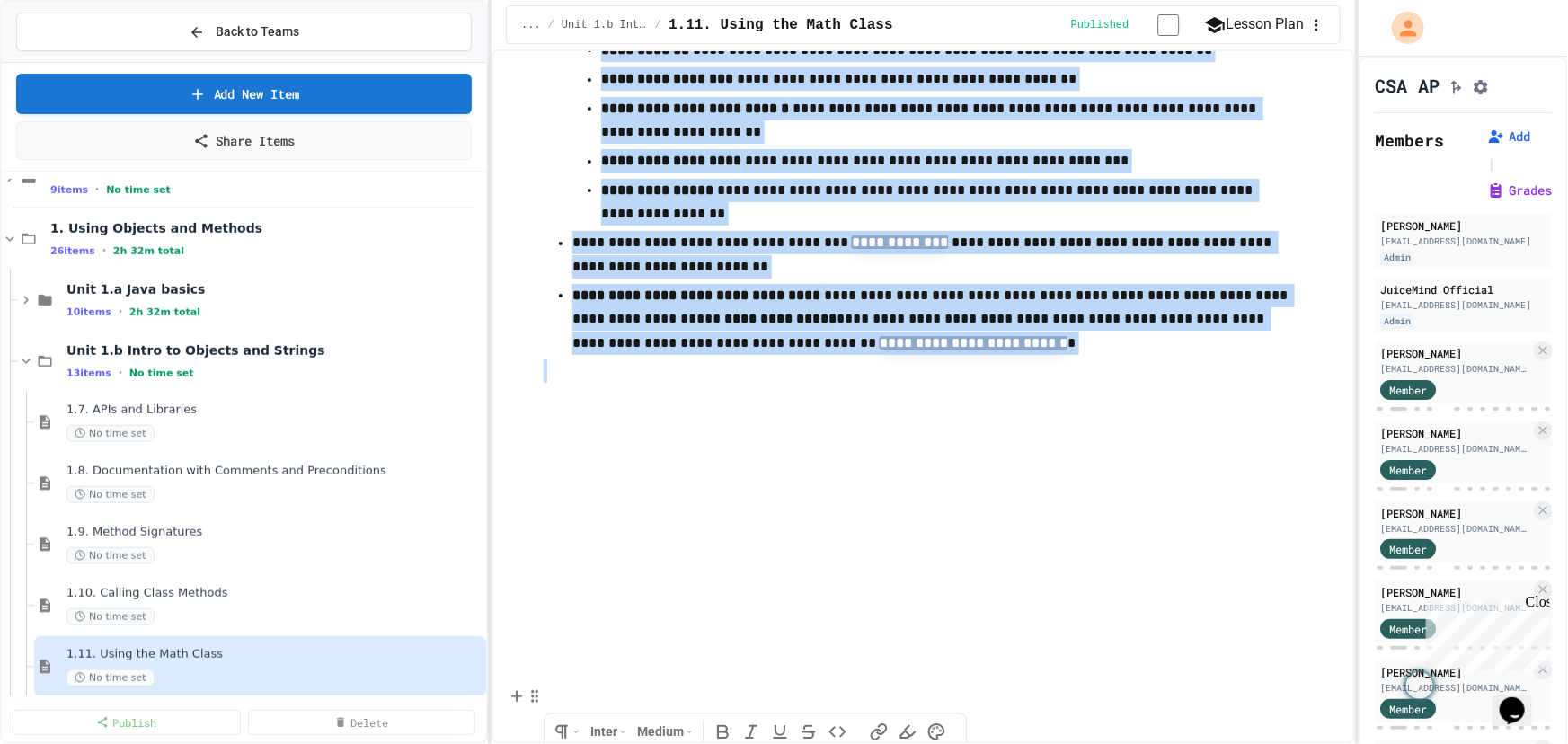
copy div "**********"
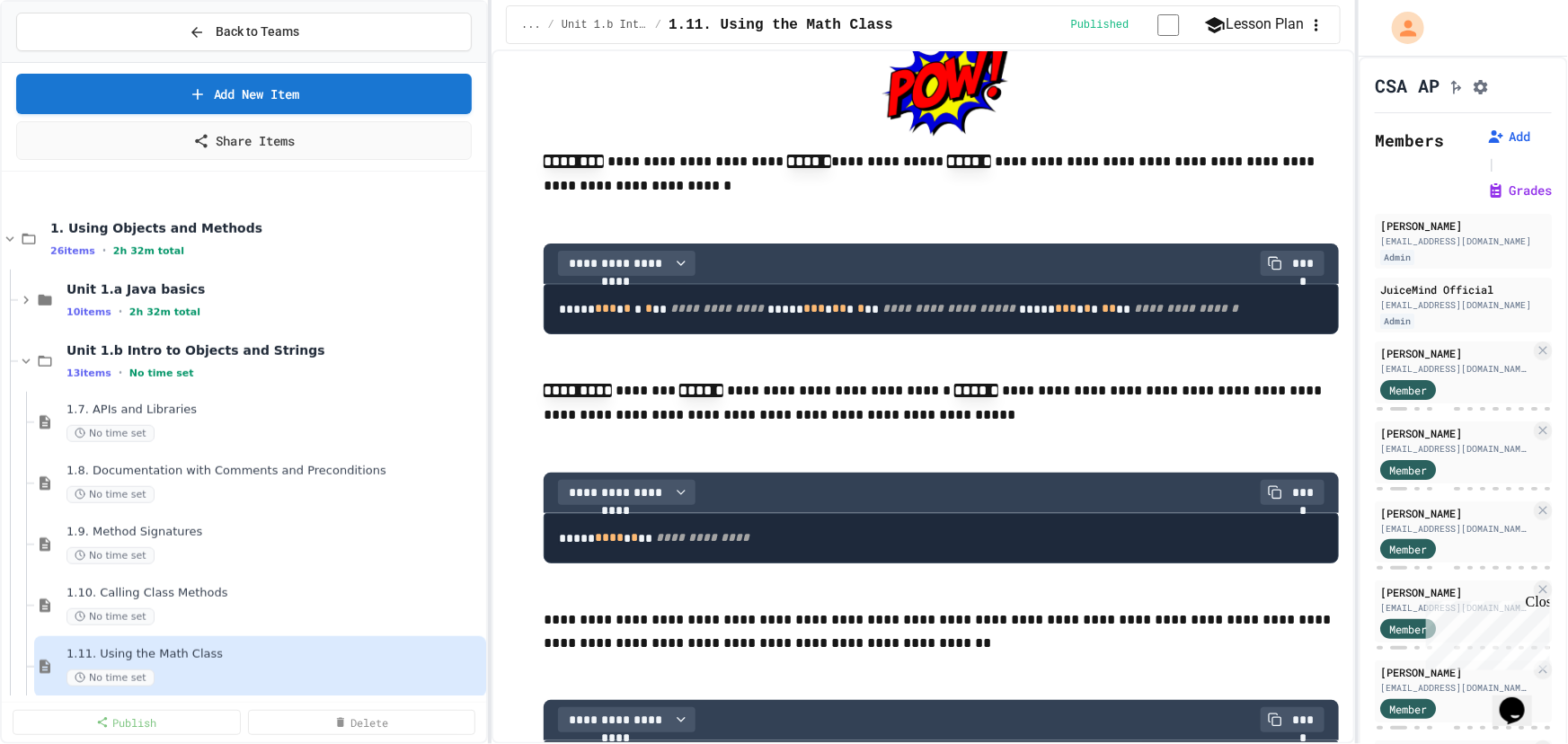
scroll to position [817, 0]
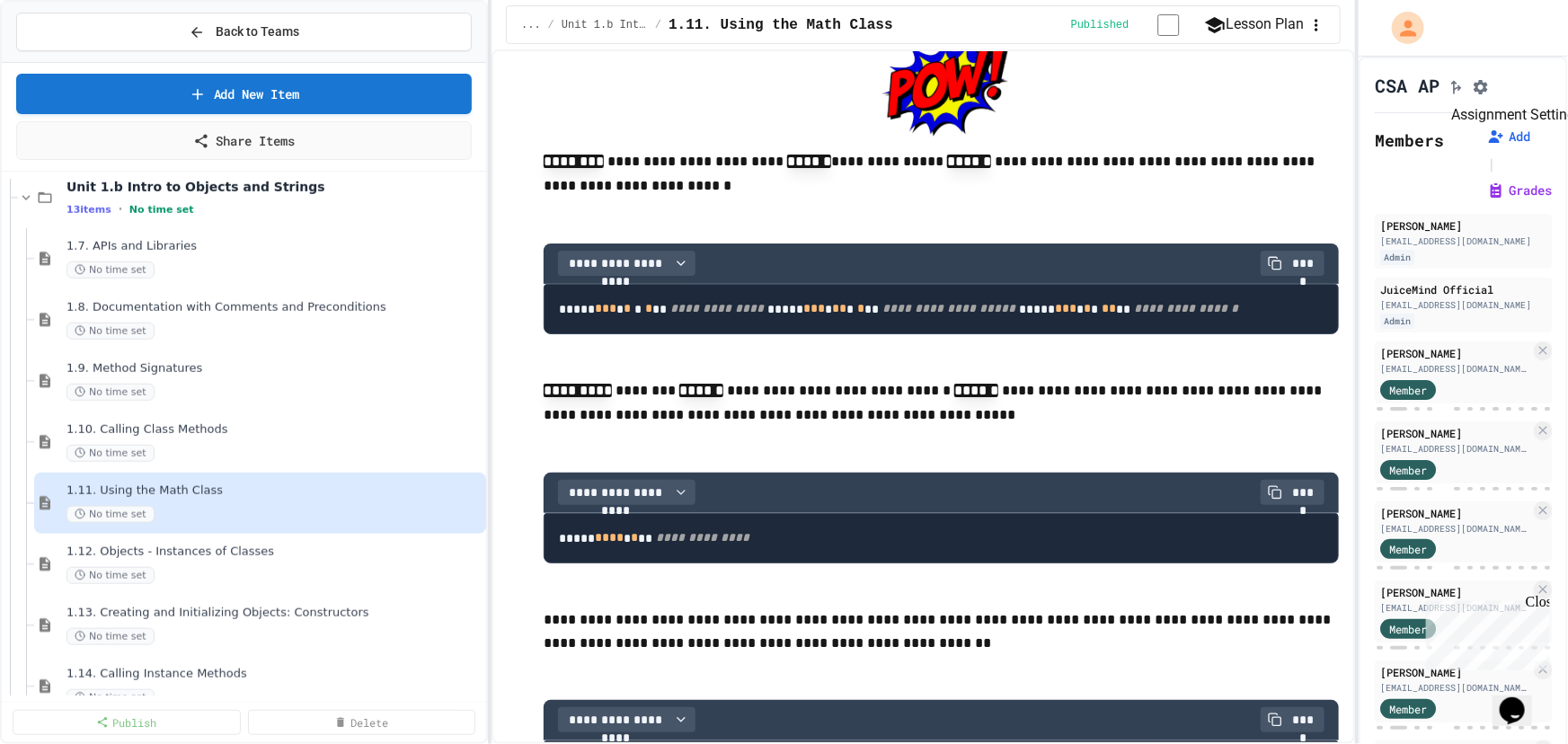
click at [1489, 82] on icon "Assignment Settings" at bounding box center [1482, 86] width 14 height 14
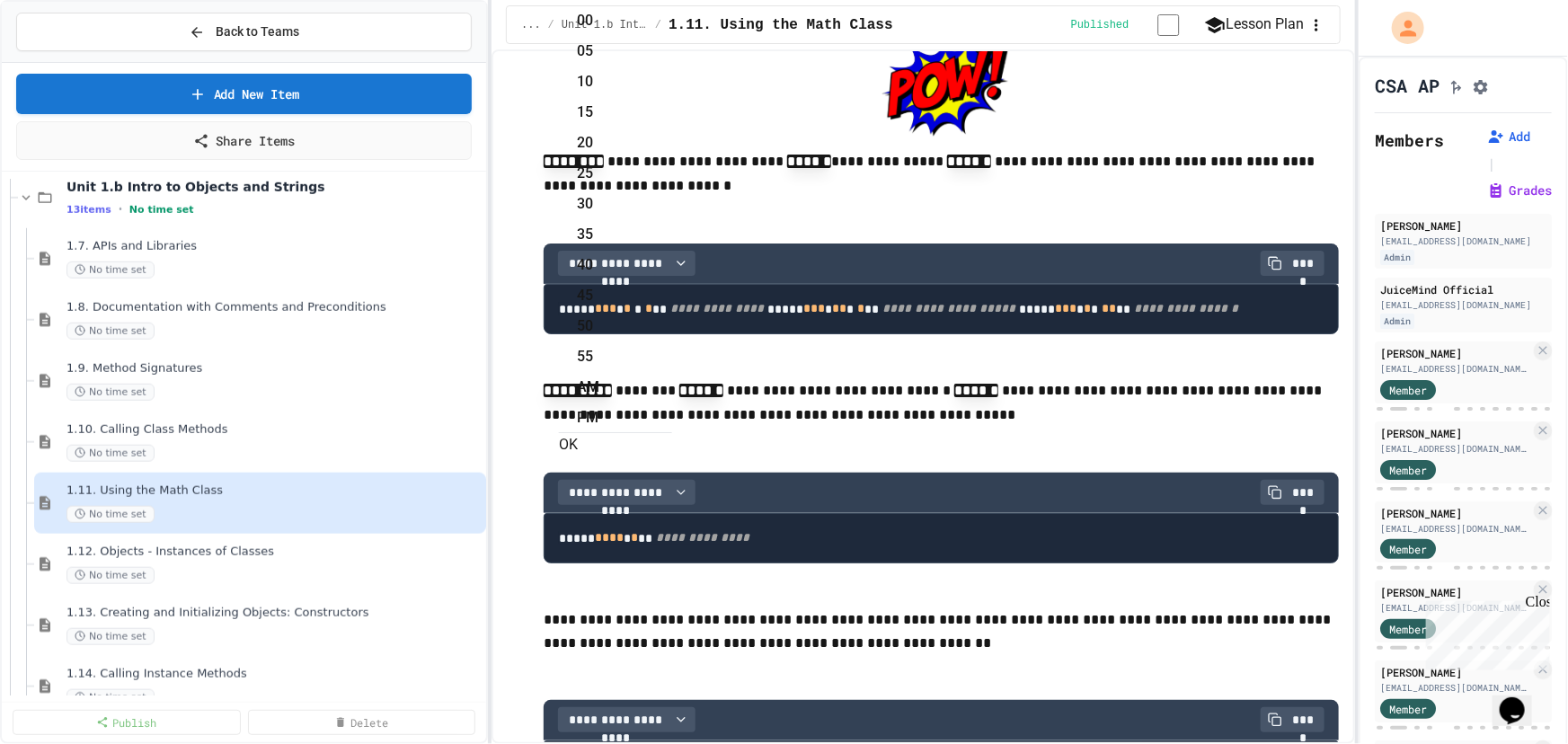
type input "**********"
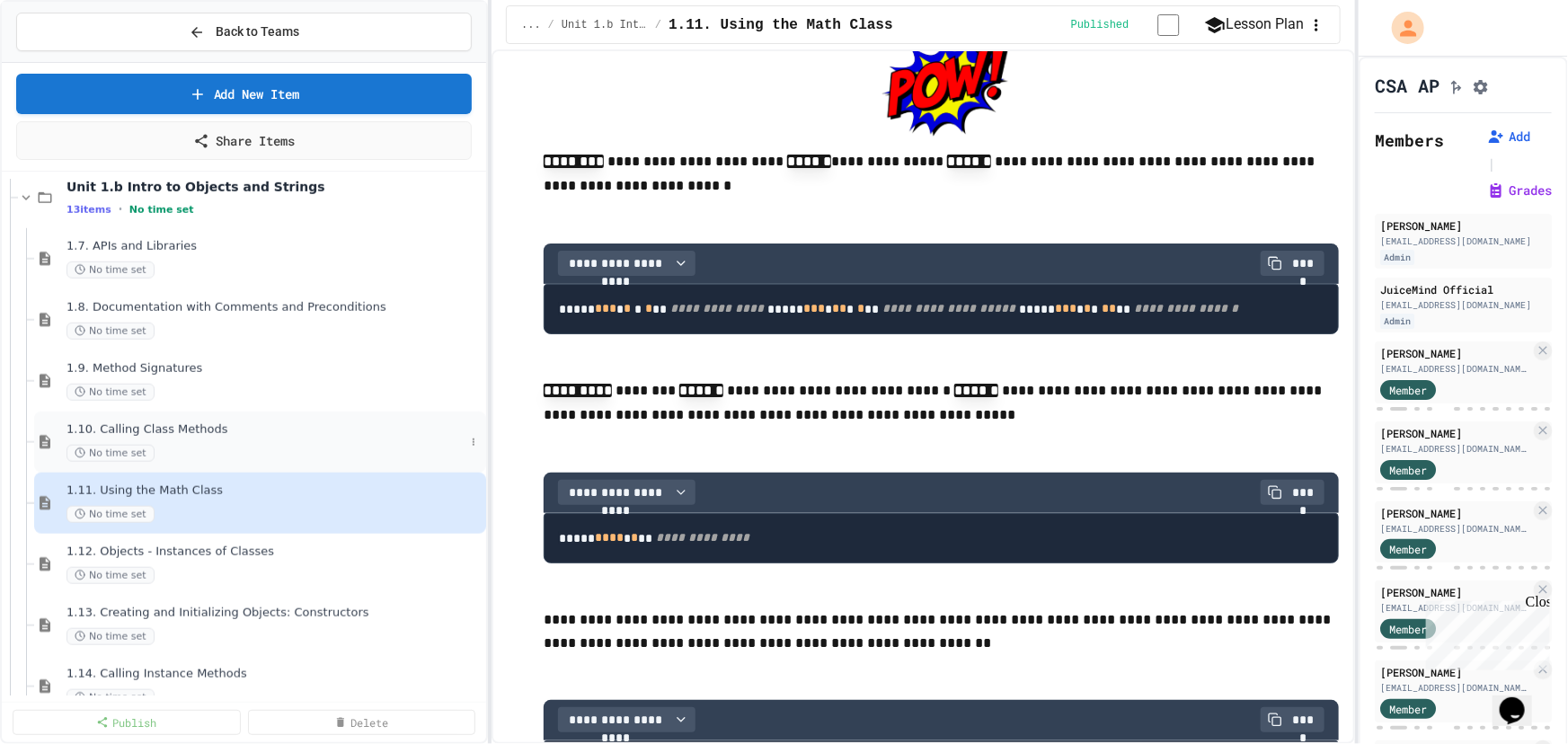
scroll to position [899, 0]
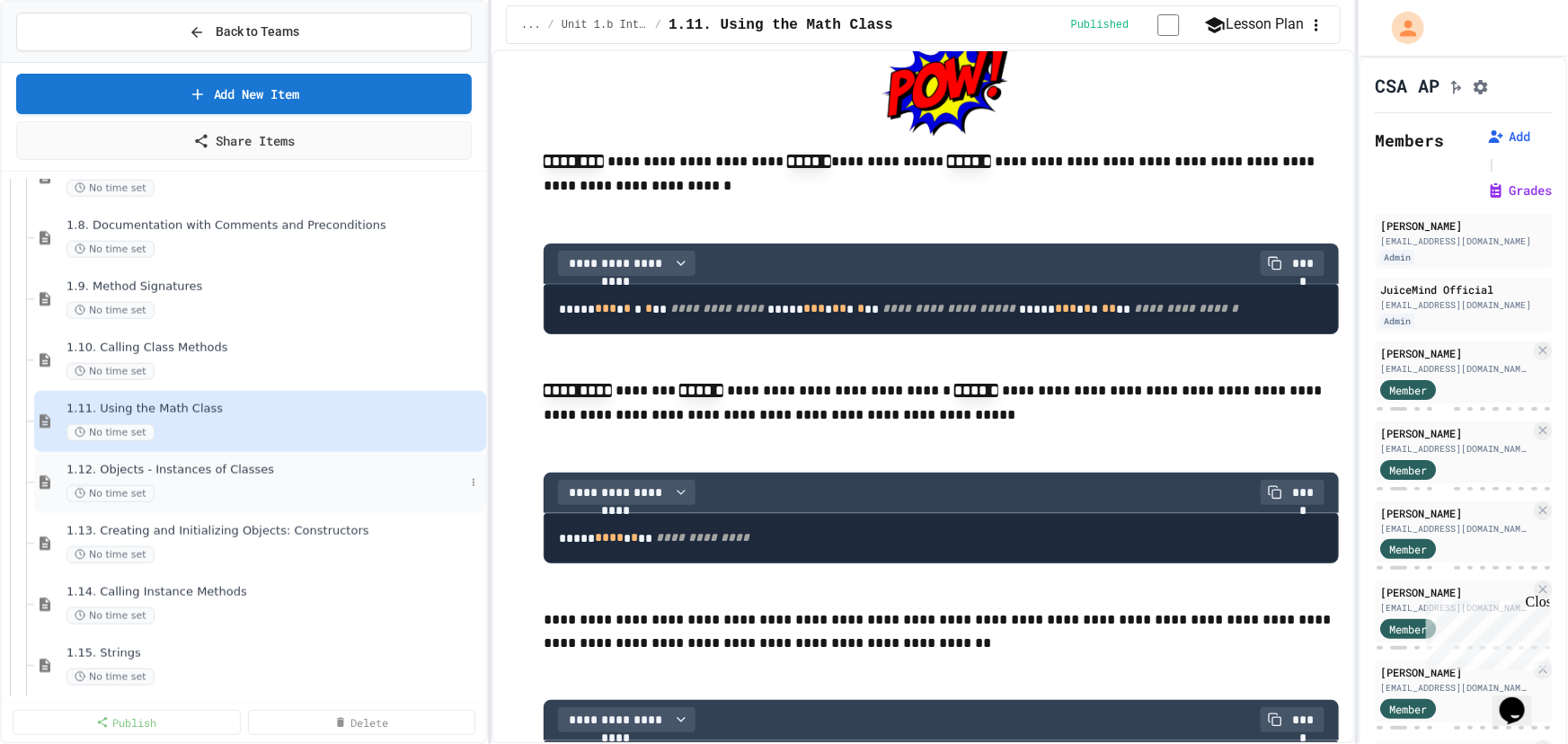
click at [293, 476] on span "1.12. Objects - Instances of Classes" at bounding box center [265, 470] width 398 height 15
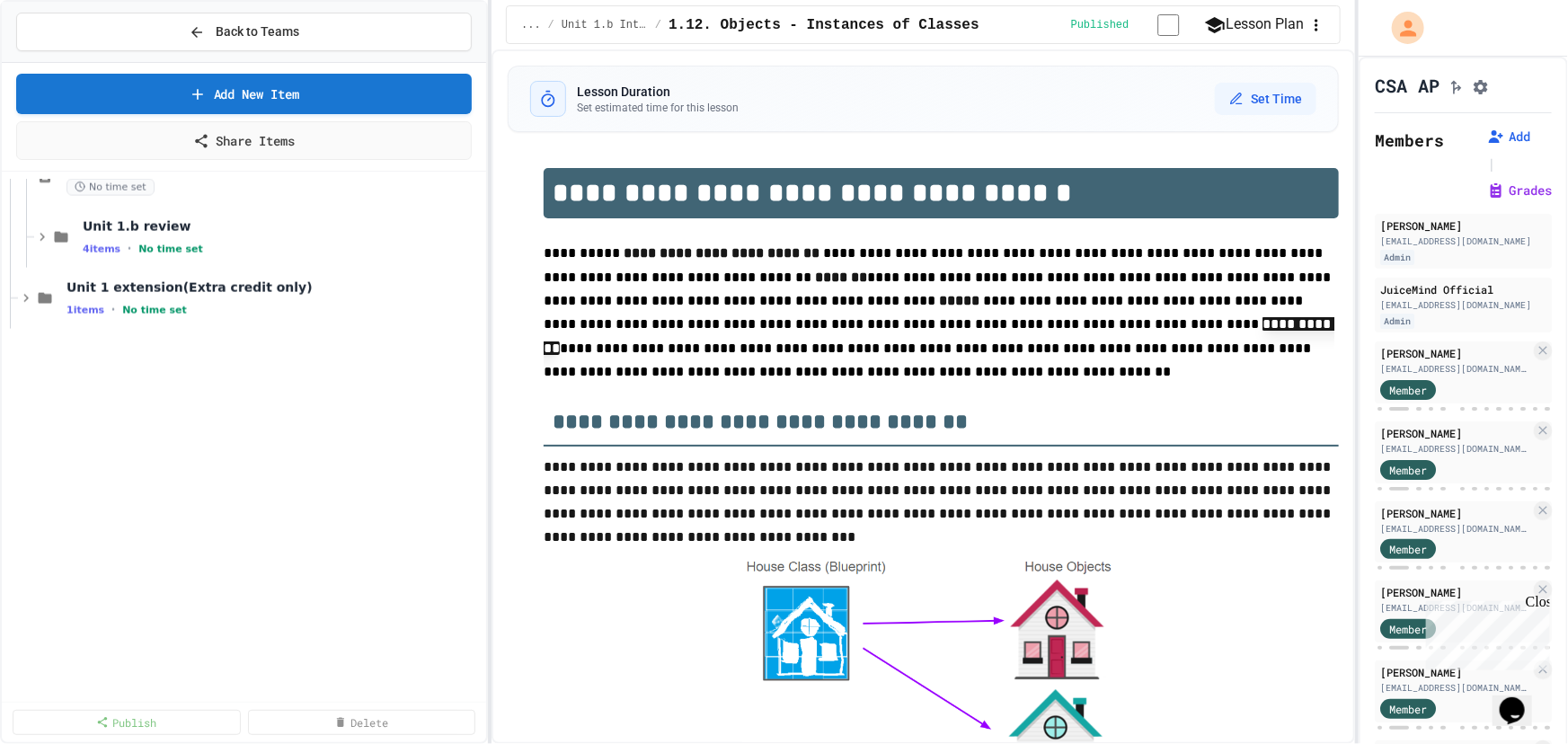
scroll to position [899, 0]
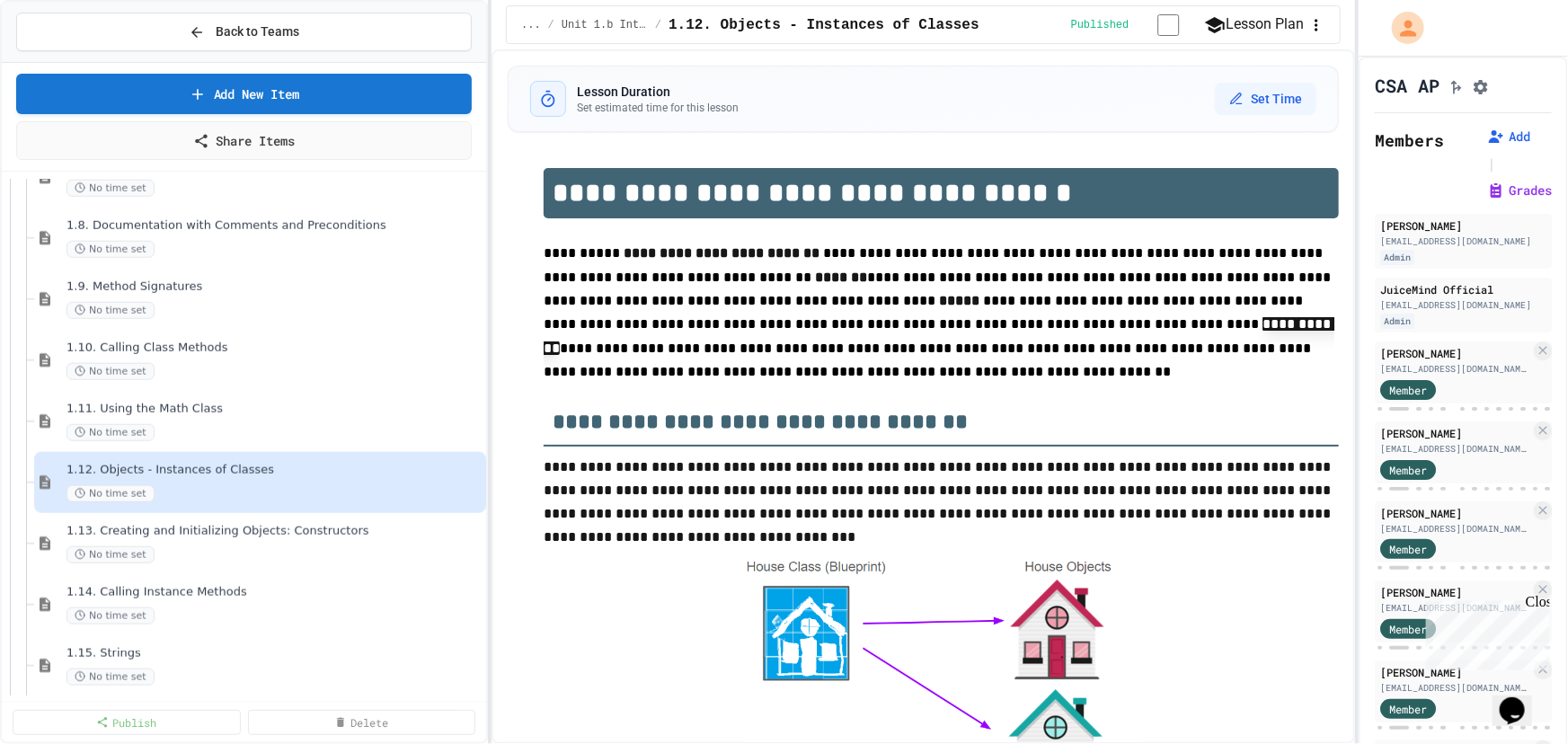
click at [0, 0] on icon at bounding box center [0, 0] width 0 height 0
click at [267, 350] on div at bounding box center [784, 372] width 1568 height 744
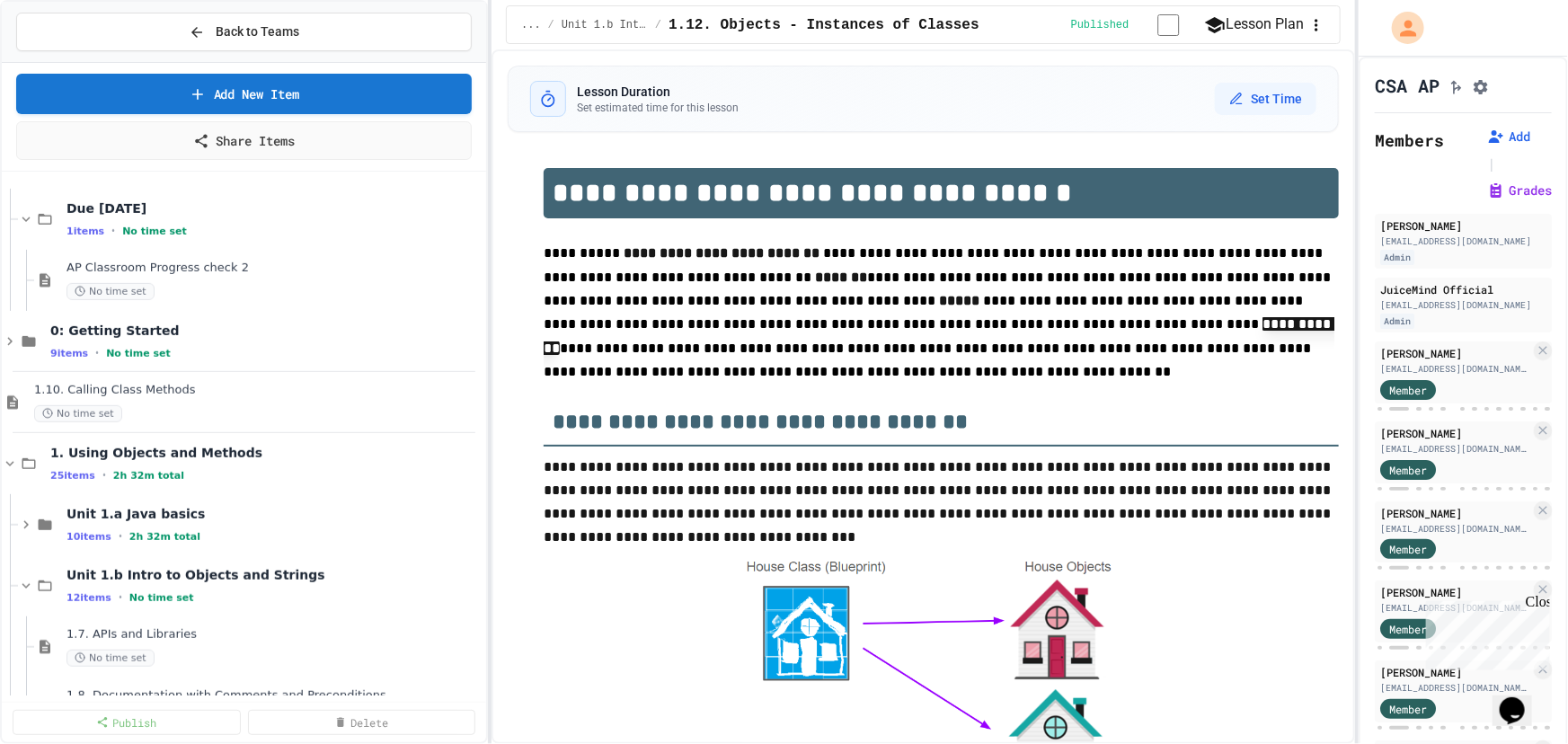
scroll to position [408, 0]
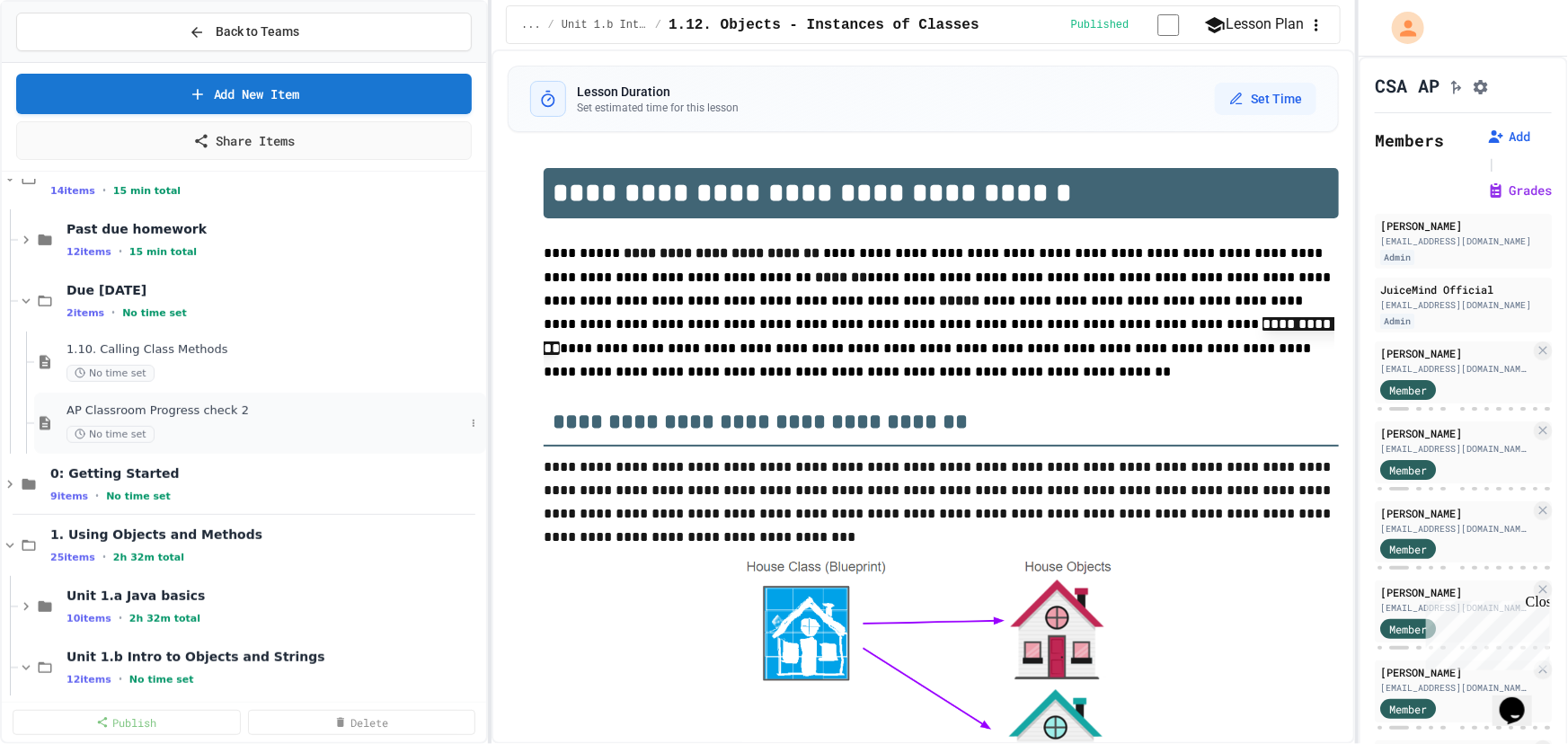
click at [159, 410] on span "AP Classroom Progress check 2" at bounding box center [265, 411] width 398 height 15
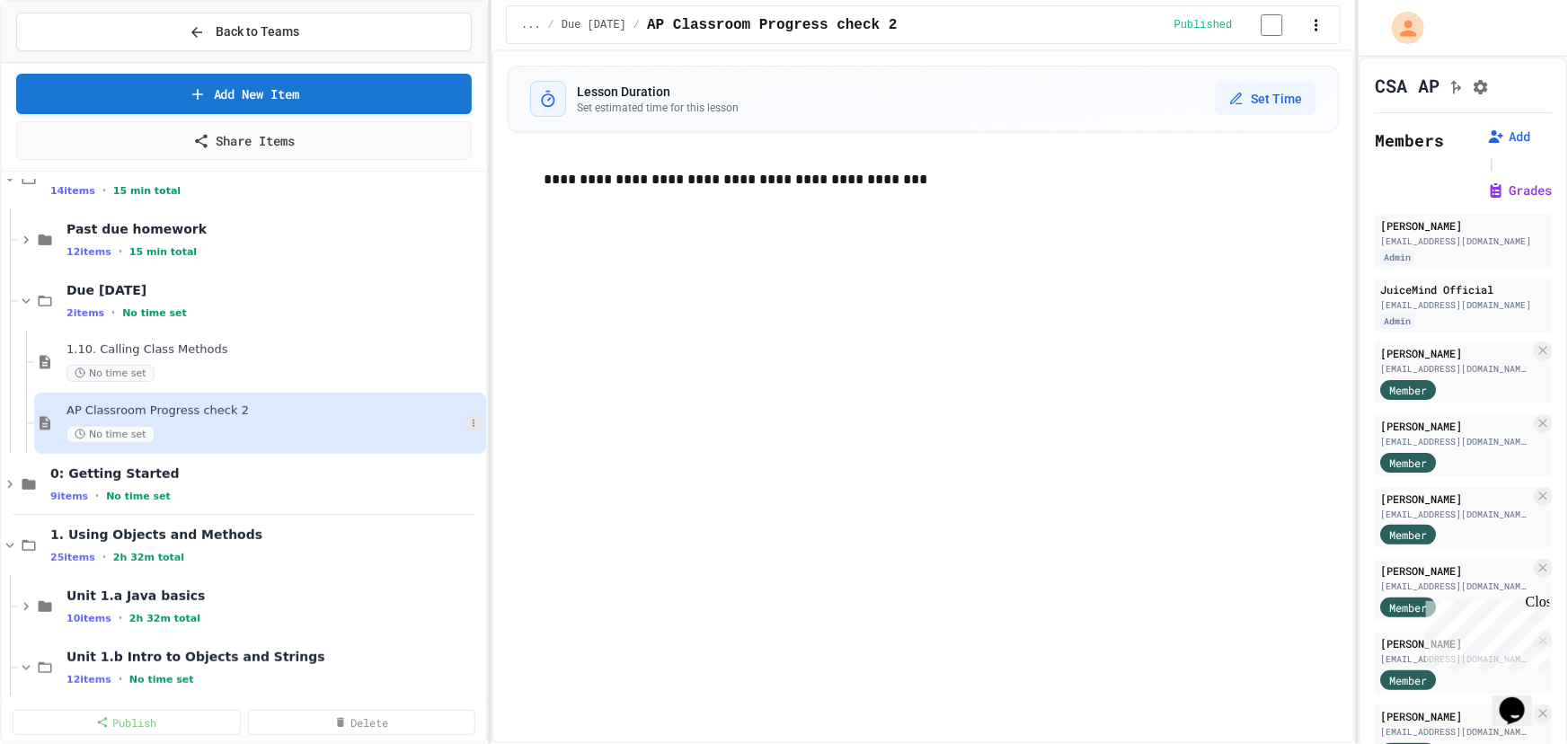
click at [469, 421] on icon at bounding box center [473, 422] width 11 height 11
click at [439, 562] on button "Delete" at bounding box center [425, 553] width 138 height 33
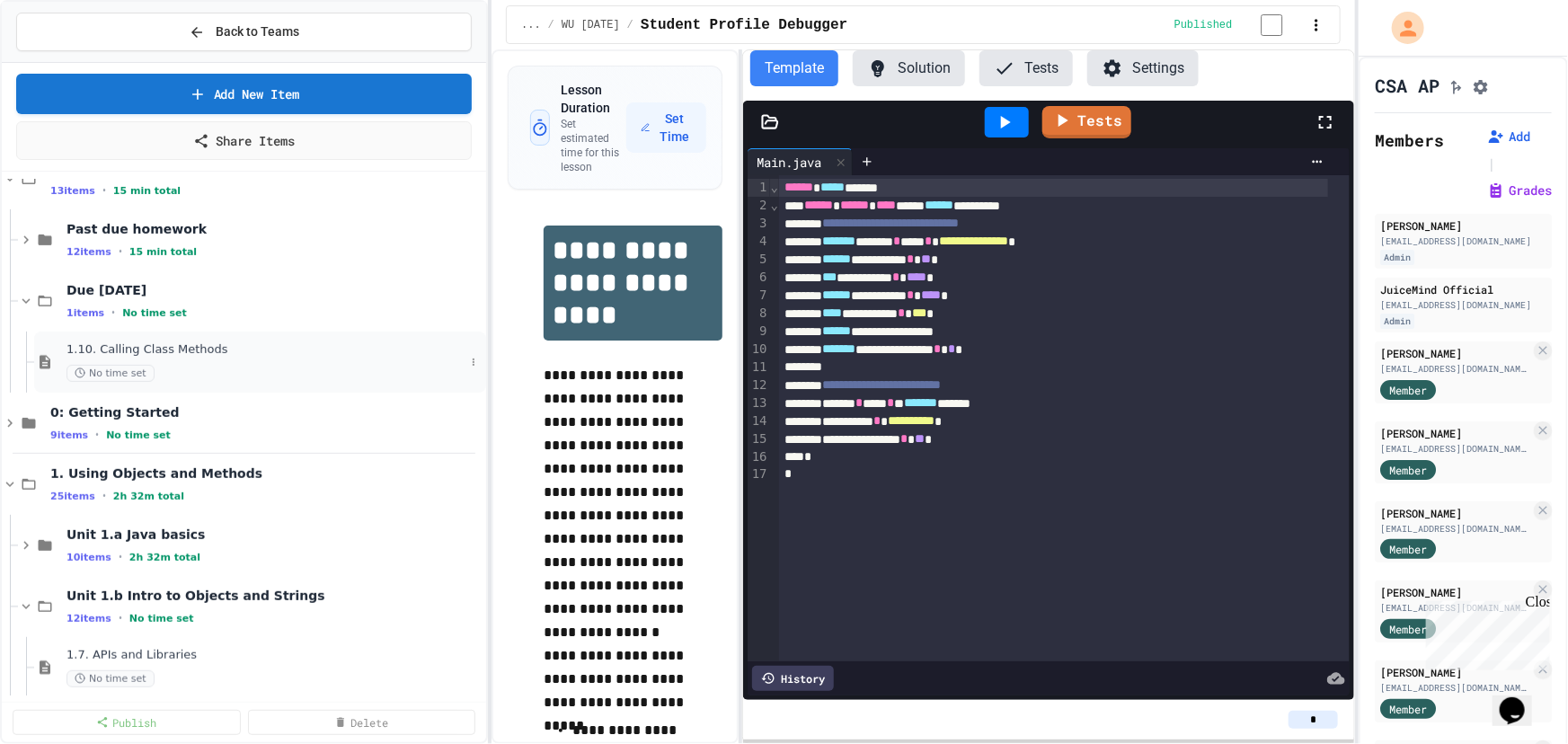
click at [180, 349] on span "1.10. Calling Class Methods" at bounding box center [265, 350] width 398 height 15
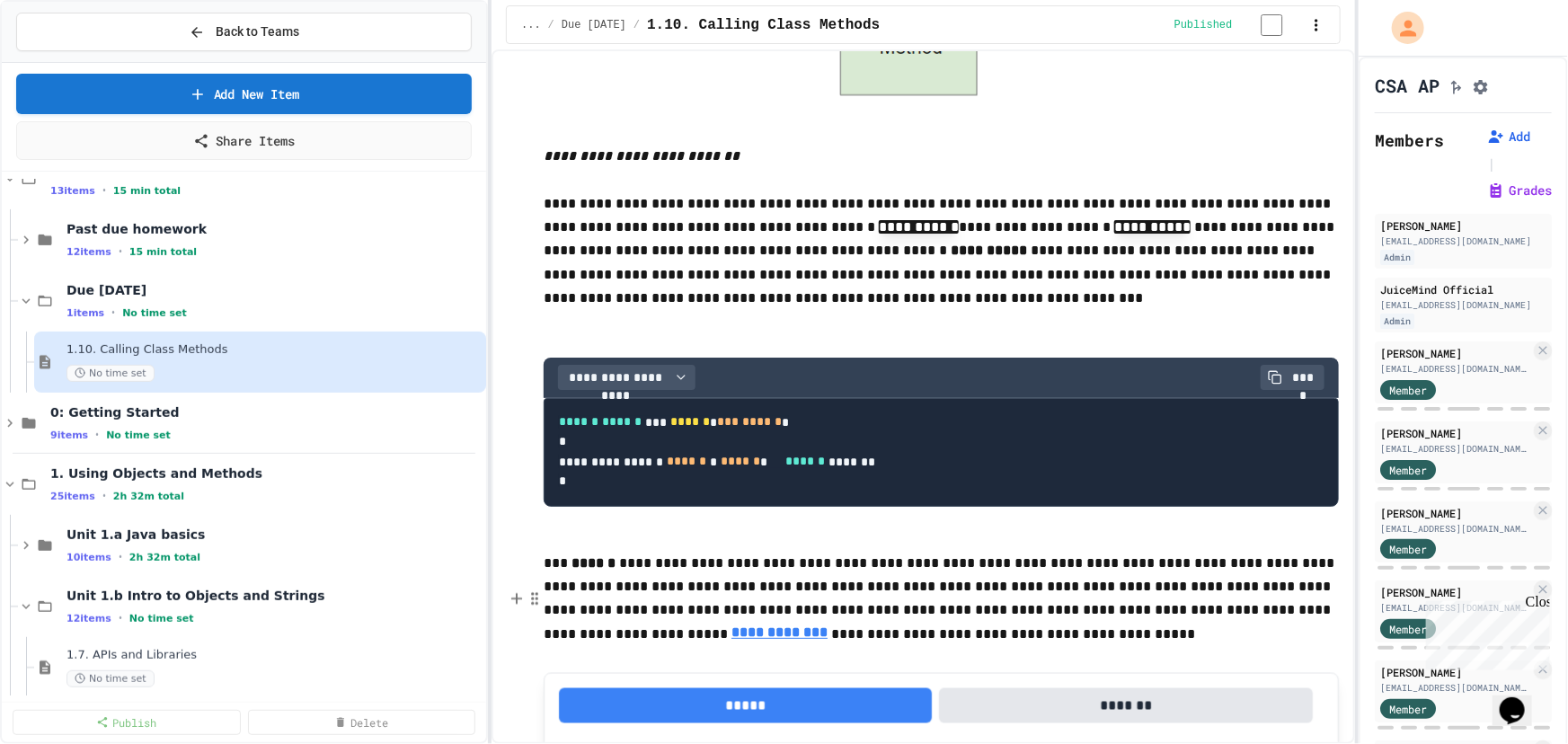
scroll to position [787, 0]
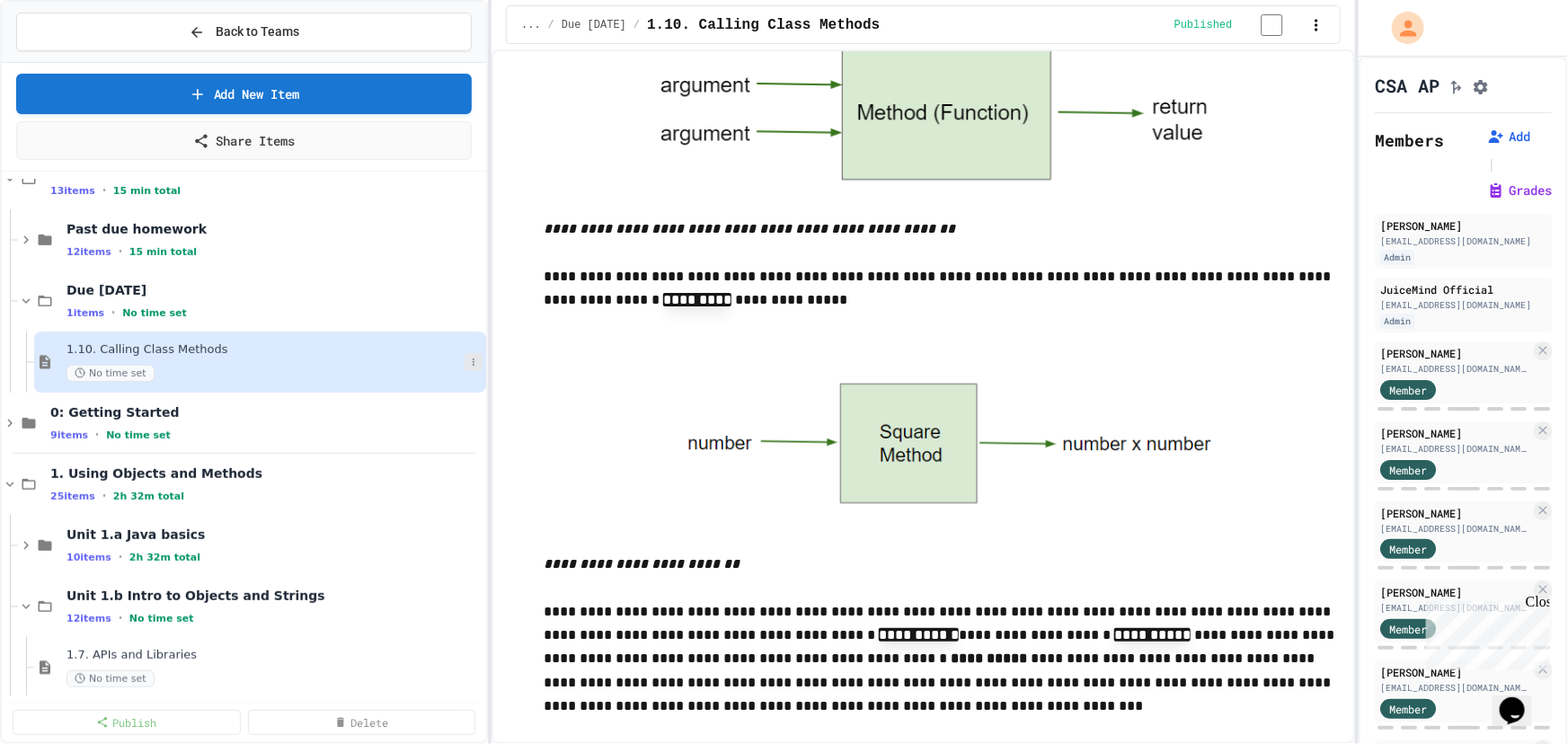
click at [469, 360] on icon at bounding box center [473, 361] width 11 height 11
click at [463, 360] on div at bounding box center [784, 372] width 1568 height 744
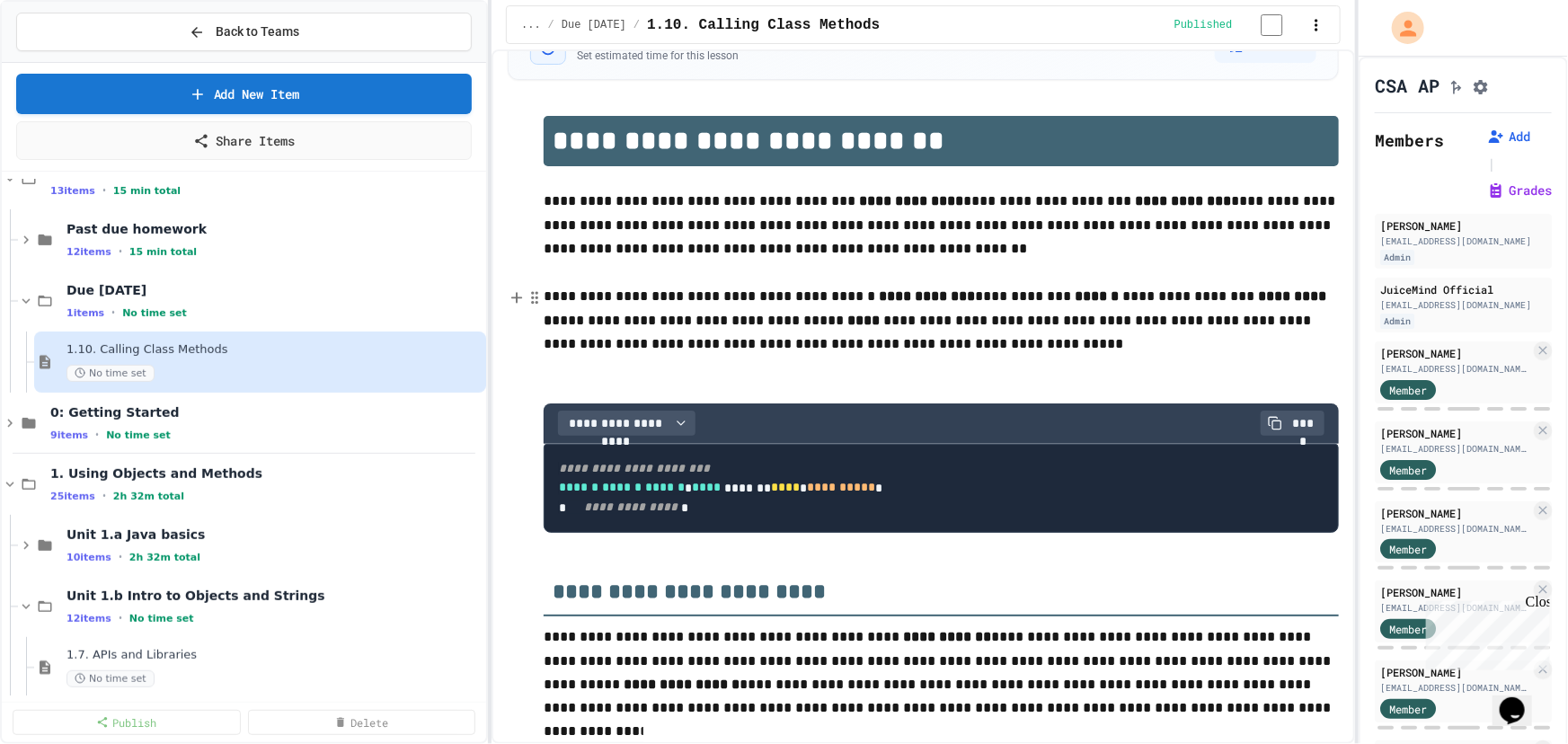
scroll to position [0, 0]
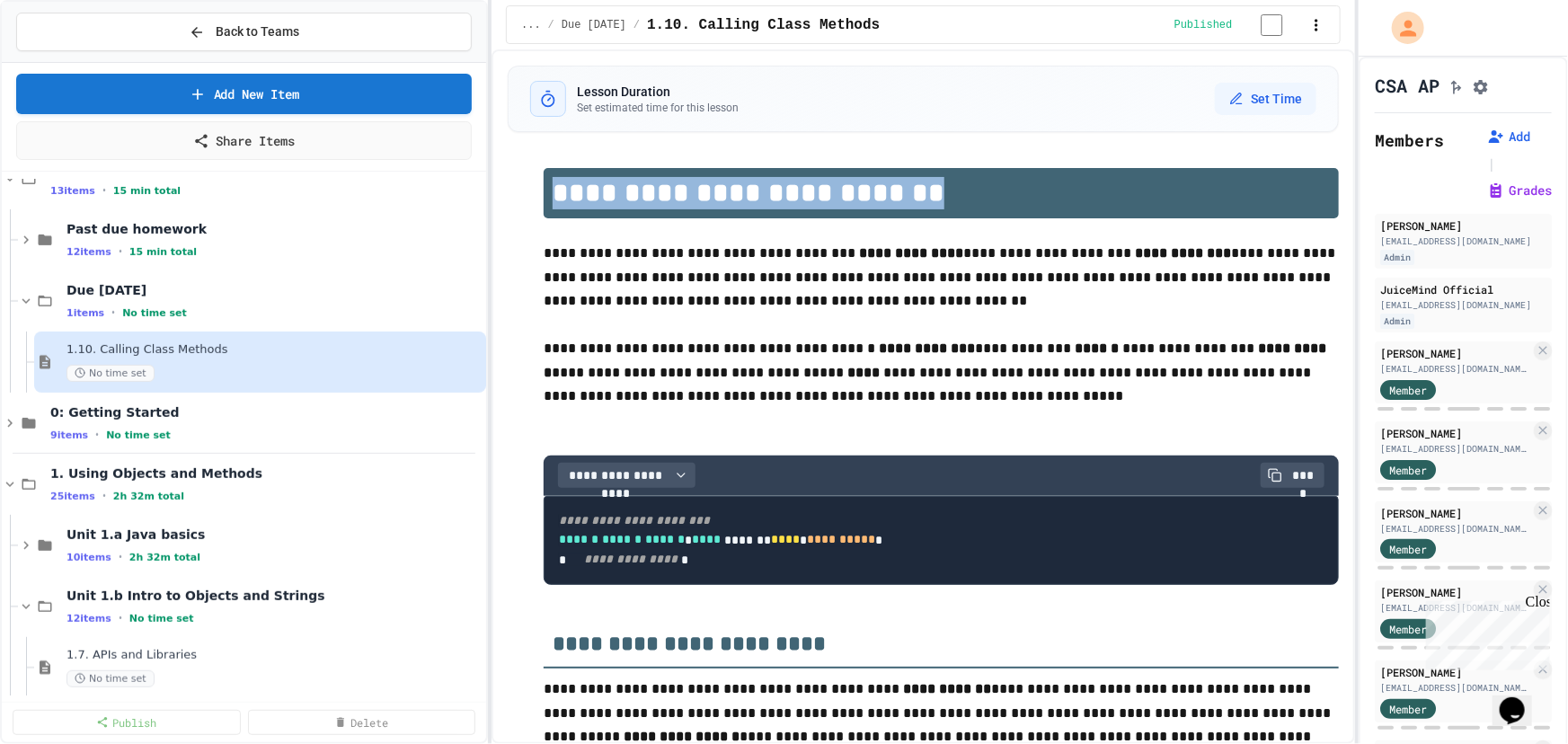
drag, startPoint x: 552, startPoint y: 184, endPoint x: 1048, endPoint y: 199, distance: 496.2
click at [1048, 199] on h1 "**********" at bounding box center [941, 193] width 795 height 50
copy h1 "**********"
